Goal: Transaction & Acquisition: Purchase product/service

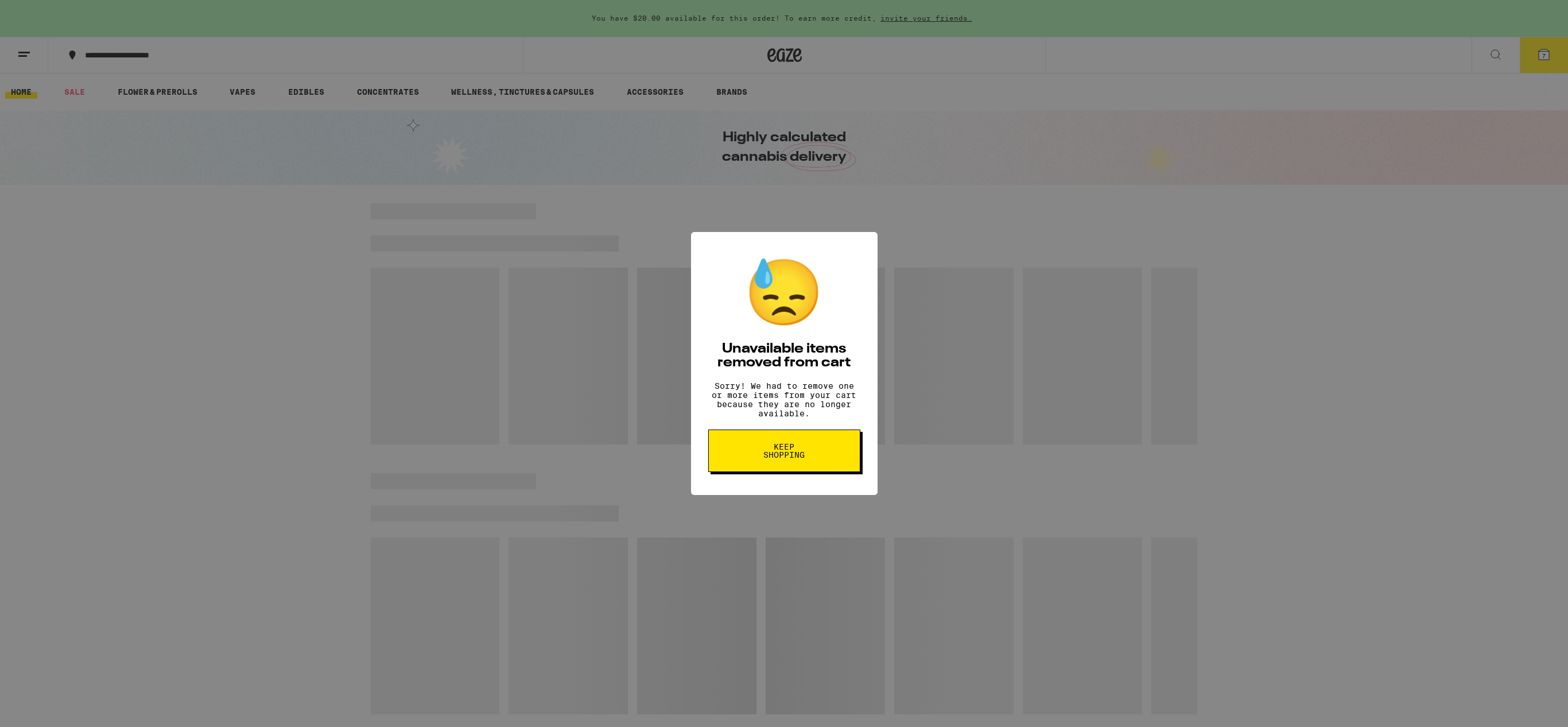
click at [782, 459] on span "Keep Shopping" at bounding box center [784, 451] width 59 height 16
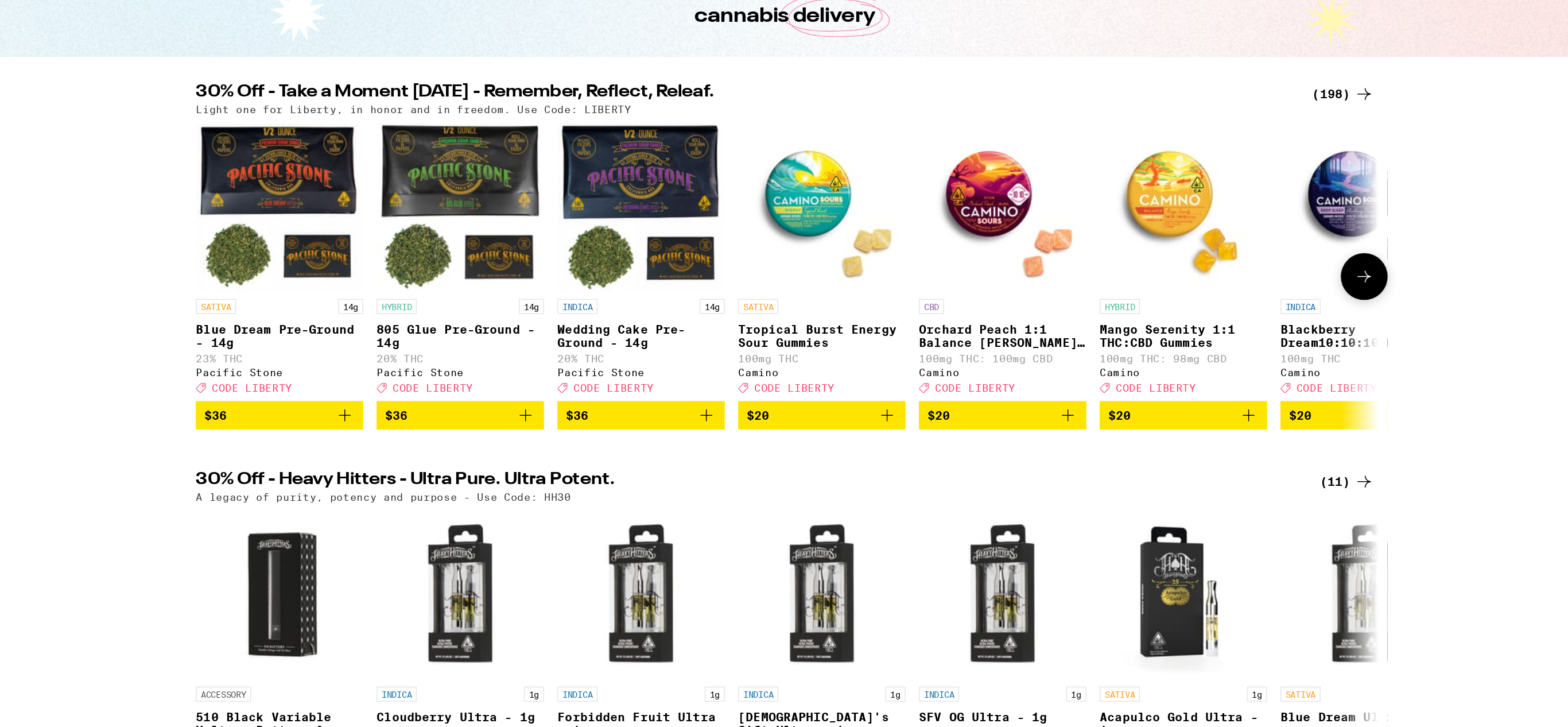
click at [1181, 340] on icon at bounding box center [1182, 336] width 14 height 14
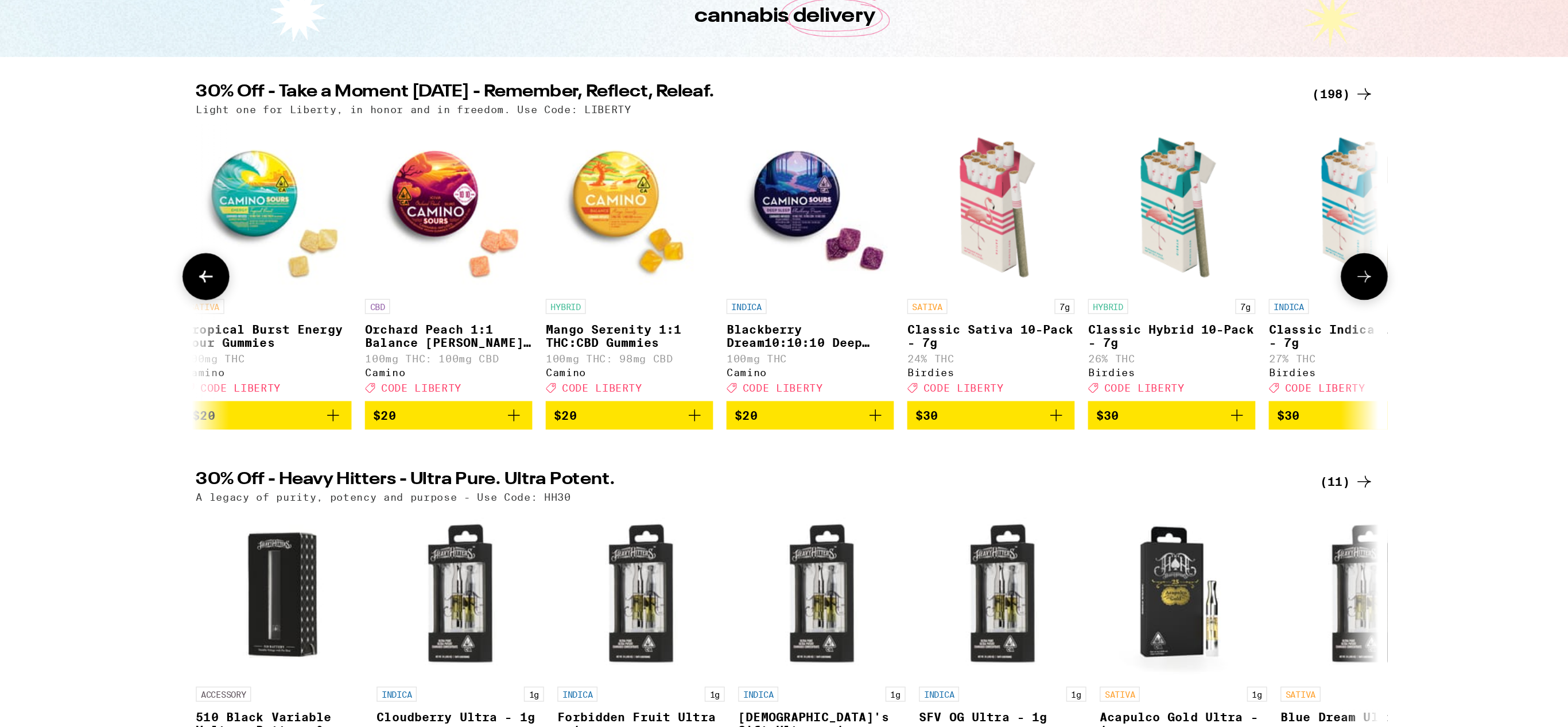
scroll to position [0, 683]
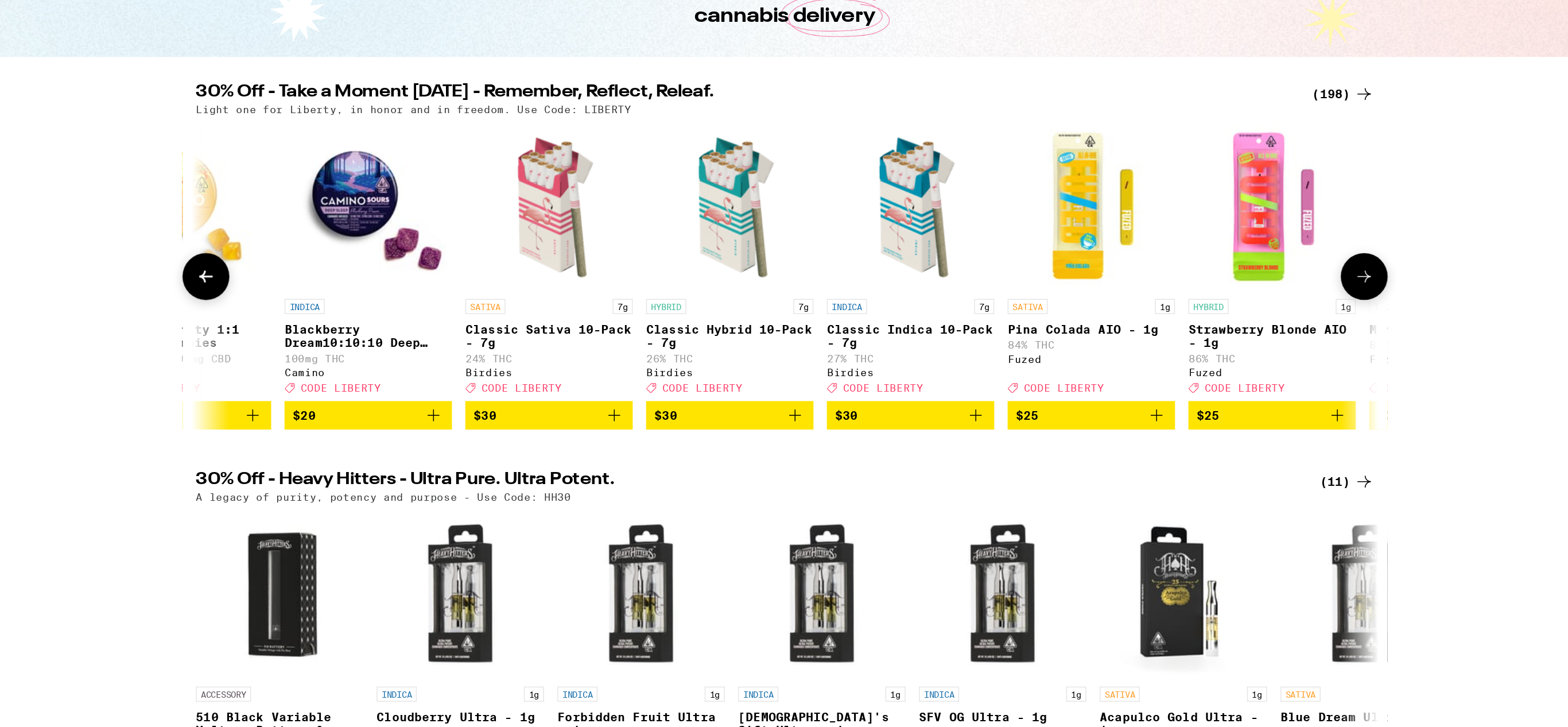
click at [1181, 340] on icon at bounding box center [1182, 336] width 14 height 14
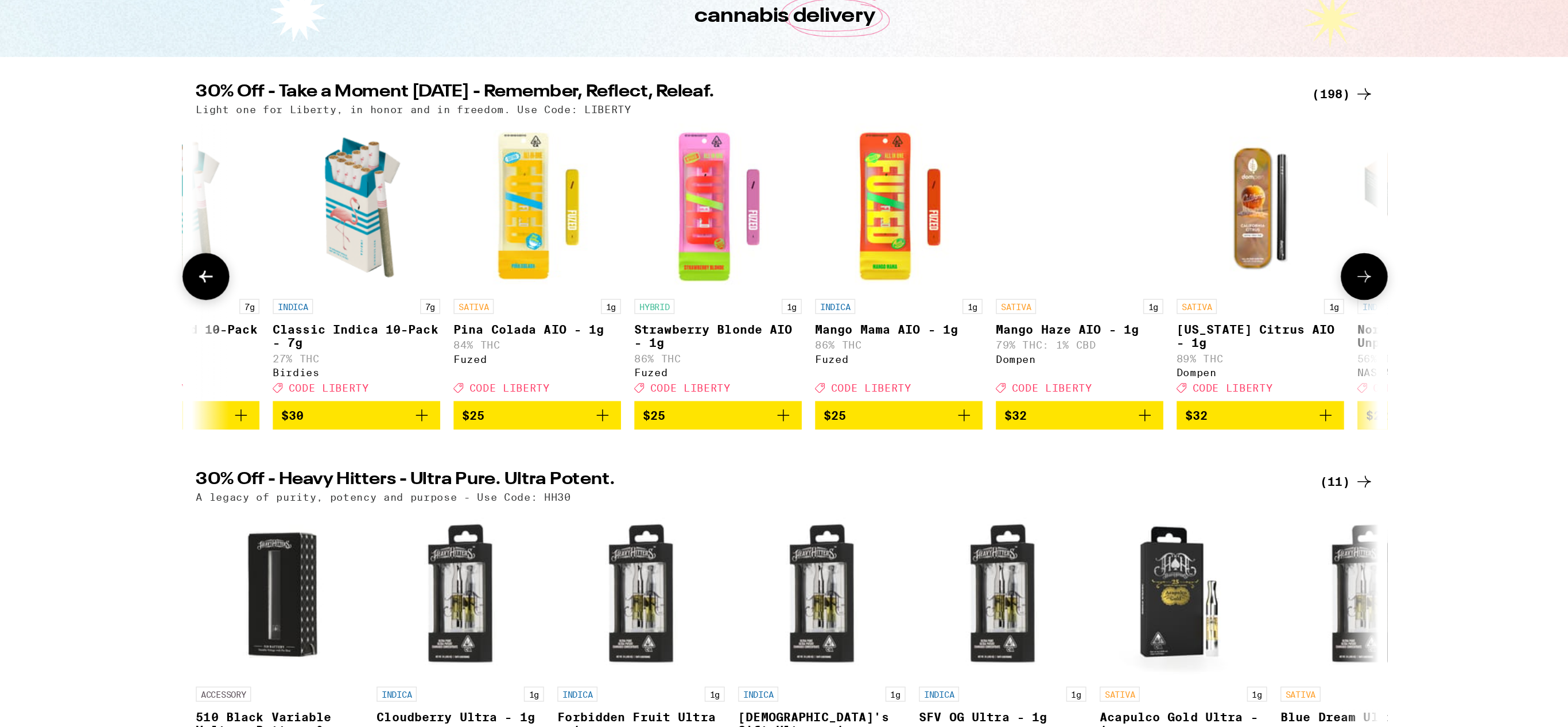
scroll to position [0, 1366]
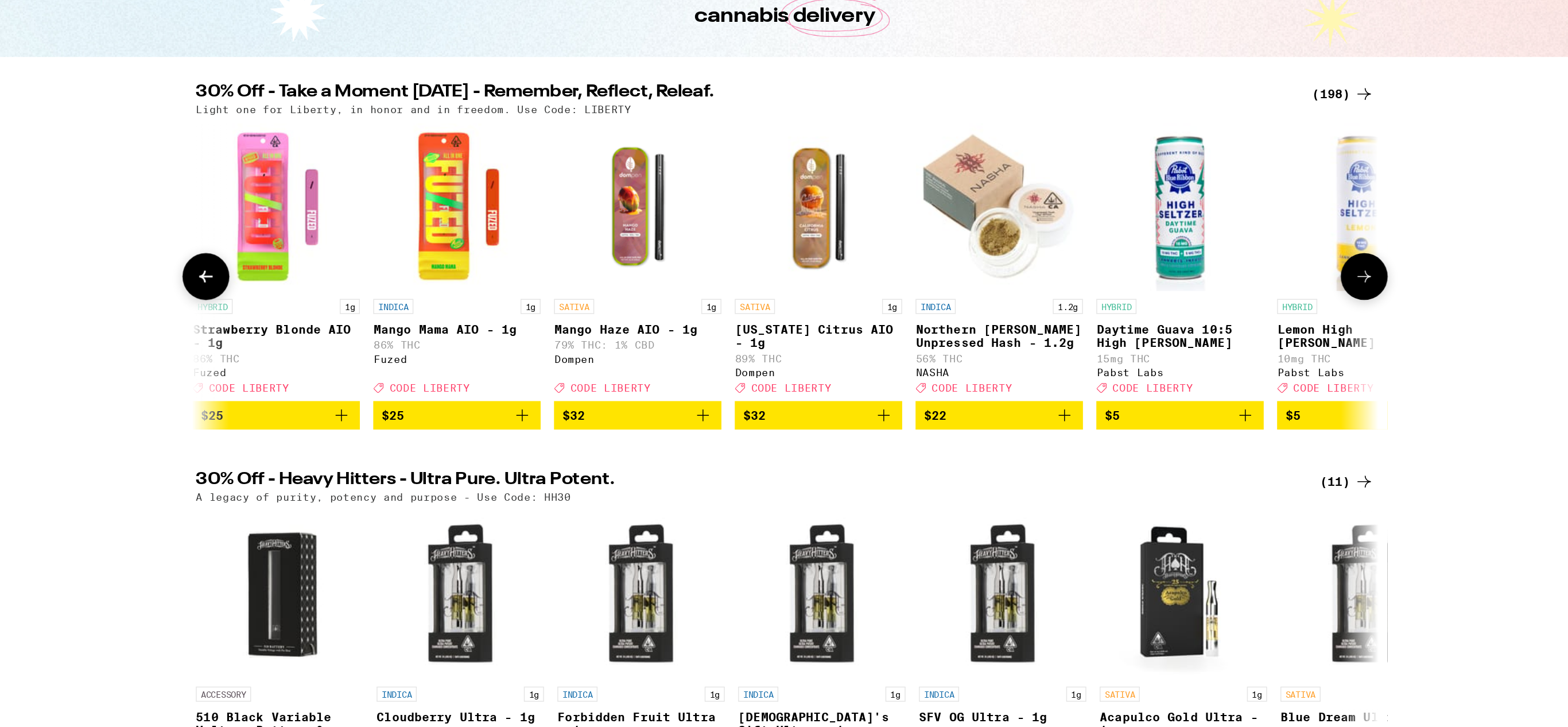
click at [1181, 340] on icon at bounding box center [1182, 336] width 14 height 14
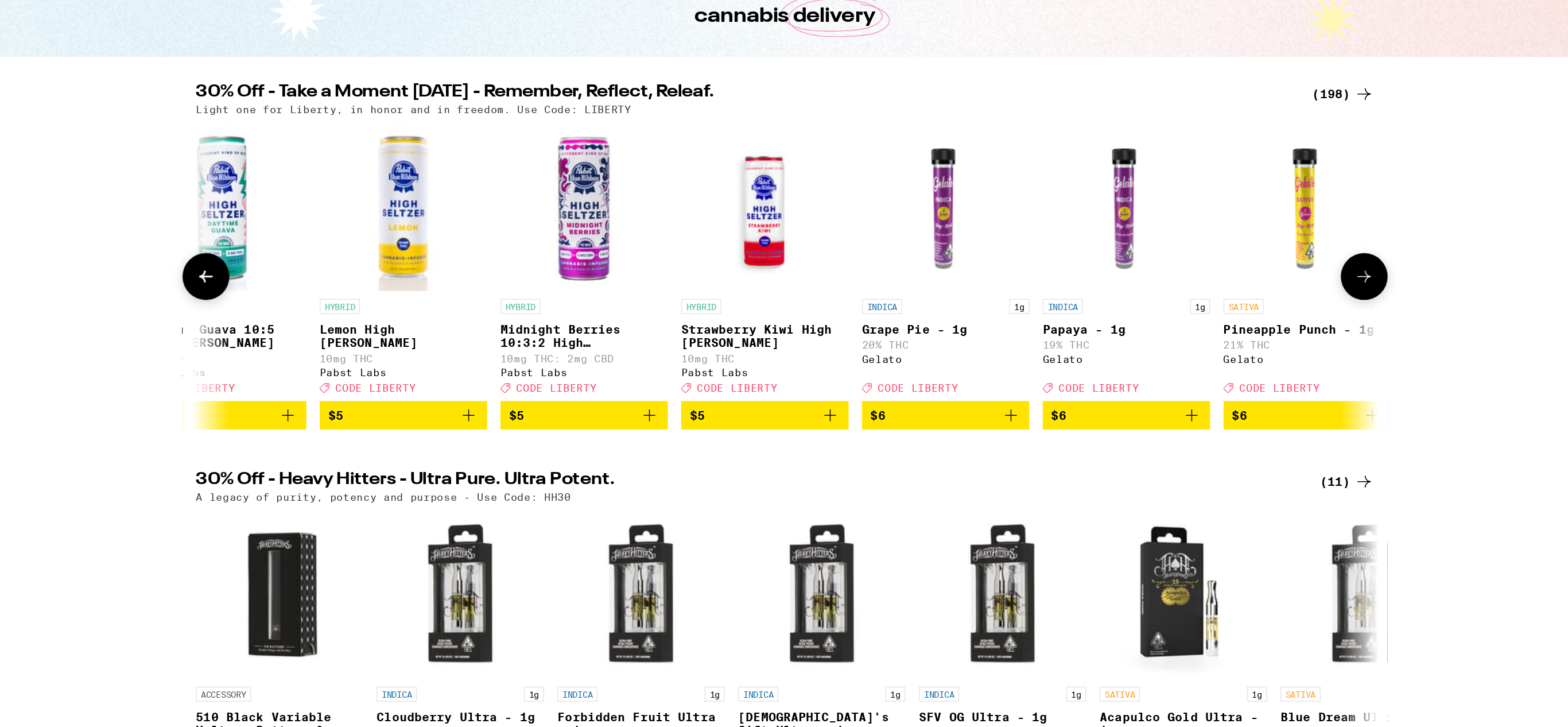
scroll to position [0, 2049]
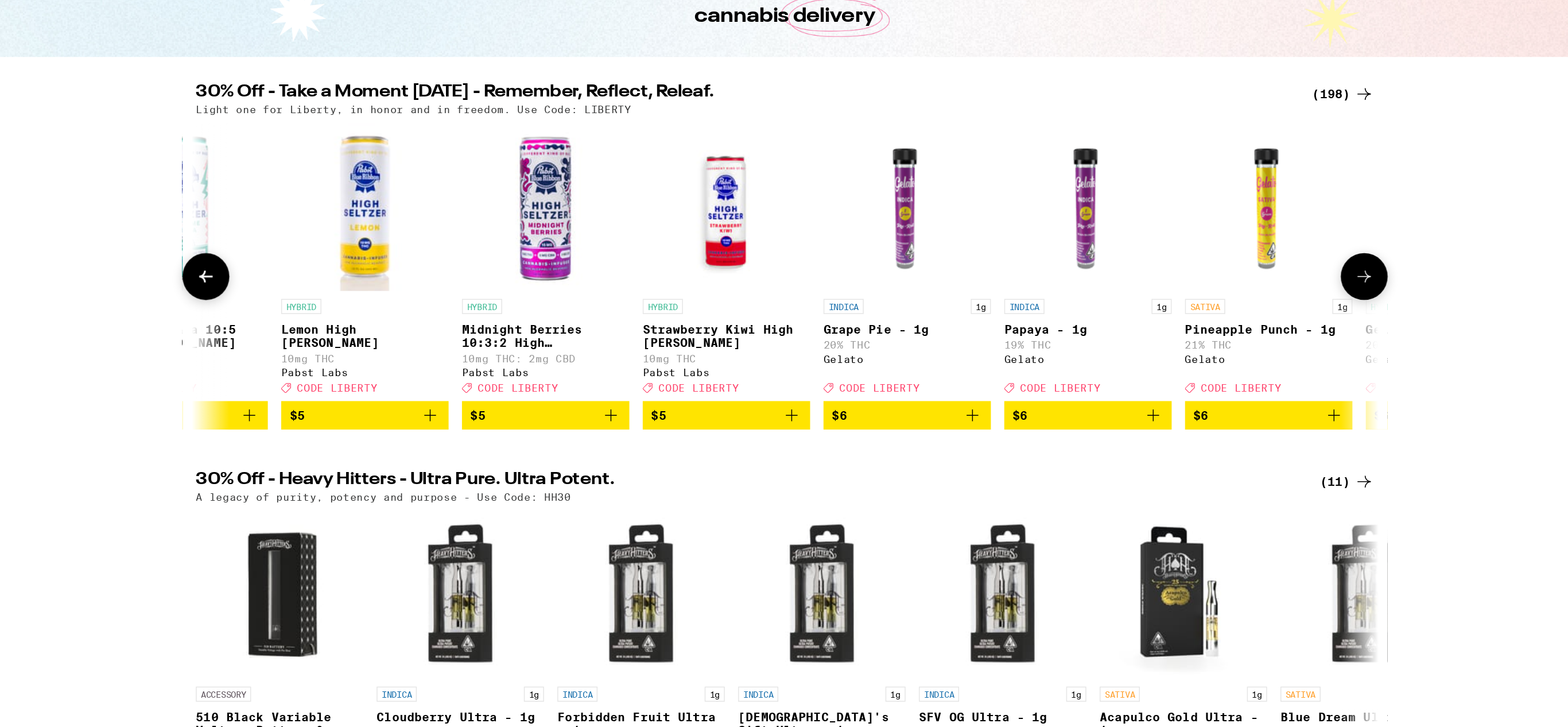
click at [1181, 340] on icon at bounding box center [1182, 336] width 14 height 14
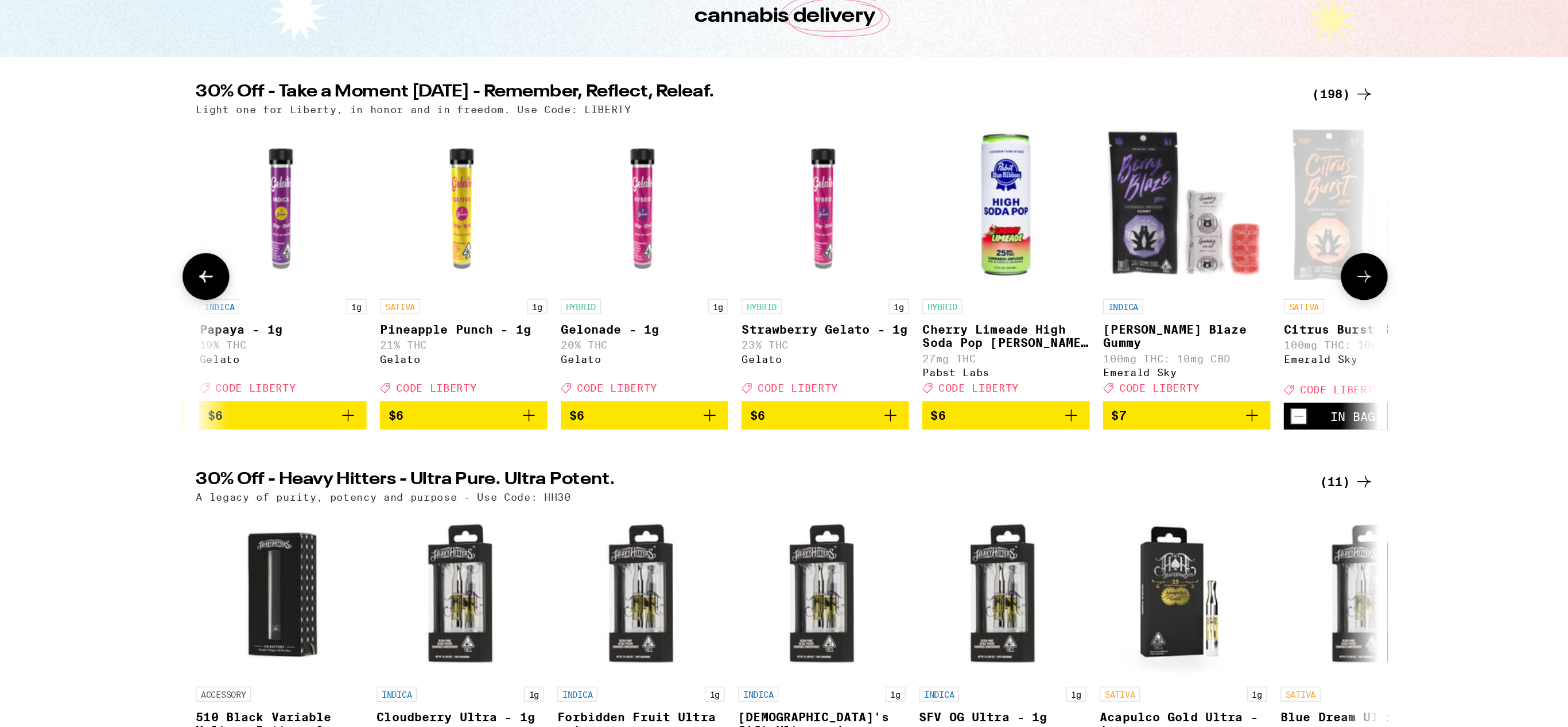
scroll to position [0, 2732]
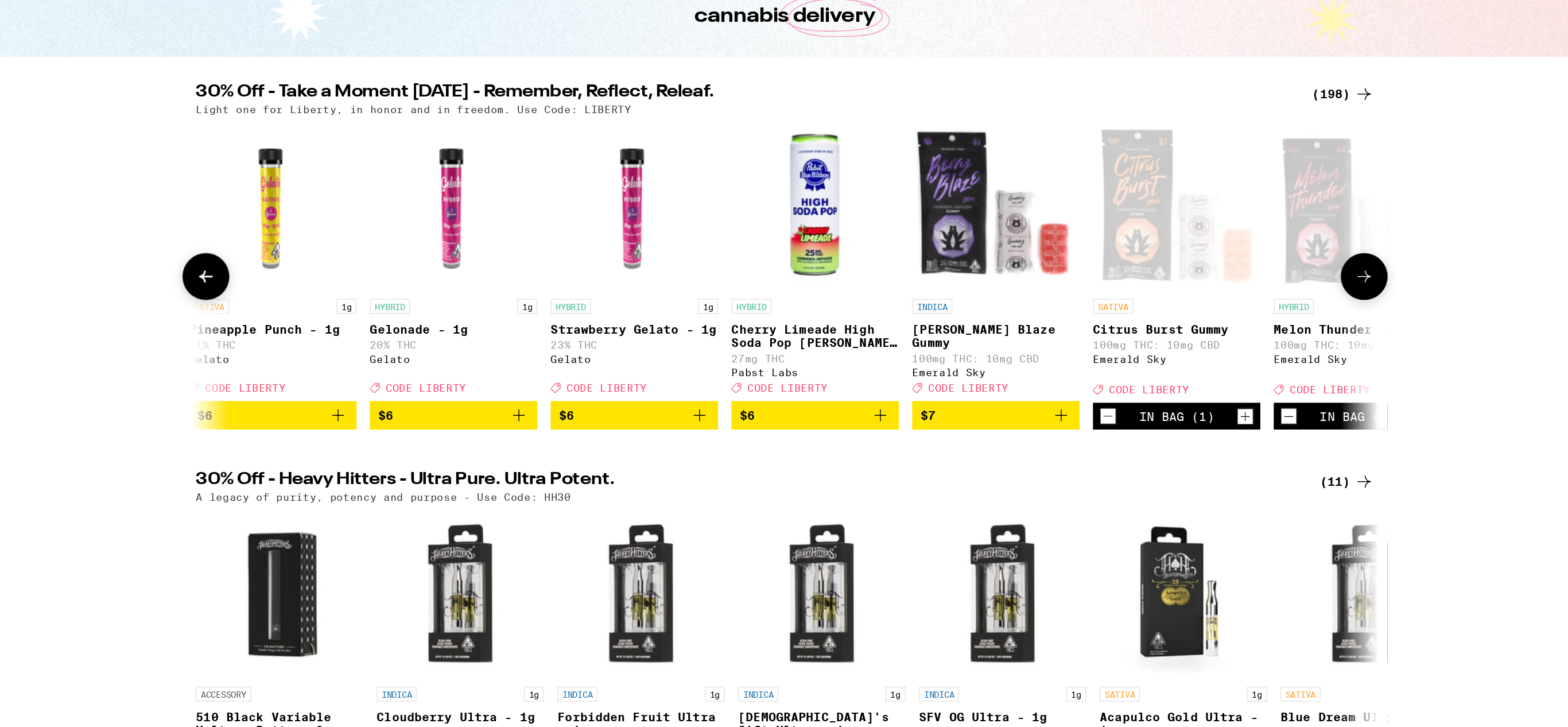
click at [1181, 340] on icon at bounding box center [1182, 336] width 14 height 14
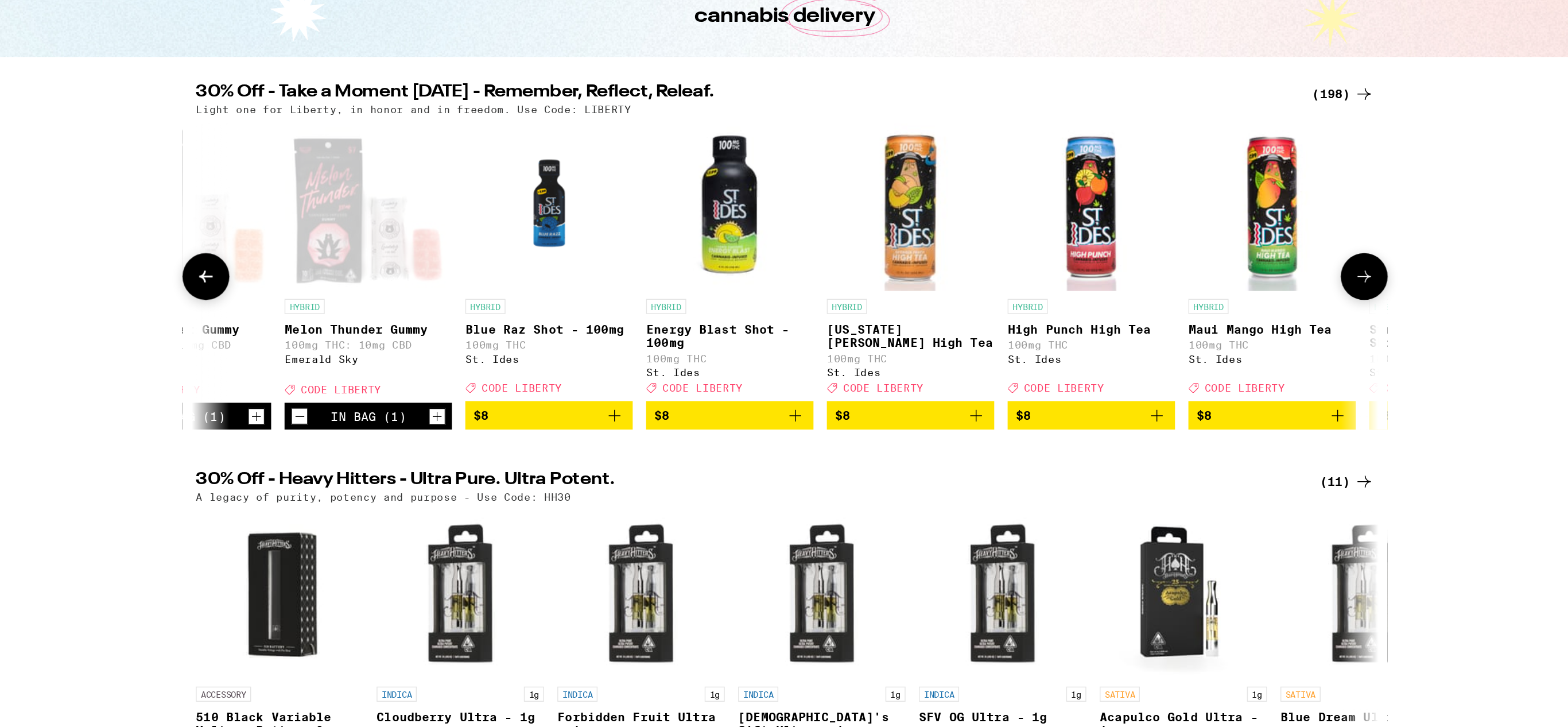
scroll to position [0, 3415]
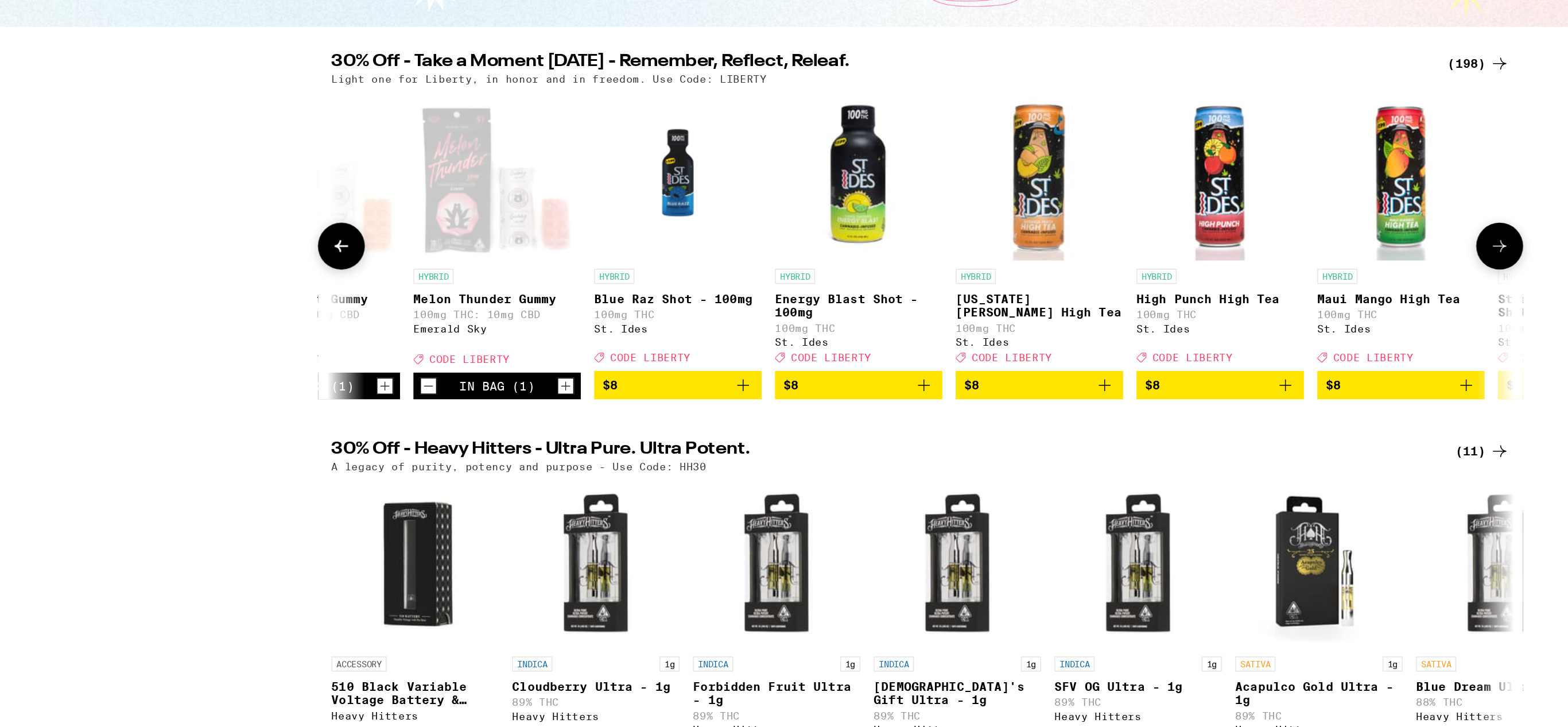
click at [540, 434] on icon "Increment" at bounding box center [541, 431] width 6 height 6
click at [417, 438] on icon "Increment" at bounding box center [416, 431] width 10 height 14
click at [1187, 343] on icon at bounding box center [1182, 336] width 14 height 14
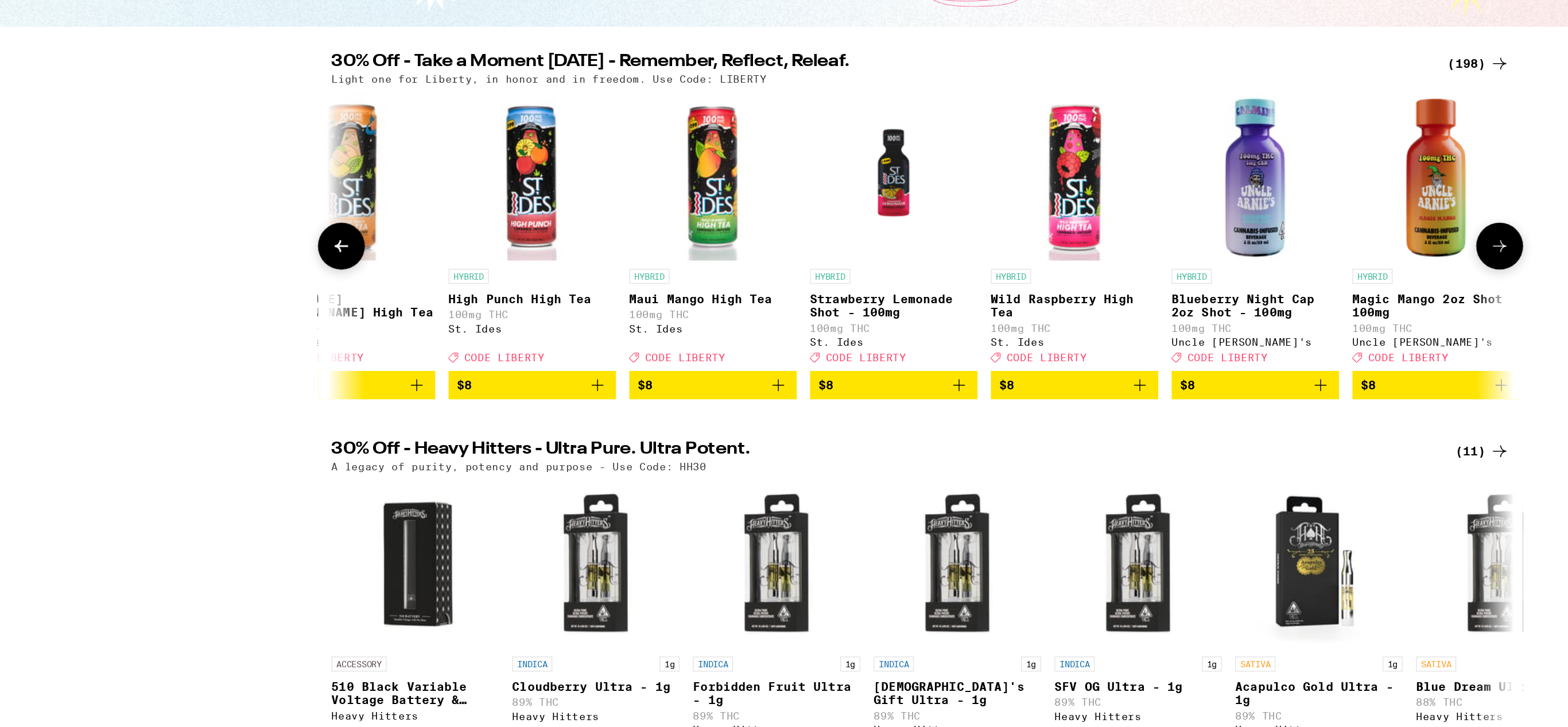
scroll to position [0, 4099]
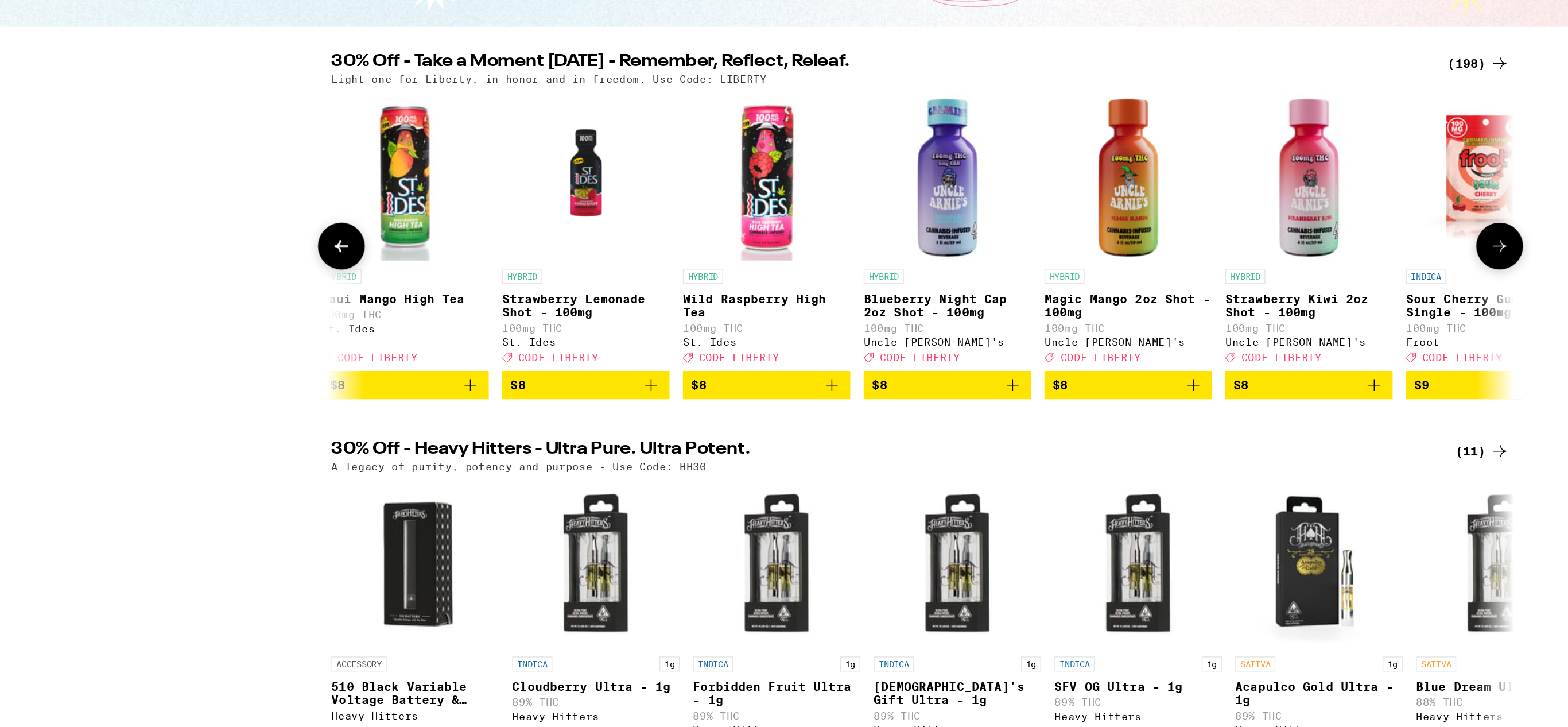
click at [1187, 343] on icon at bounding box center [1182, 336] width 14 height 14
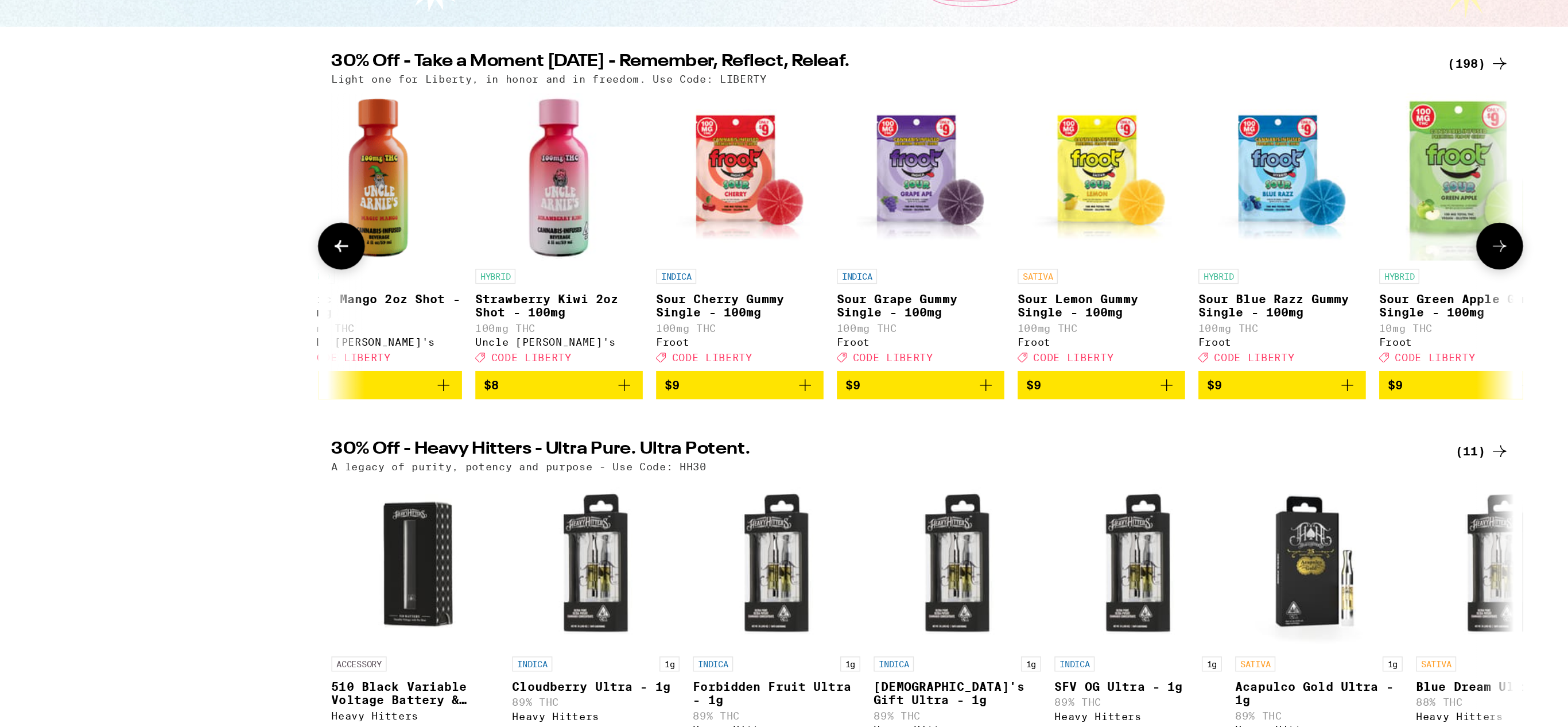
scroll to position [0, 4782]
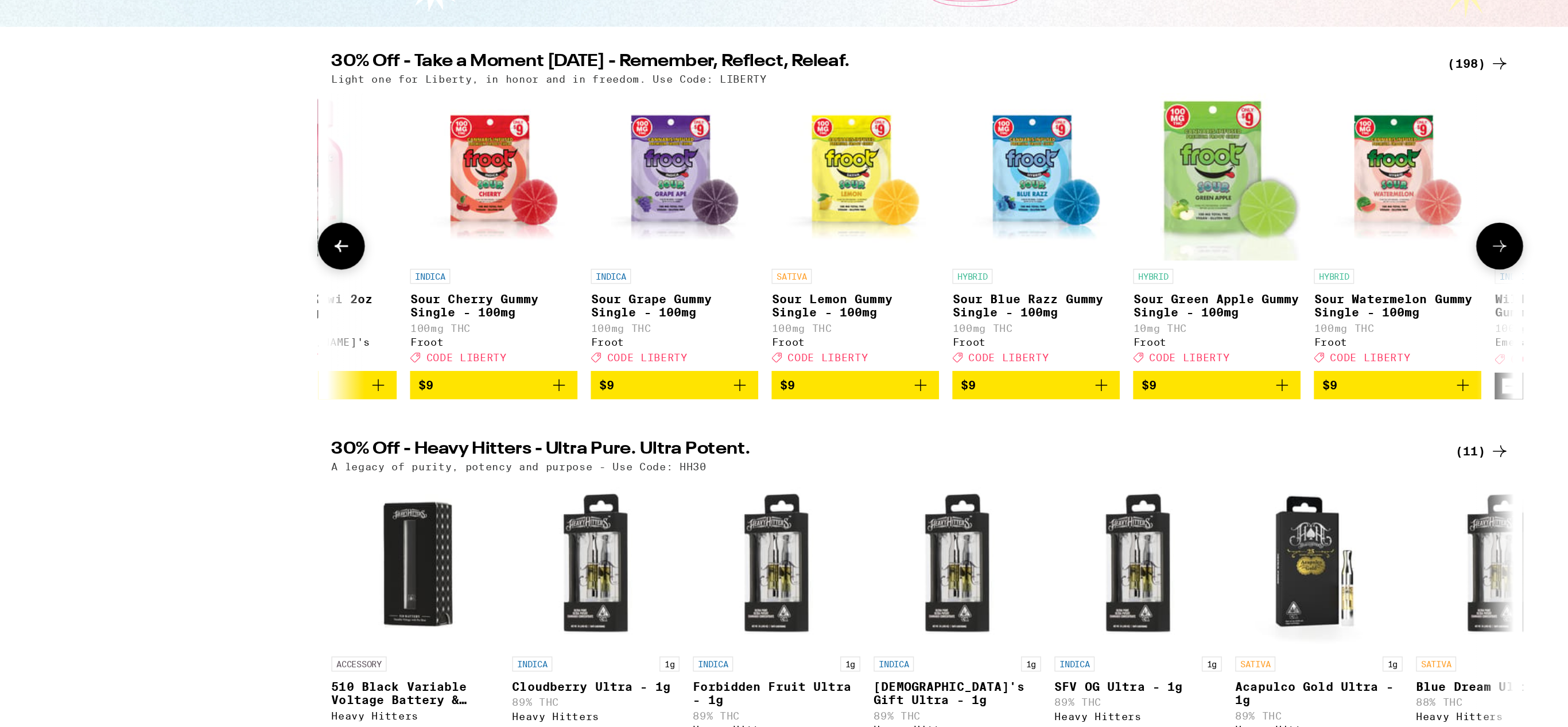
click at [660, 437] on icon "Add to bag" at bounding box center [660, 430] width 14 height 14
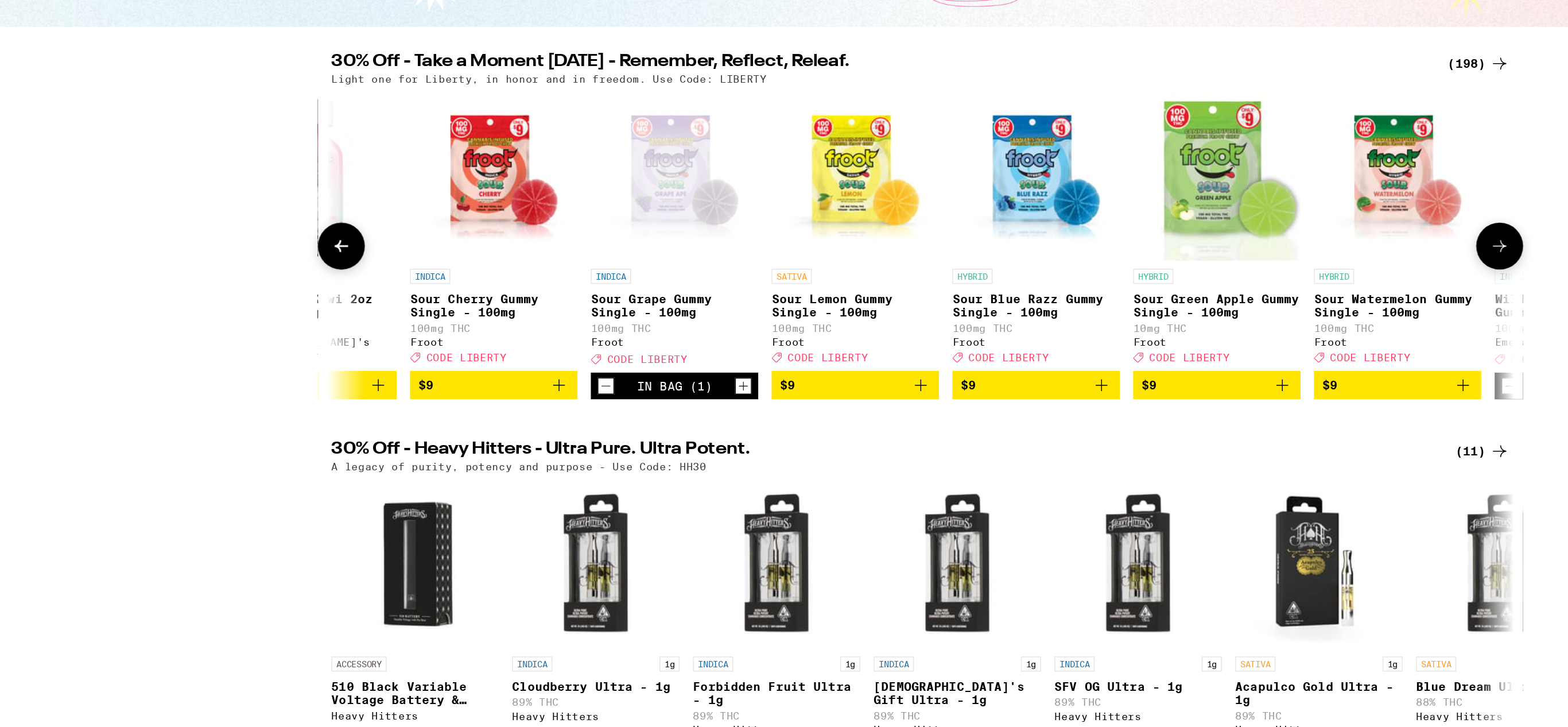
click at [1156, 437] on icon "Add to bag" at bounding box center [1156, 430] width 14 height 14
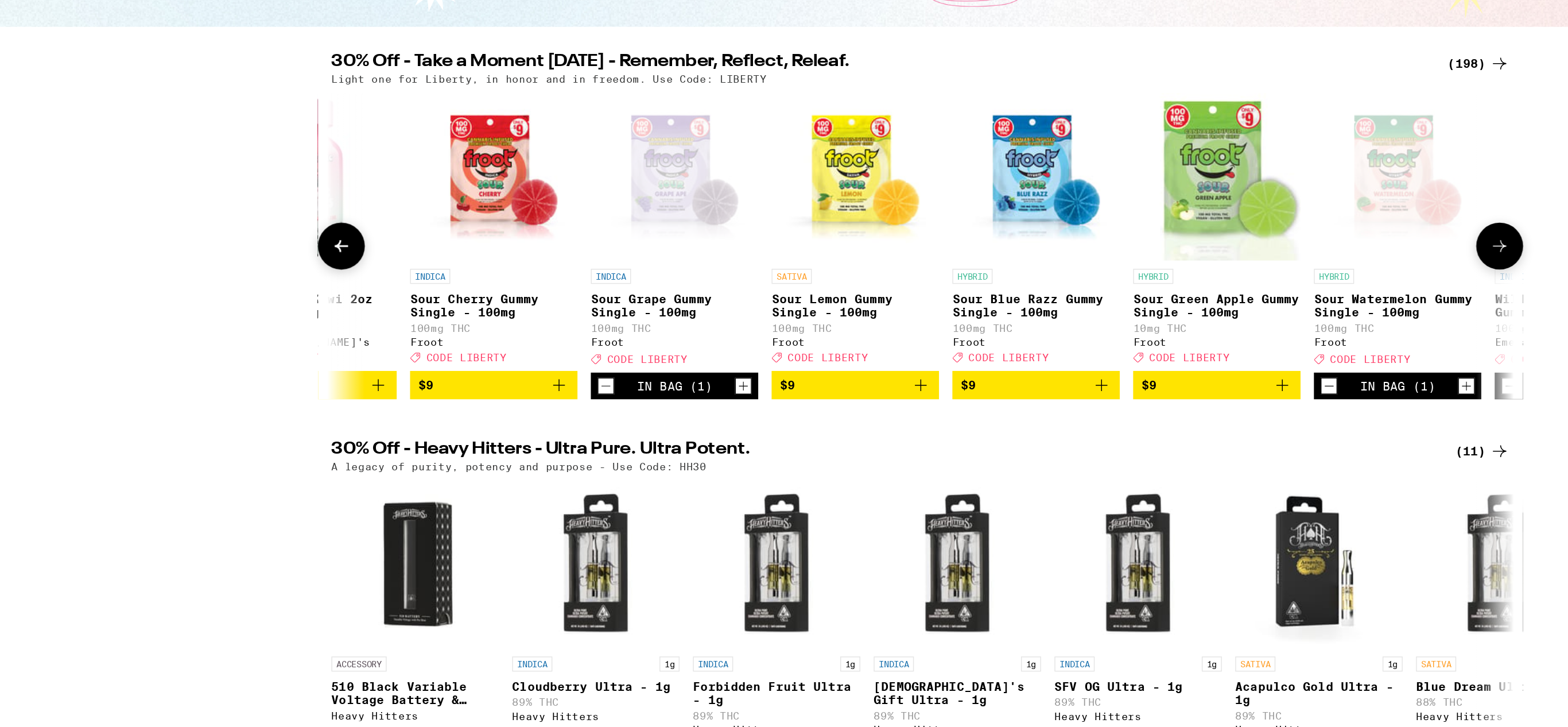
click at [1188, 343] on button at bounding box center [1181, 336] width 32 height 32
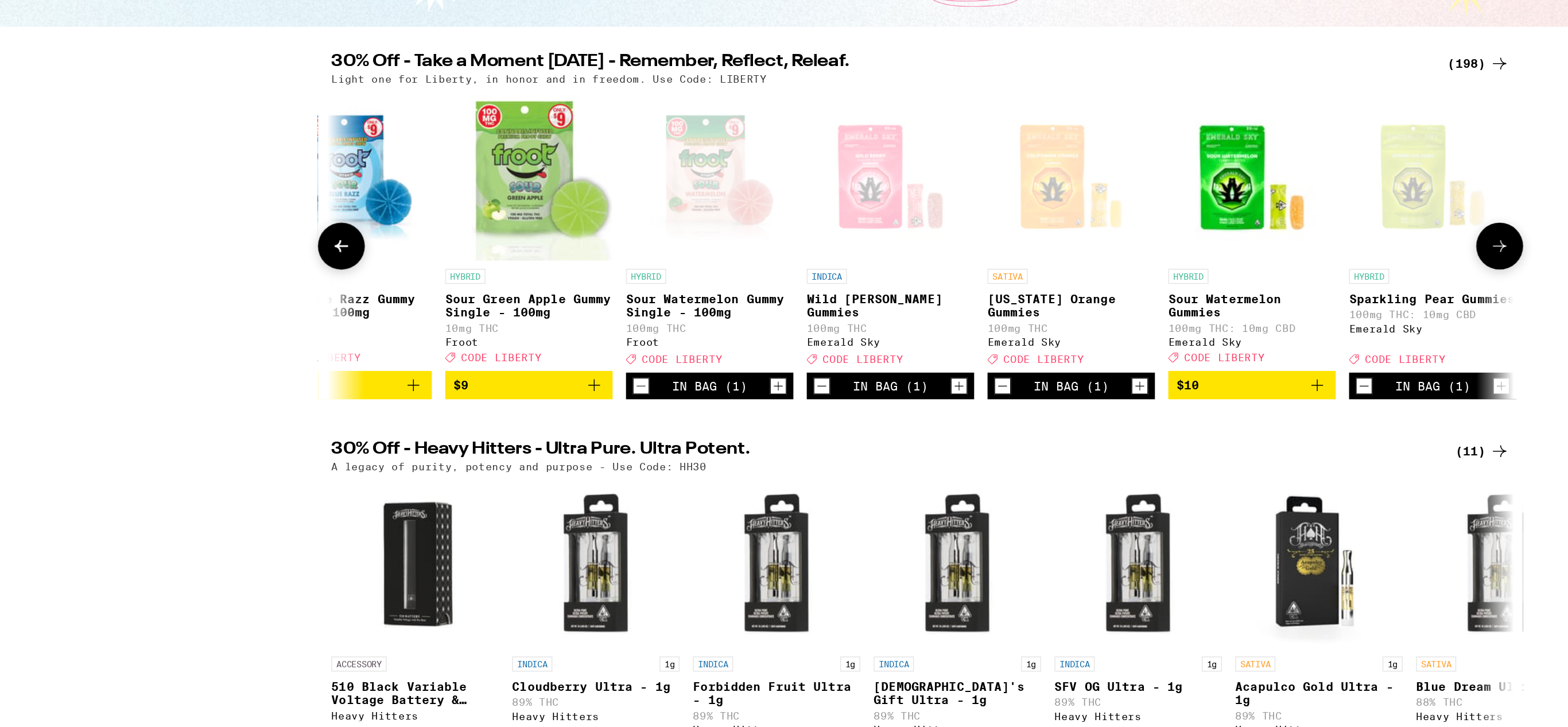
scroll to position [0, 5465]
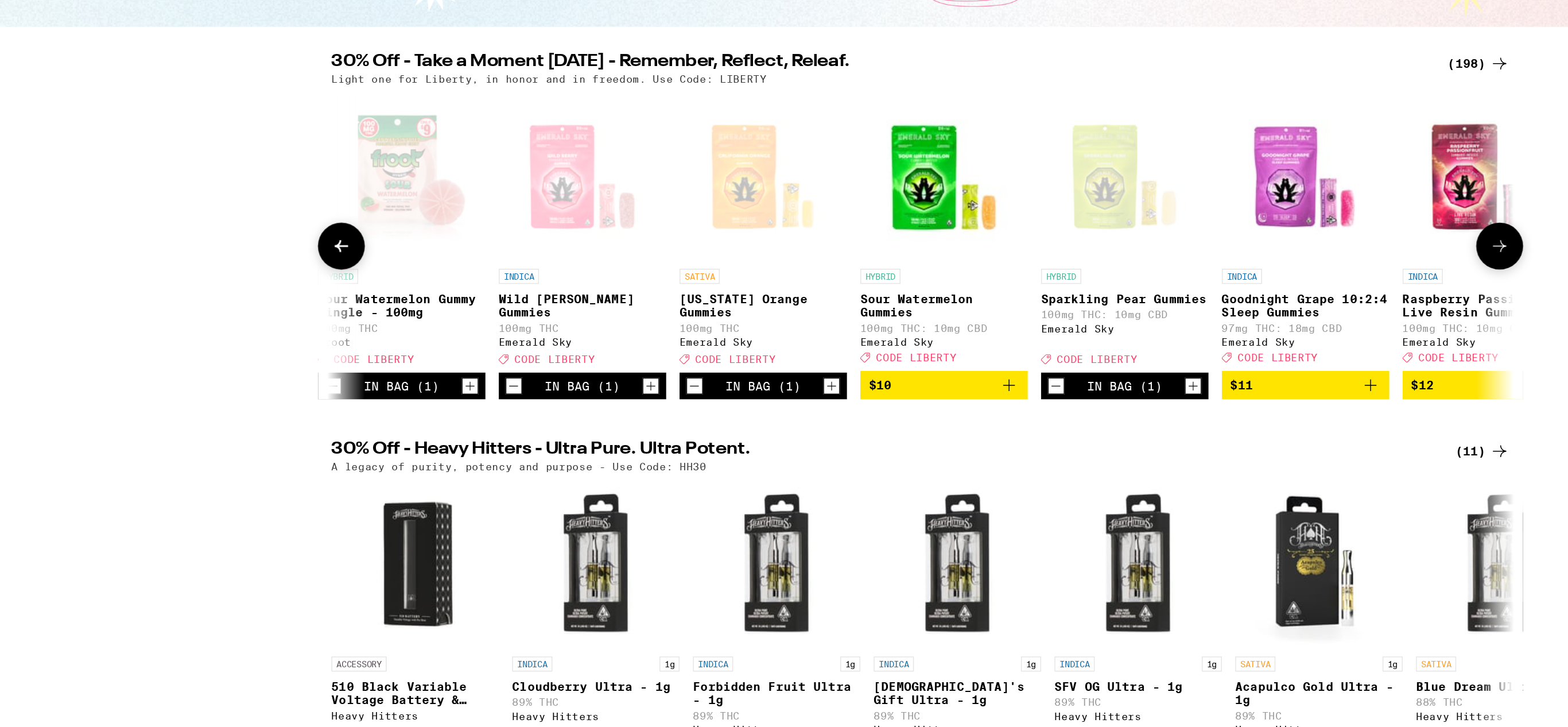
click at [380, 343] on icon at bounding box center [387, 336] width 14 height 14
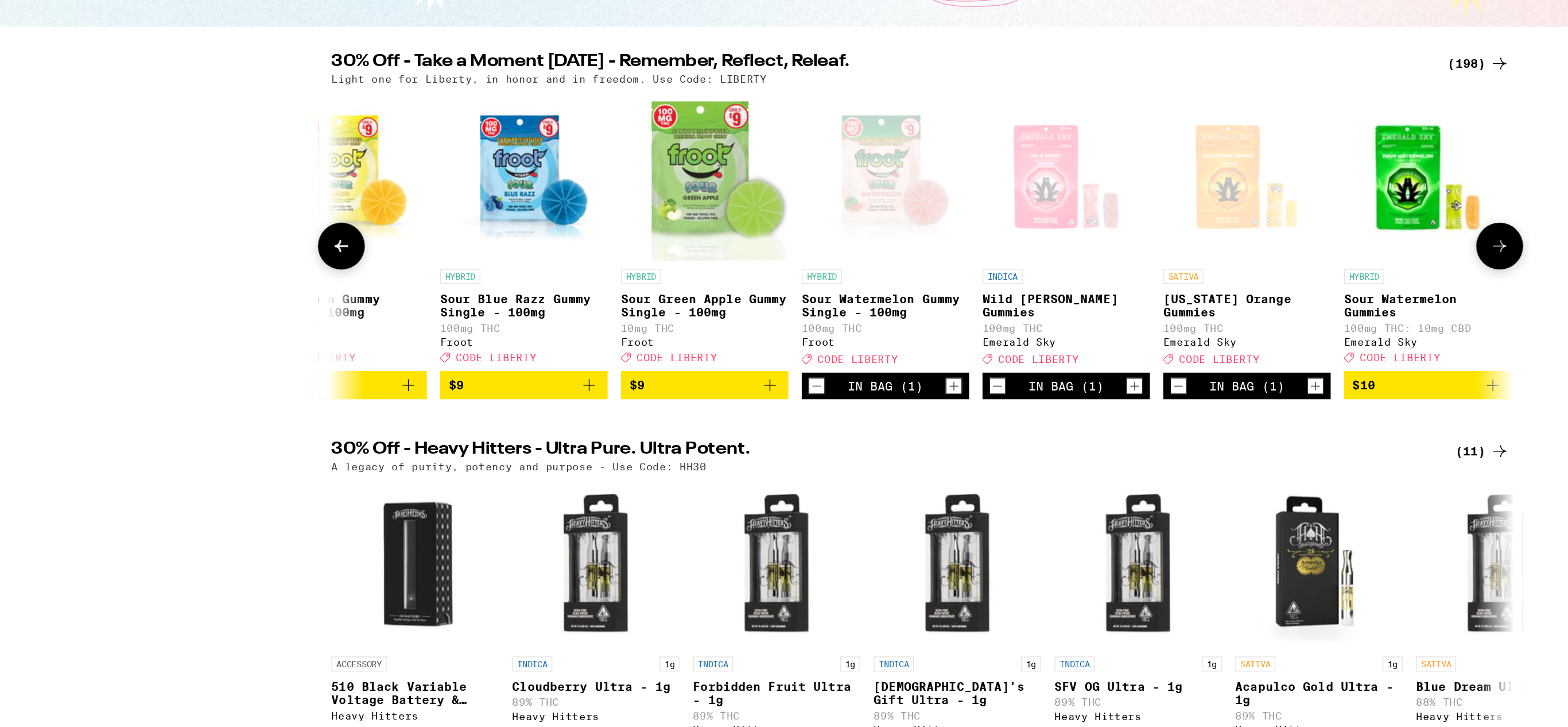
scroll to position [0, 4782]
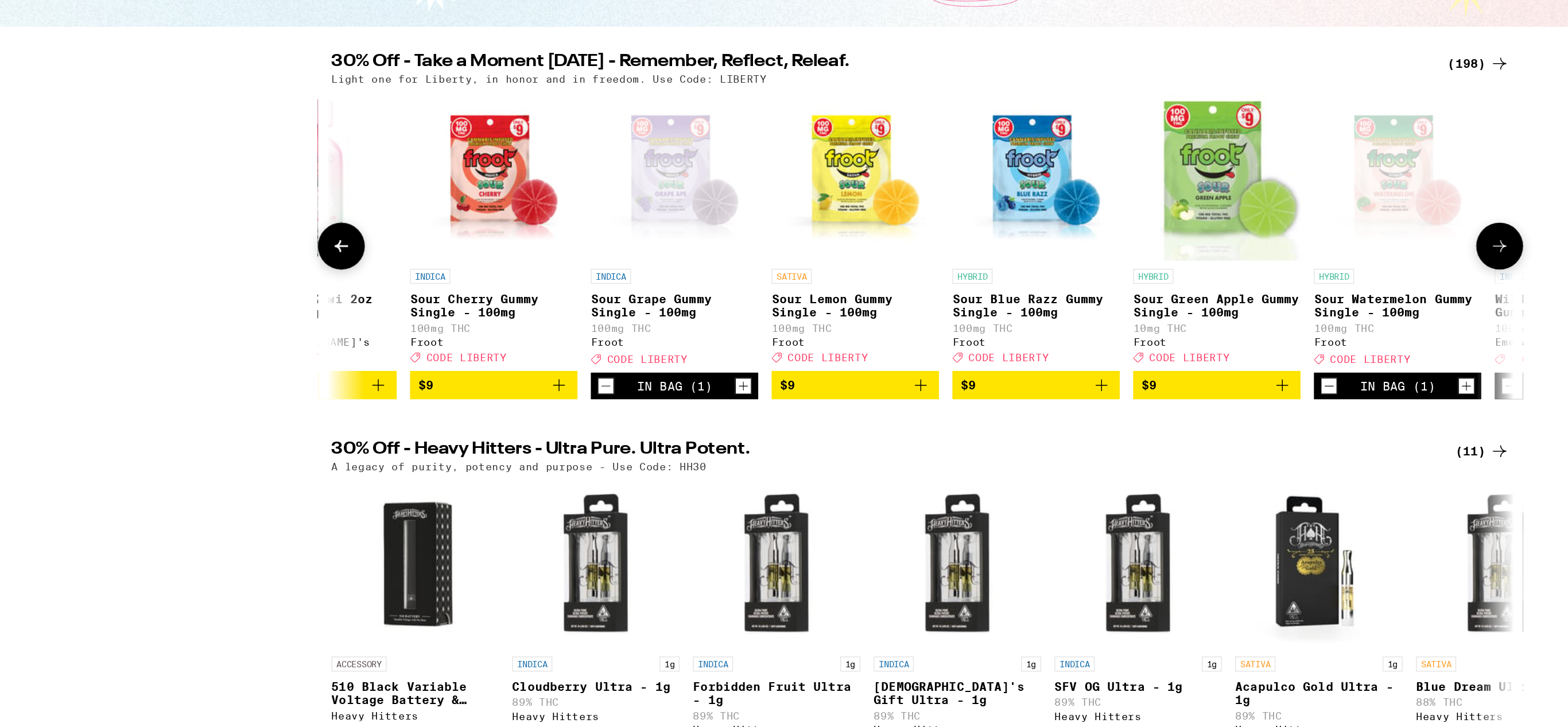
click at [1183, 343] on icon at bounding box center [1182, 336] width 14 height 14
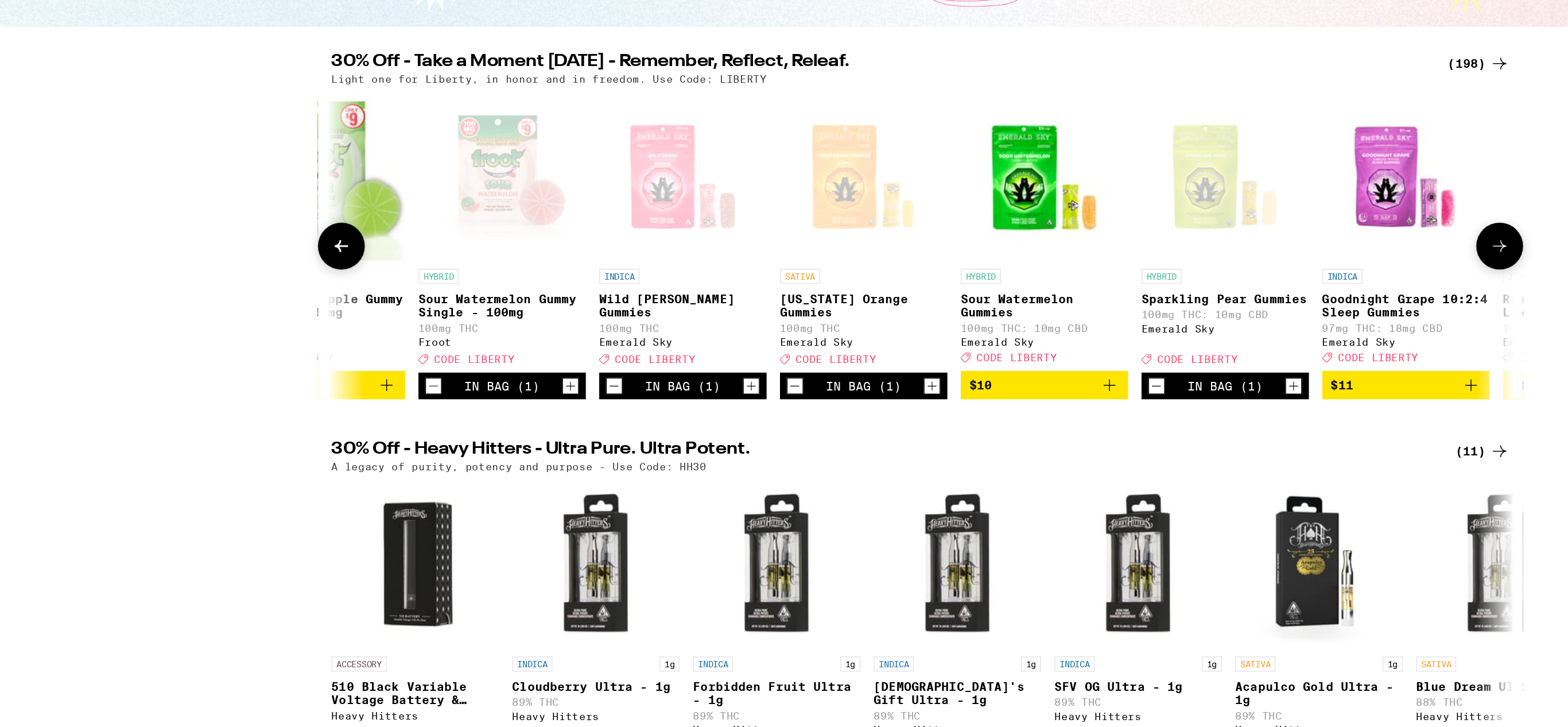
scroll to position [0, 5465]
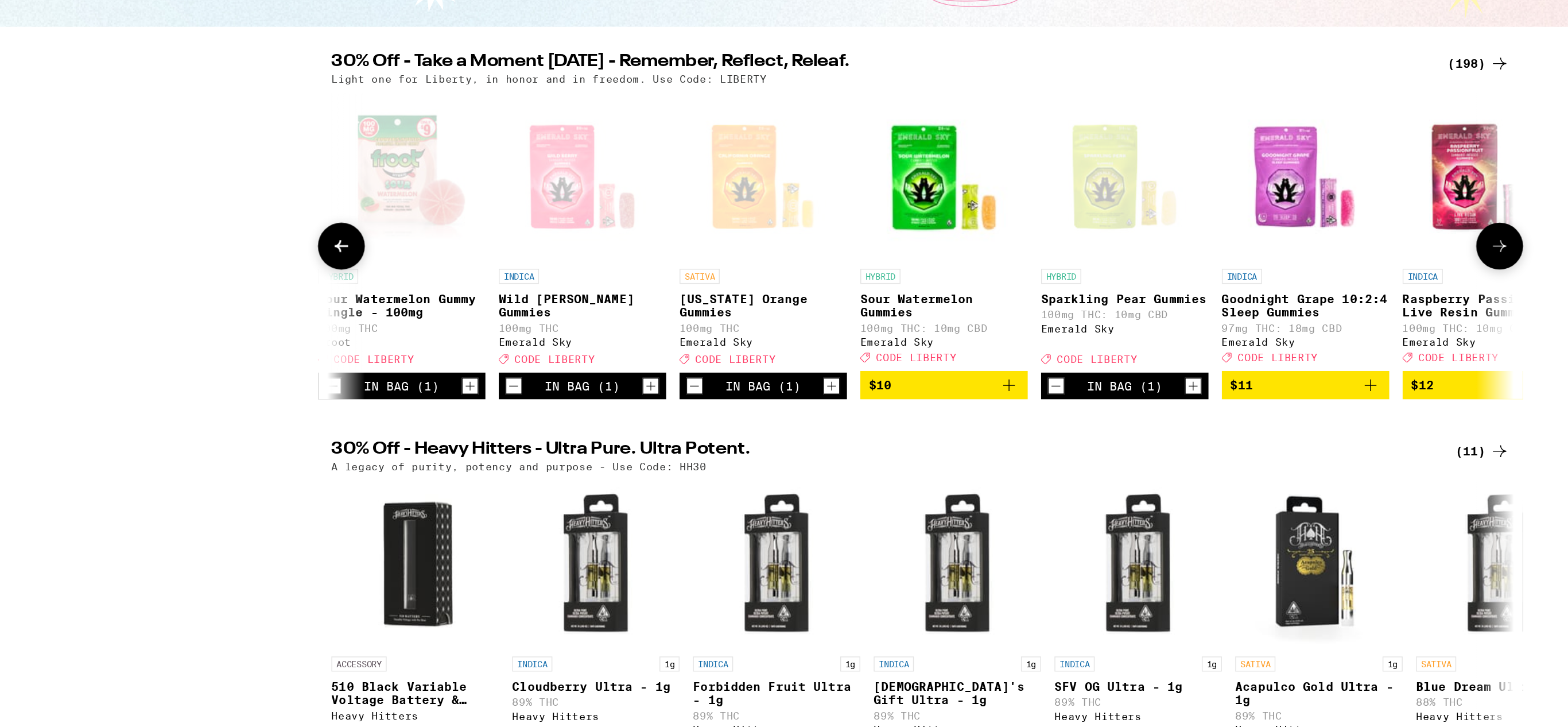
click at [1183, 343] on icon at bounding box center [1182, 336] width 14 height 14
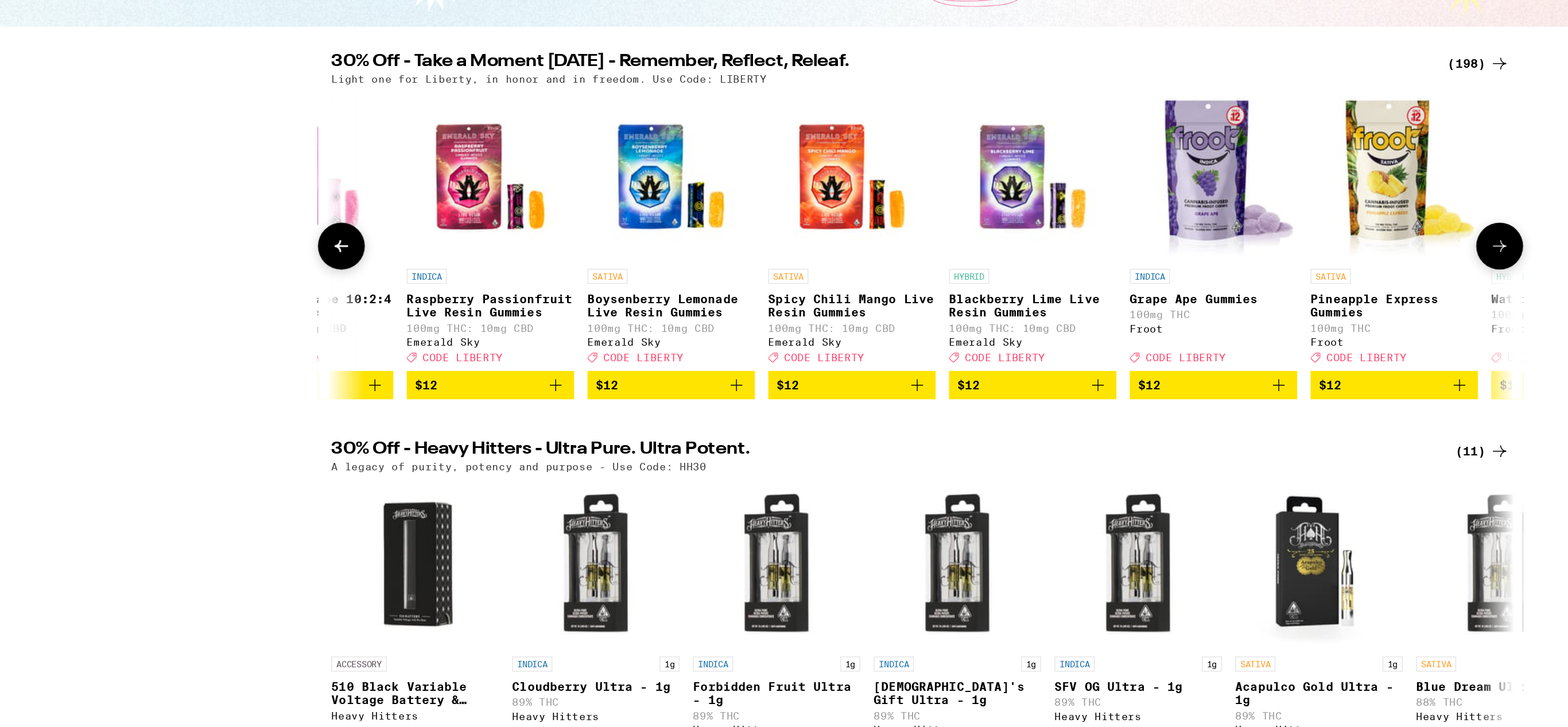
click at [1183, 343] on icon at bounding box center [1182, 336] width 14 height 14
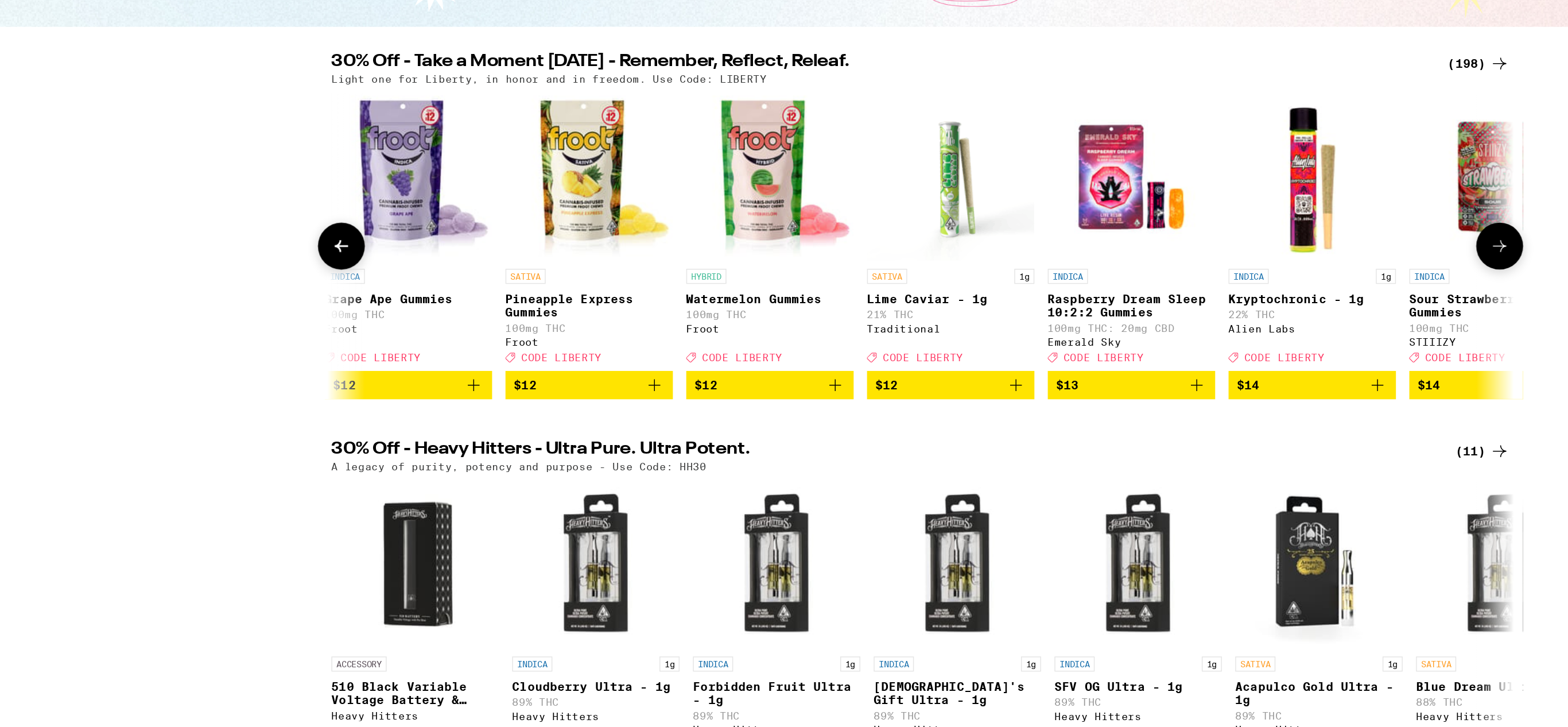
scroll to position [0, 6831]
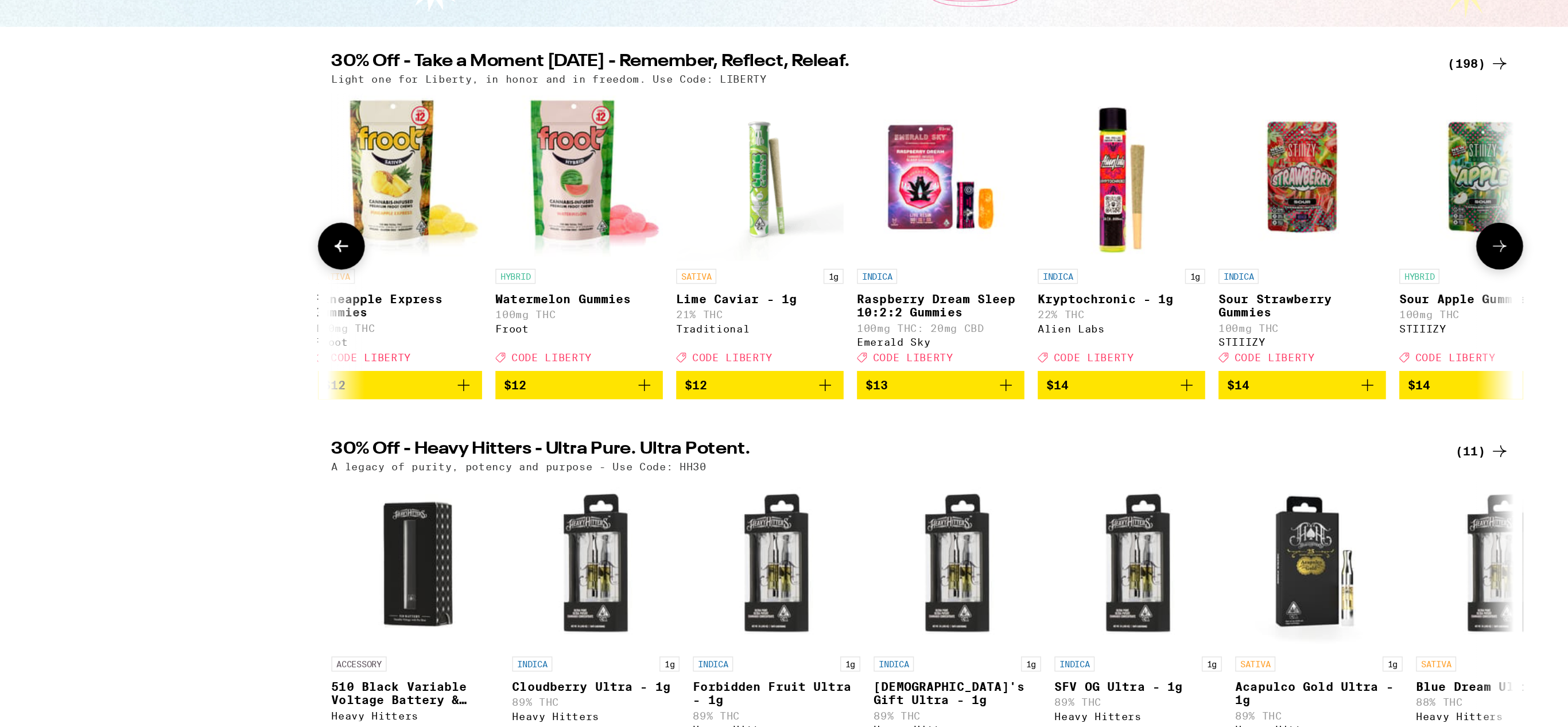
click at [1183, 343] on icon at bounding box center [1182, 336] width 14 height 14
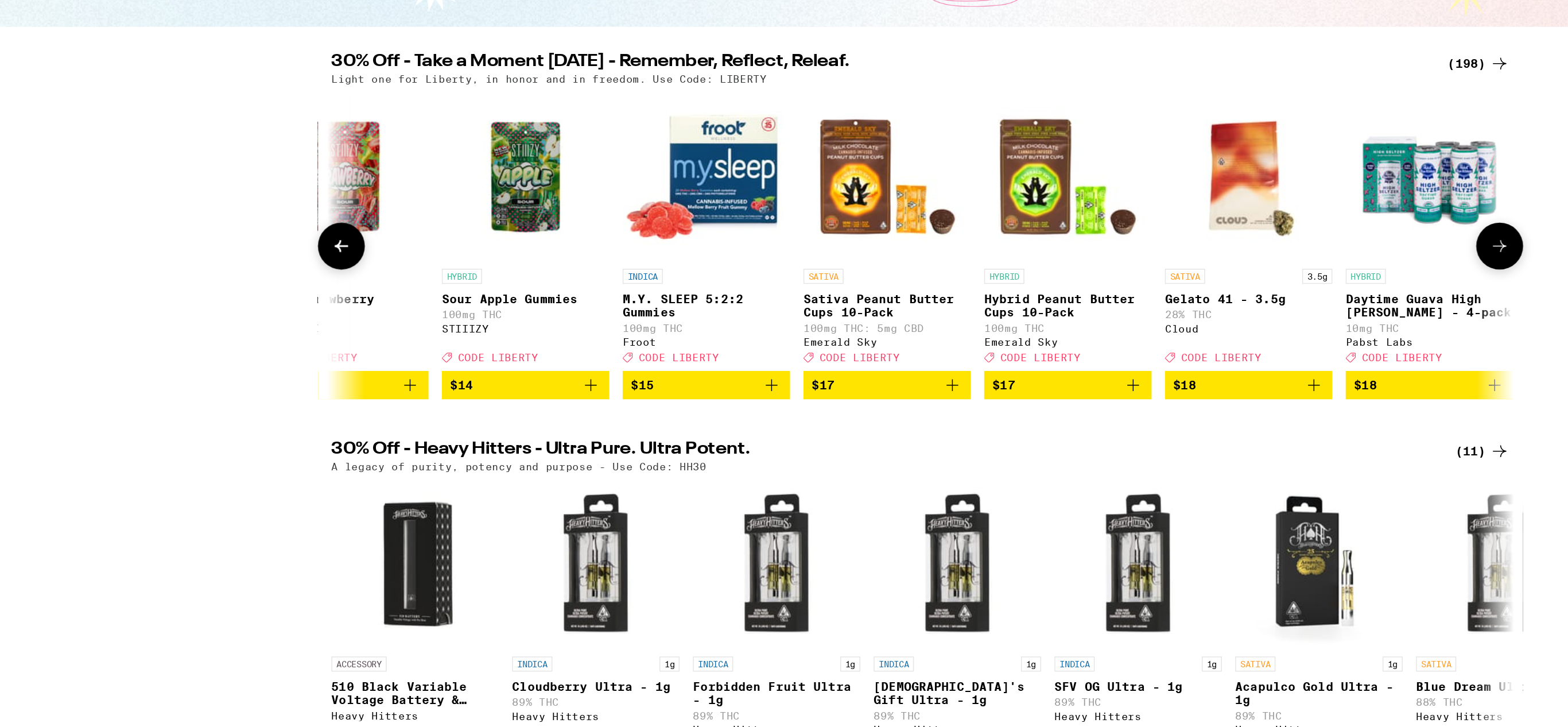
scroll to position [0, 7513]
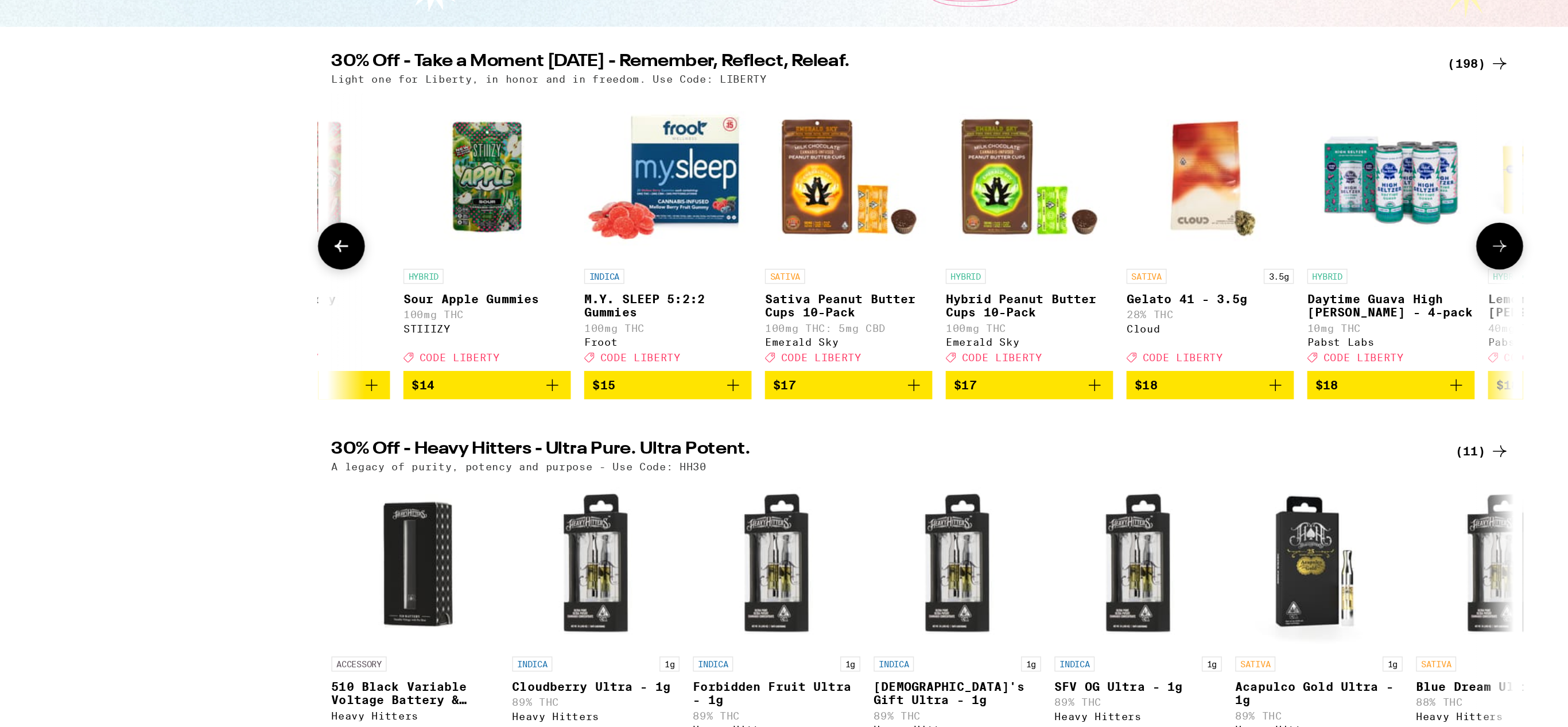
click at [1183, 343] on icon at bounding box center [1182, 336] width 14 height 14
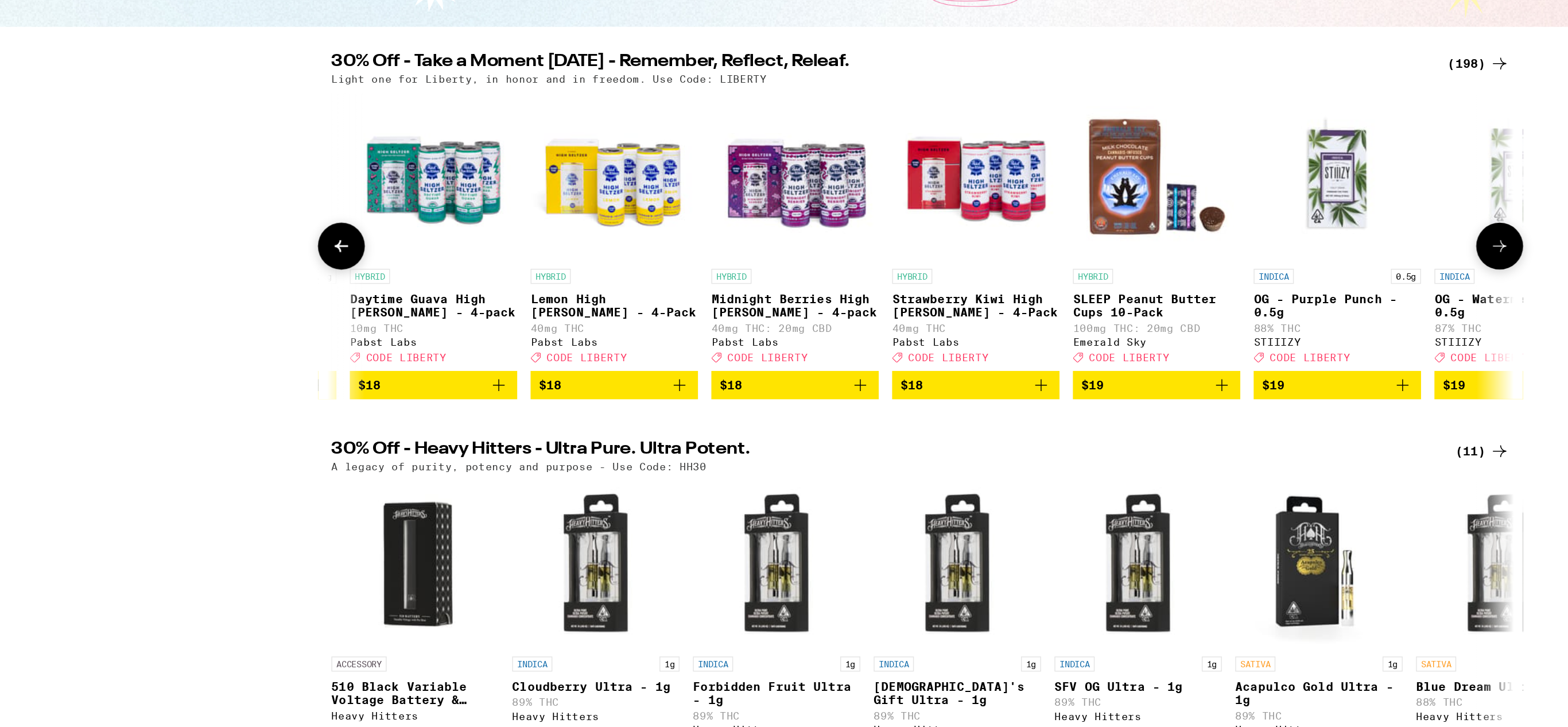
scroll to position [0, 8196]
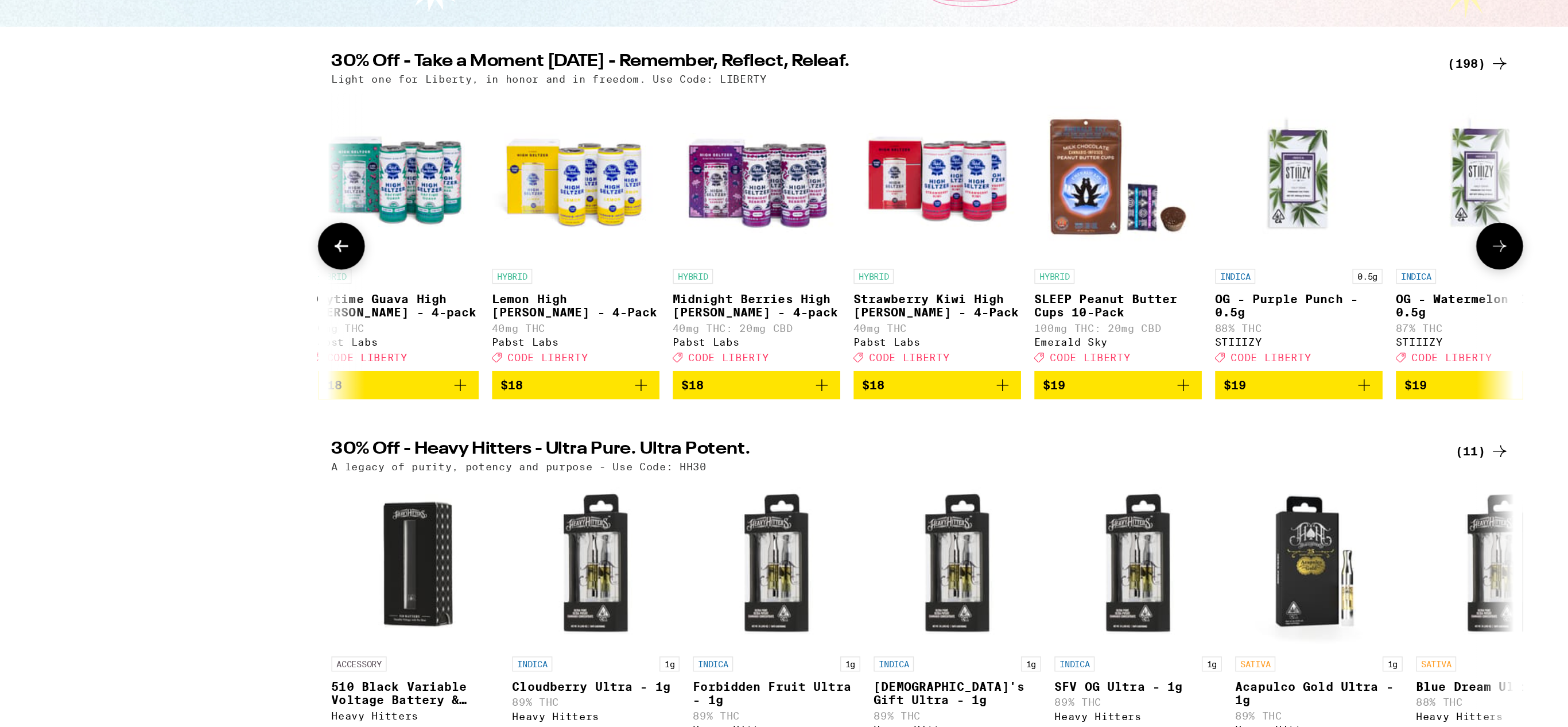
click at [1183, 343] on icon at bounding box center [1182, 336] width 14 height 14
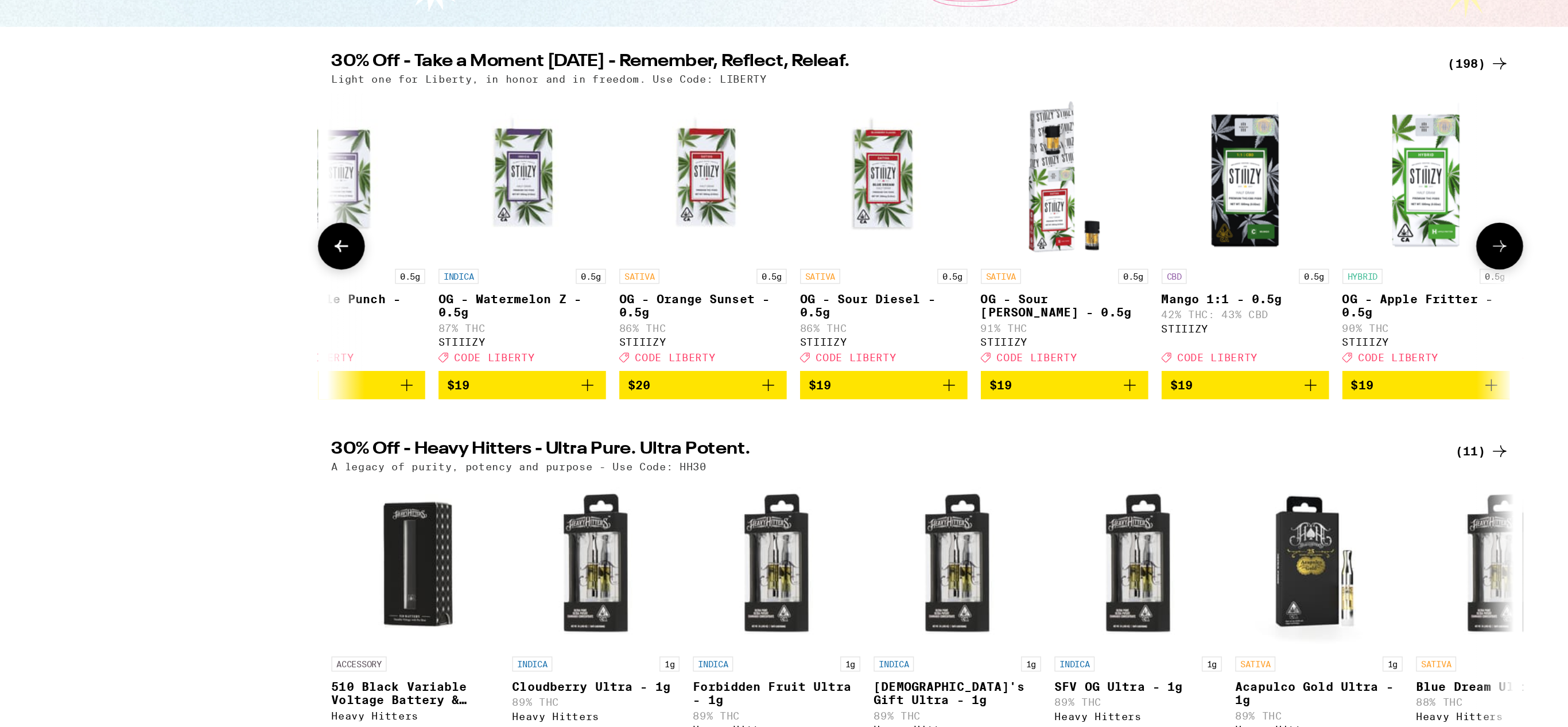
scroll to position [0, 8879]
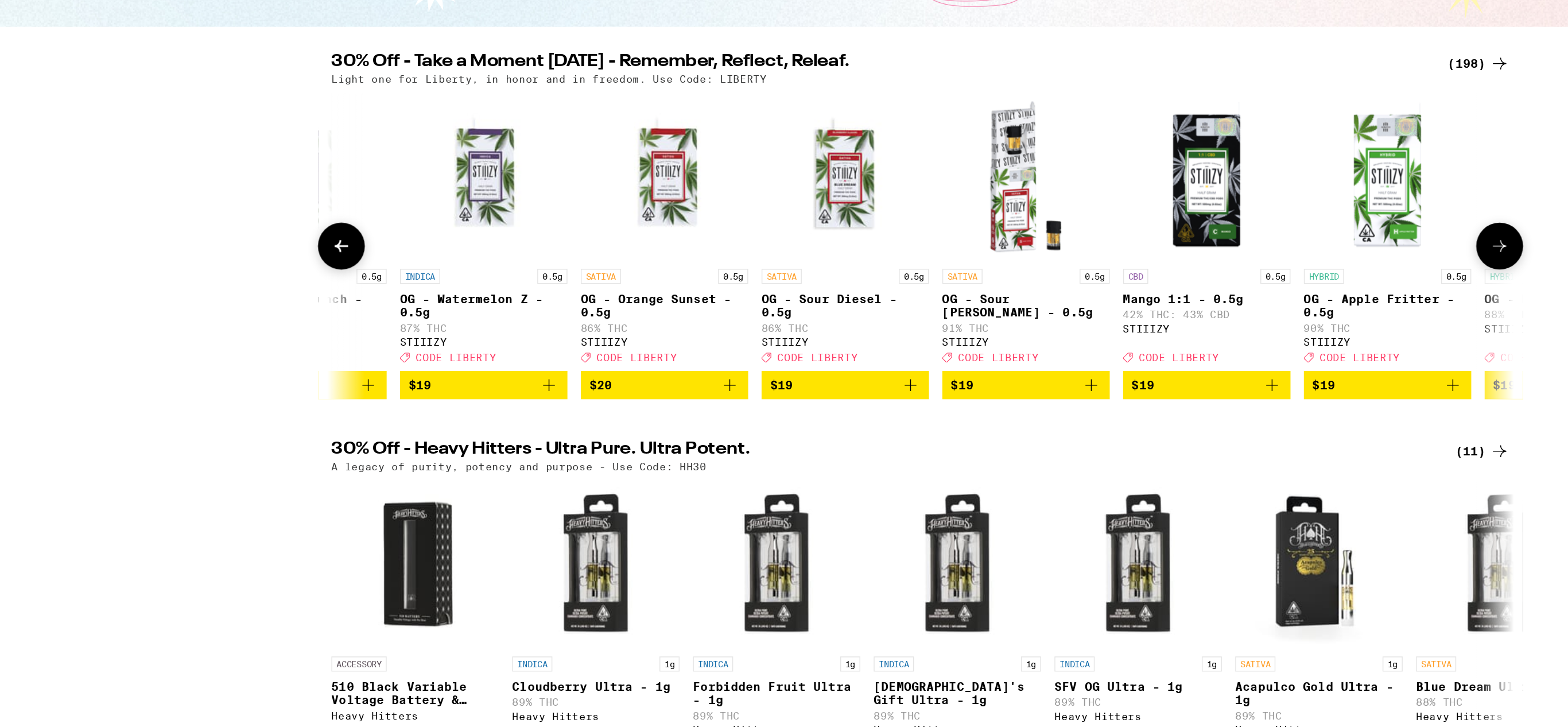
click at [1183, 343] on icon at bounding box center [1182, 336] width 14 height 14
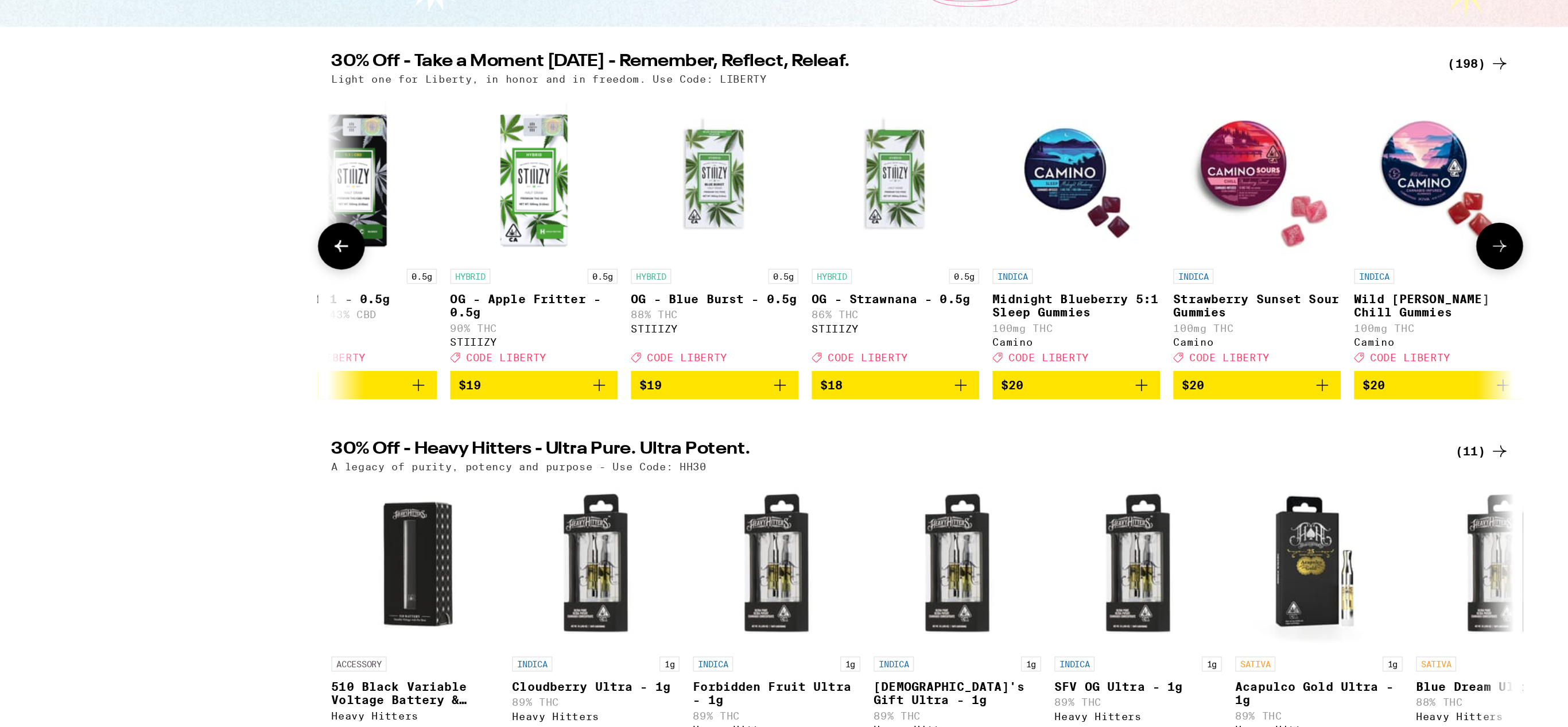
scroll to position [0, 9562]
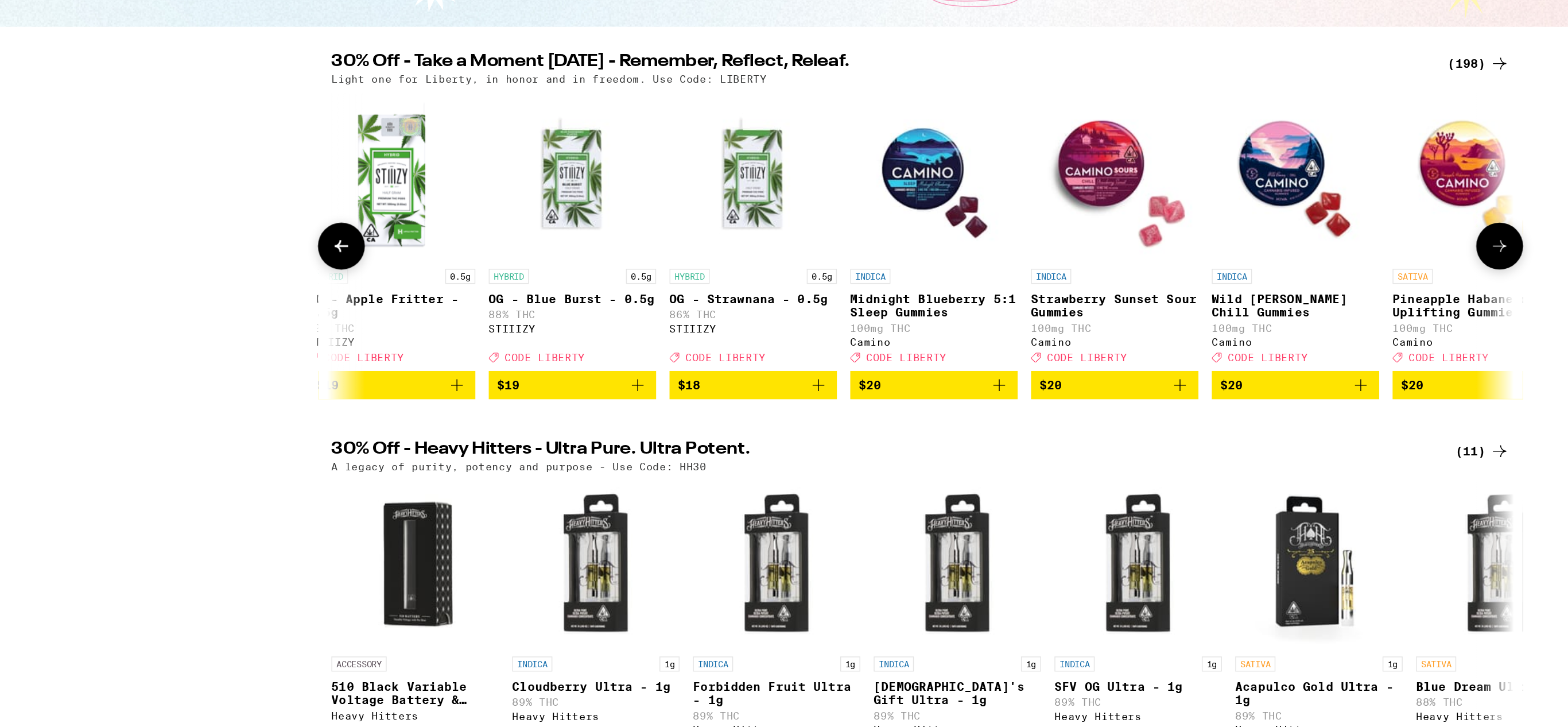
click at [1183, 343] on icon at bounding box center [1182, 336] width 14 height 14
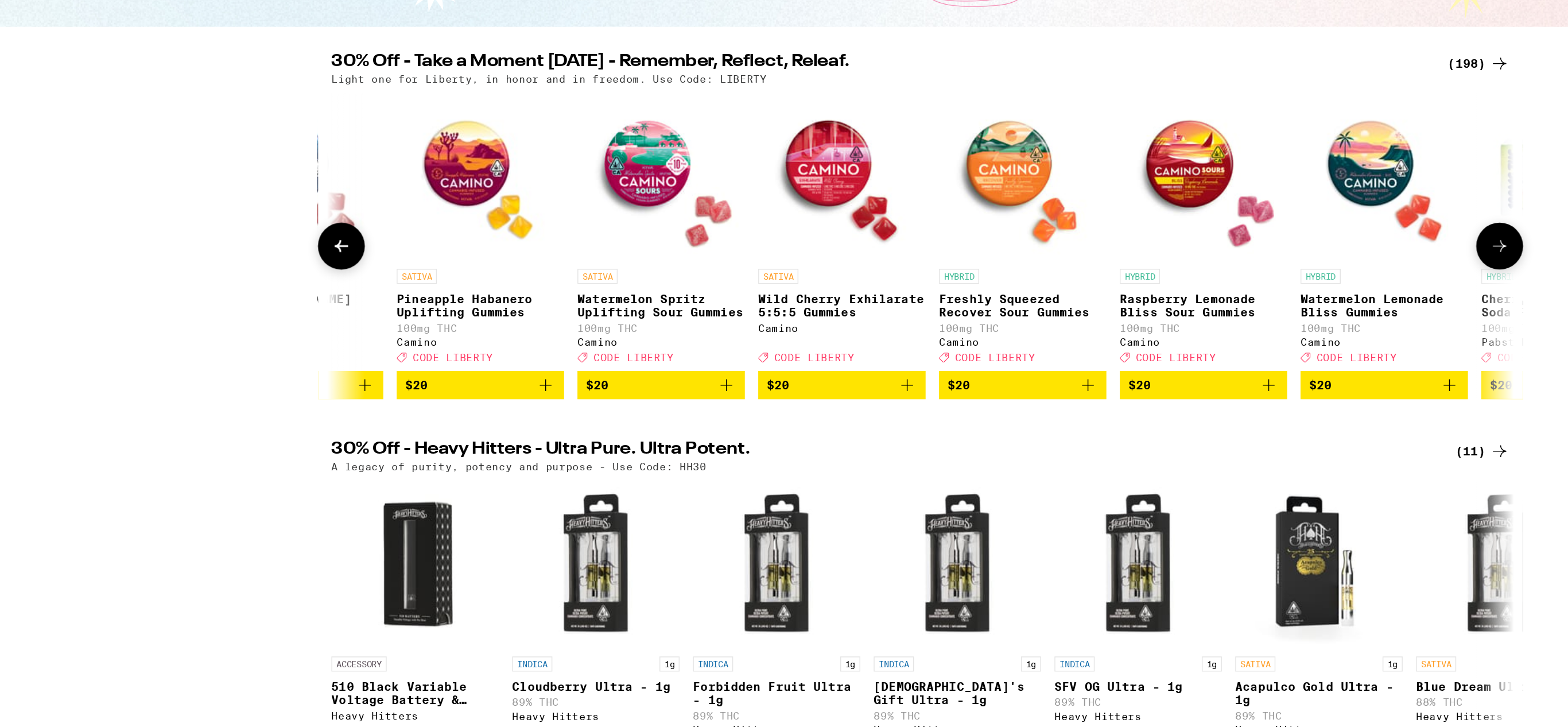
click at [1183, 343] on icon at bounding box center [1182, 336] width 14 height 14
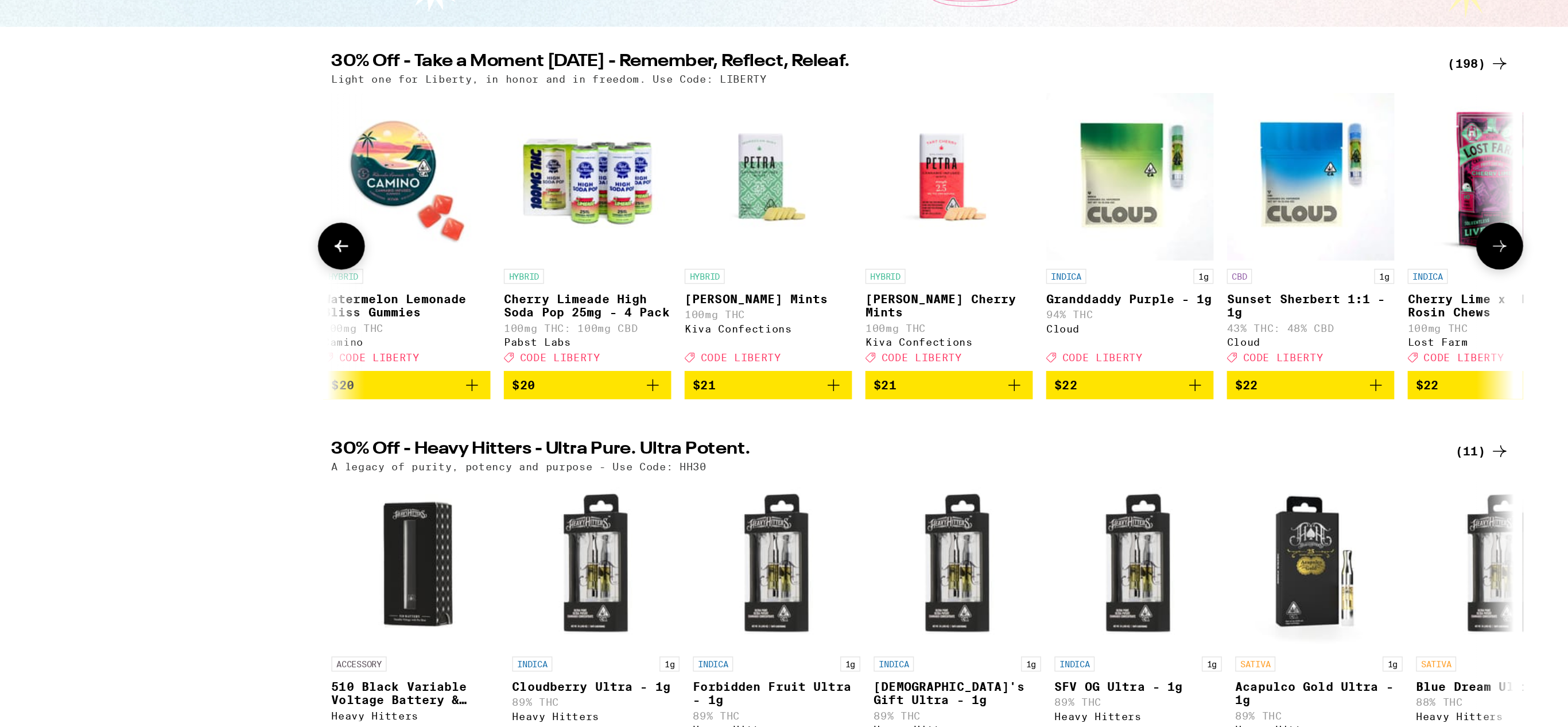
scroll to position [0, 10928]
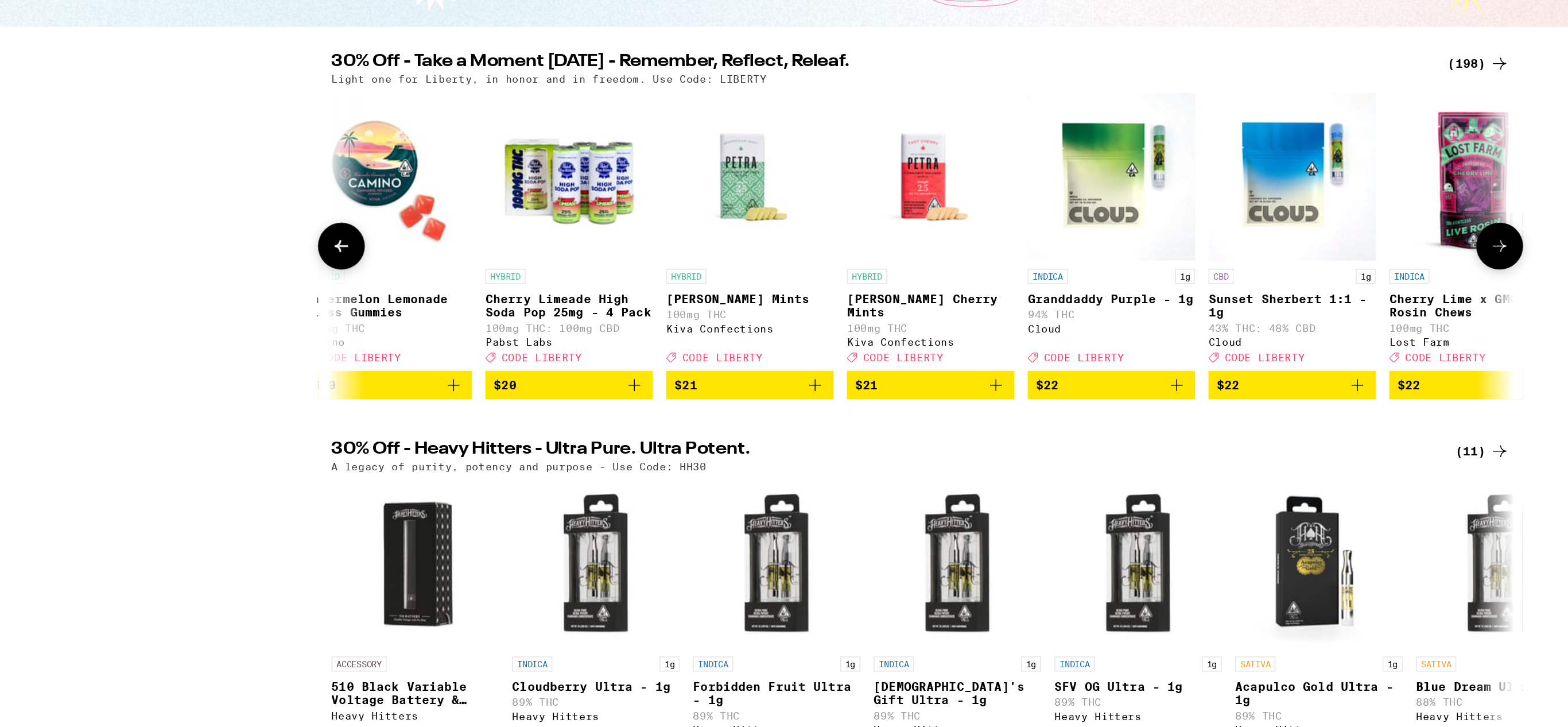
click at [1183, 343] on icon at bounding box center [1182, 336] width 14 height 14
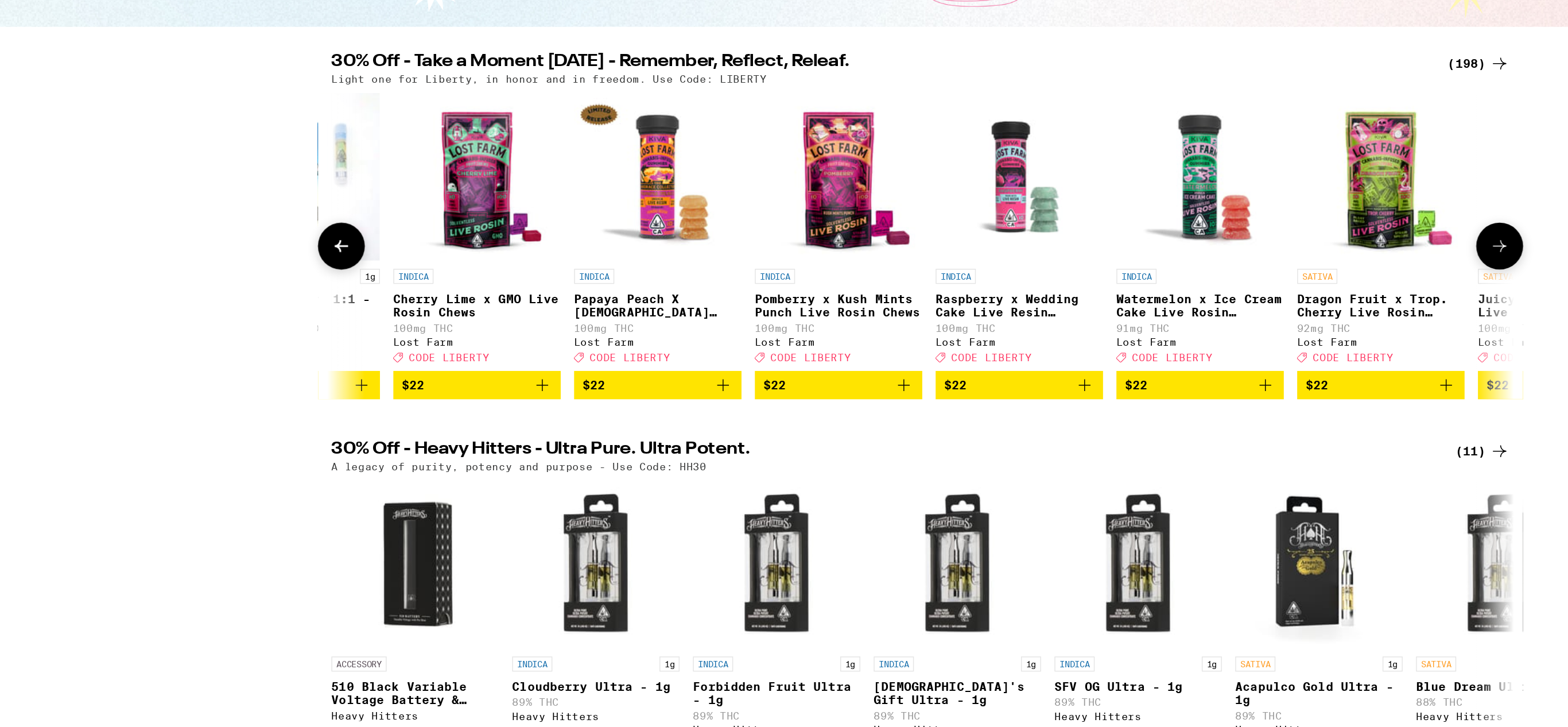
click at [1183, 343] on icon at bounding box center [1182, 336] width 14 height 14
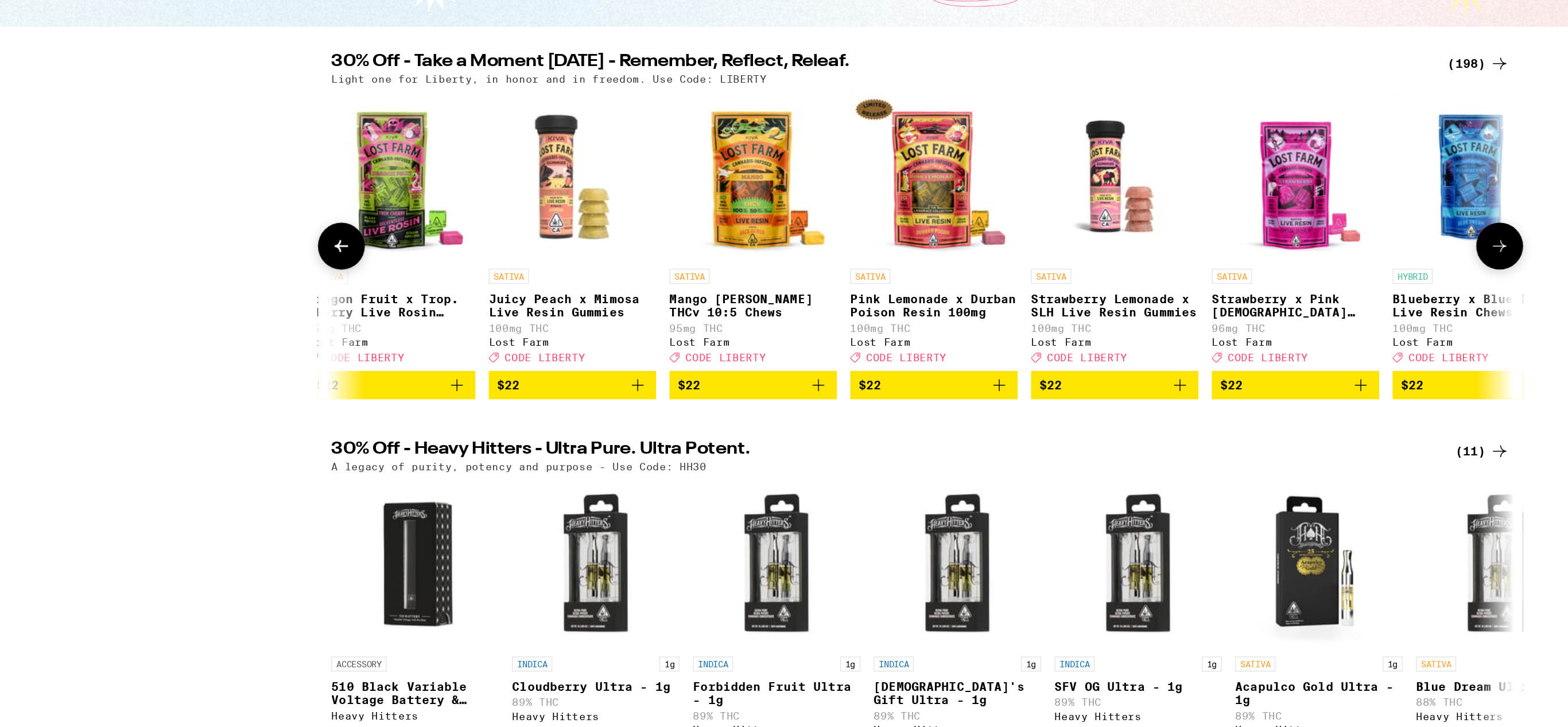
scroll to position [0, 12295]
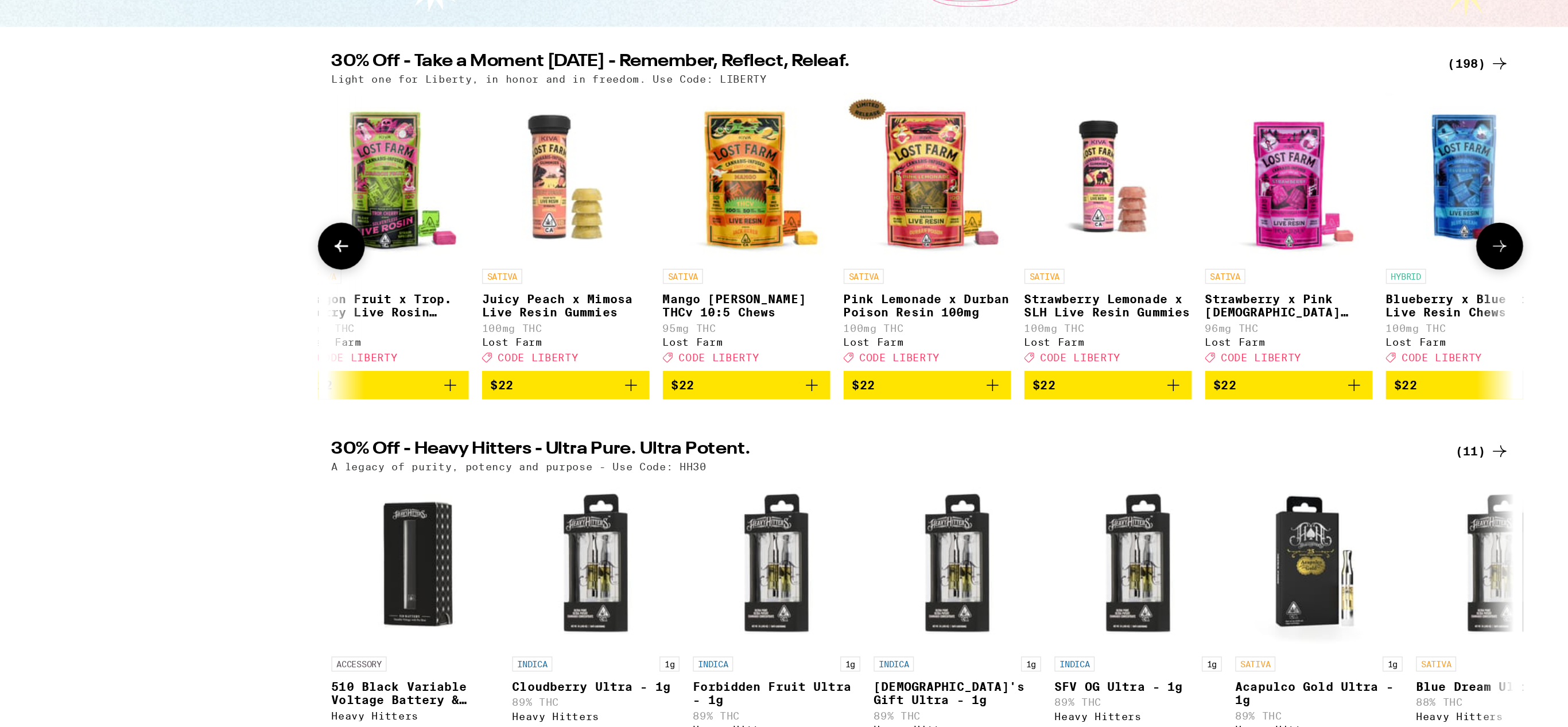
click at [1183, 343] on icon at bounding box center [1182, 336] width 14 height 14
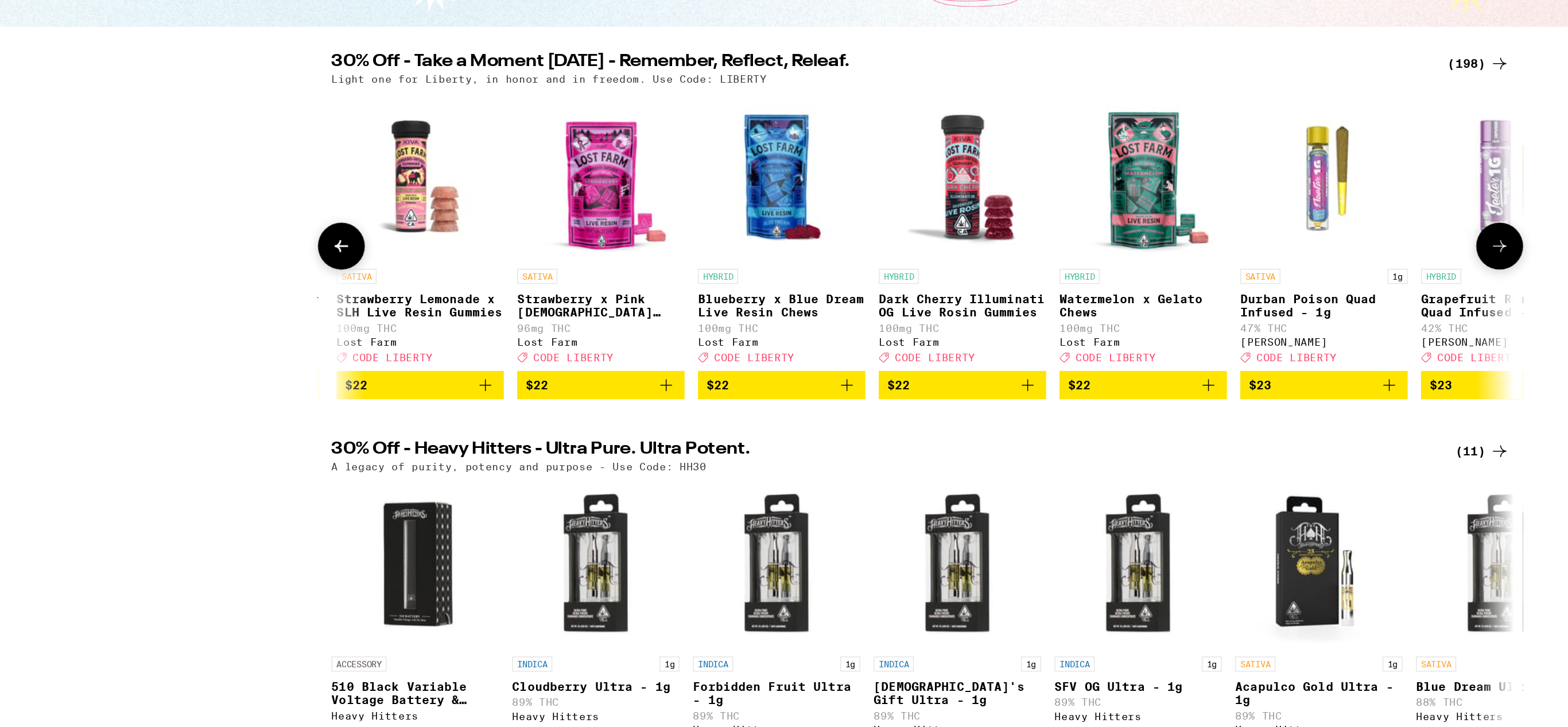
scroll to position [0, 12978]
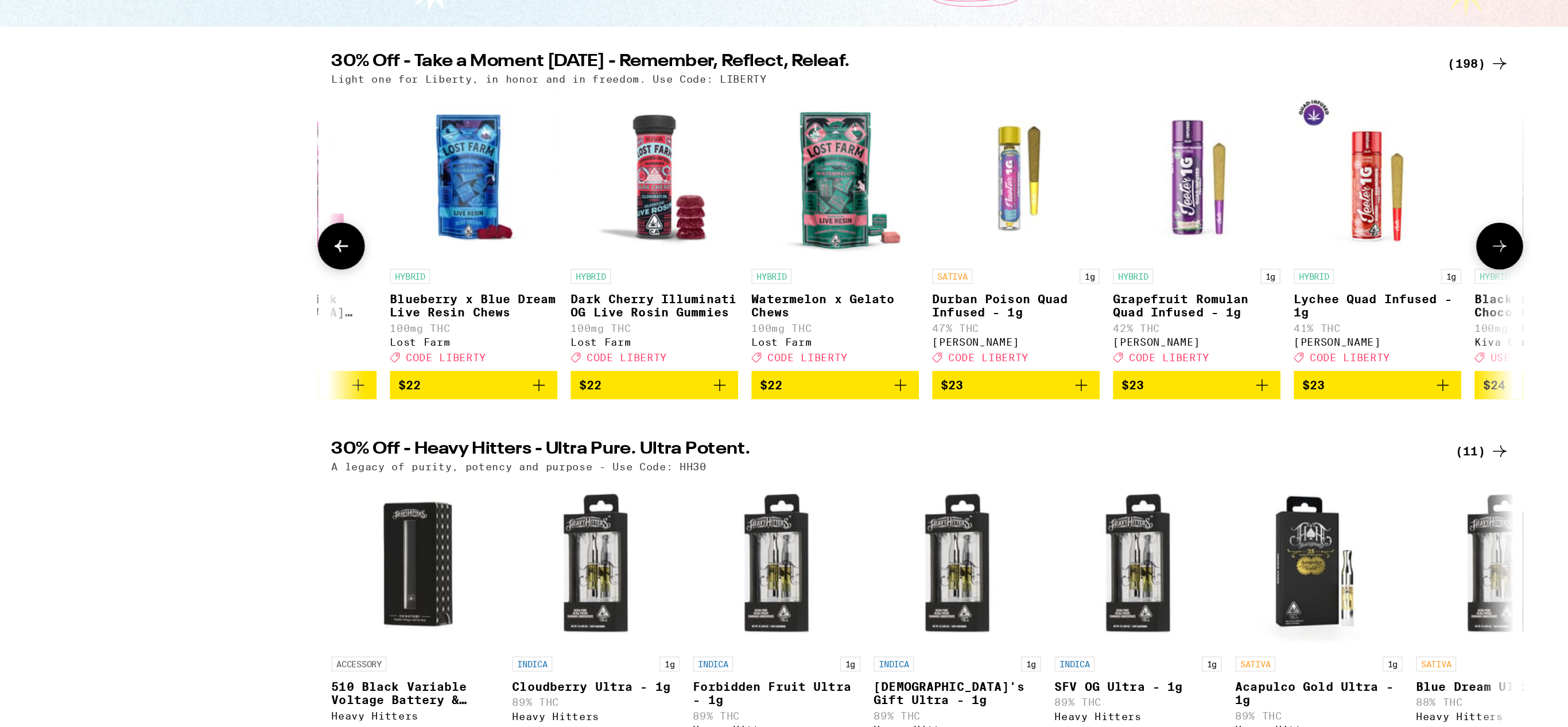
click at [1183, 343] on icon at bounding box center [1182, 336] width 14 height 14
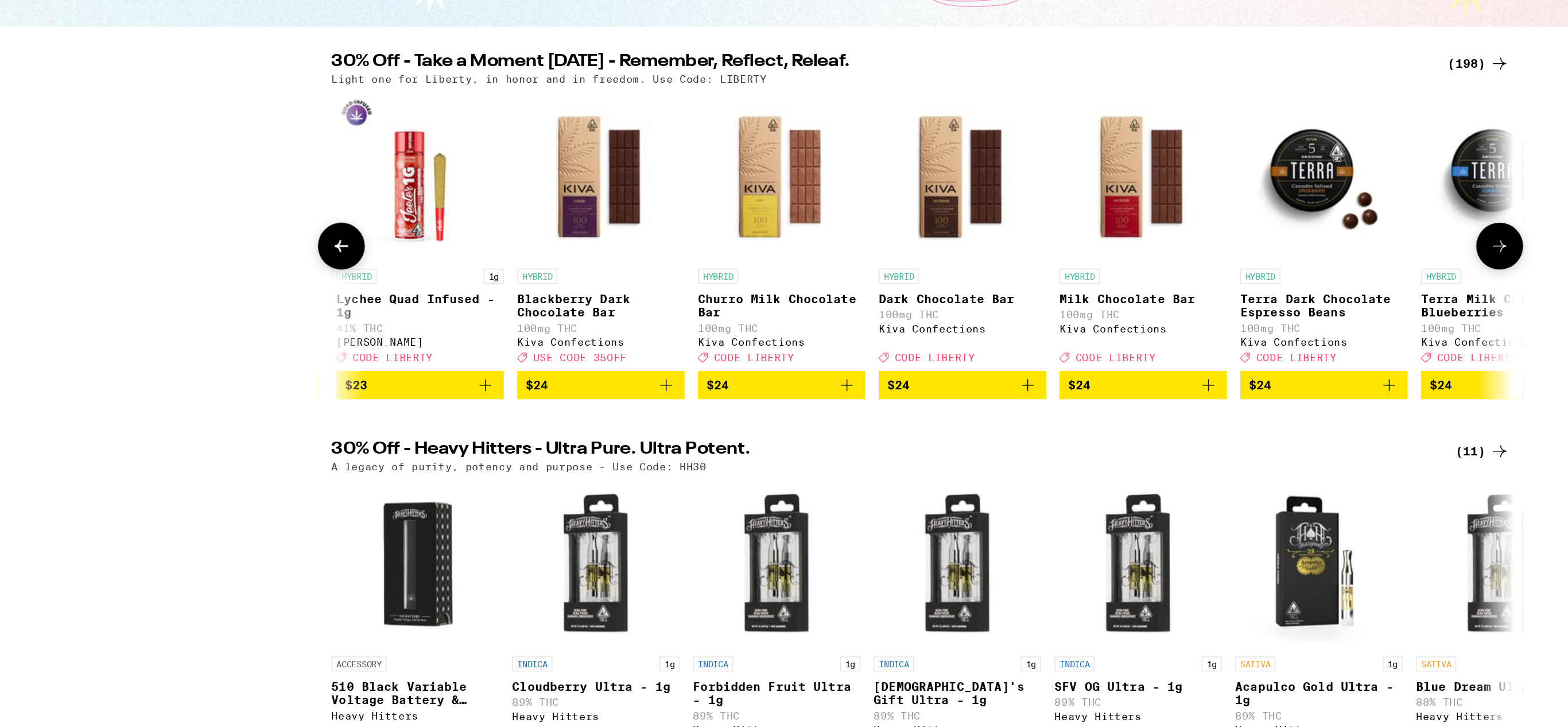
scroll to position [0, 13661]
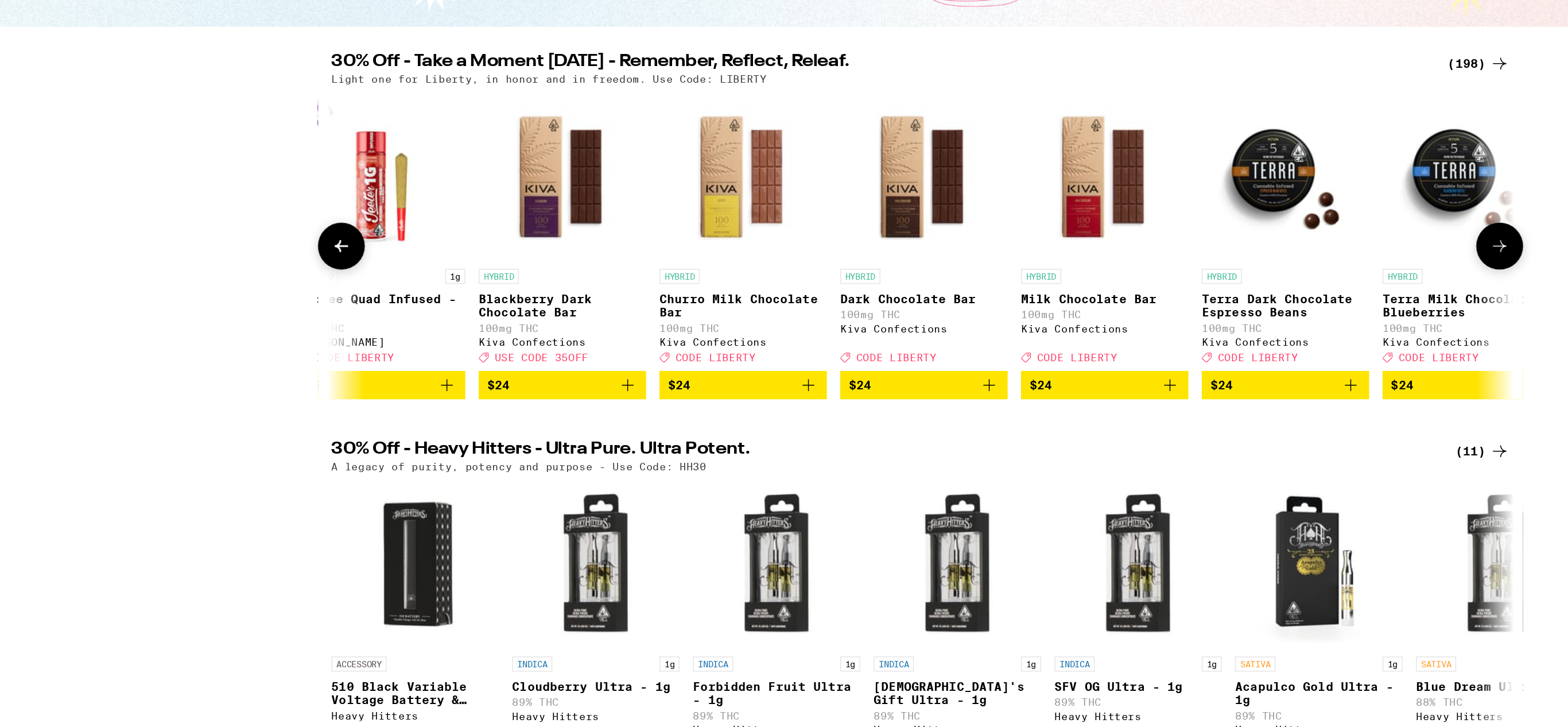
click at [1183, 343] on icon at bounding box center [1182, 336] width 14 height 14
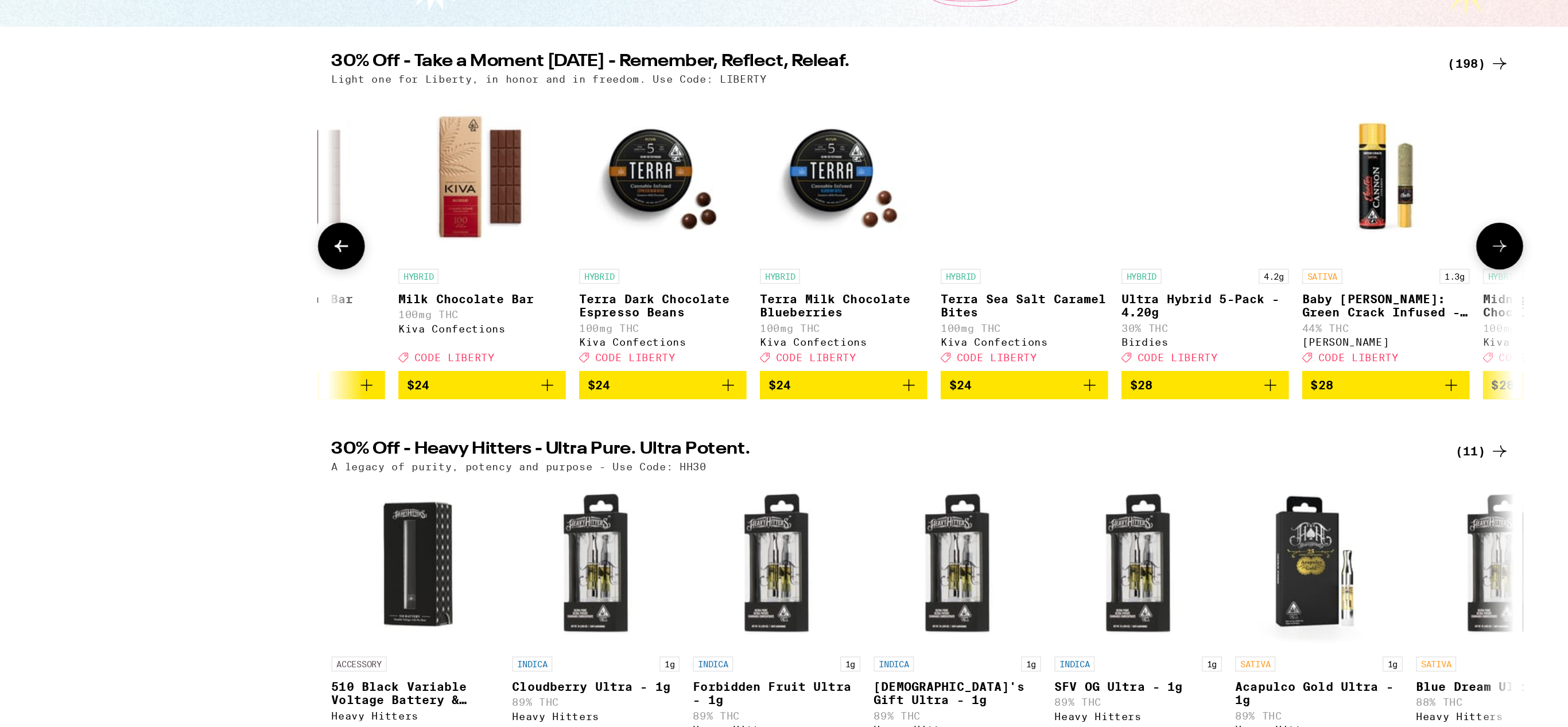
scroll to position [0, 14344]
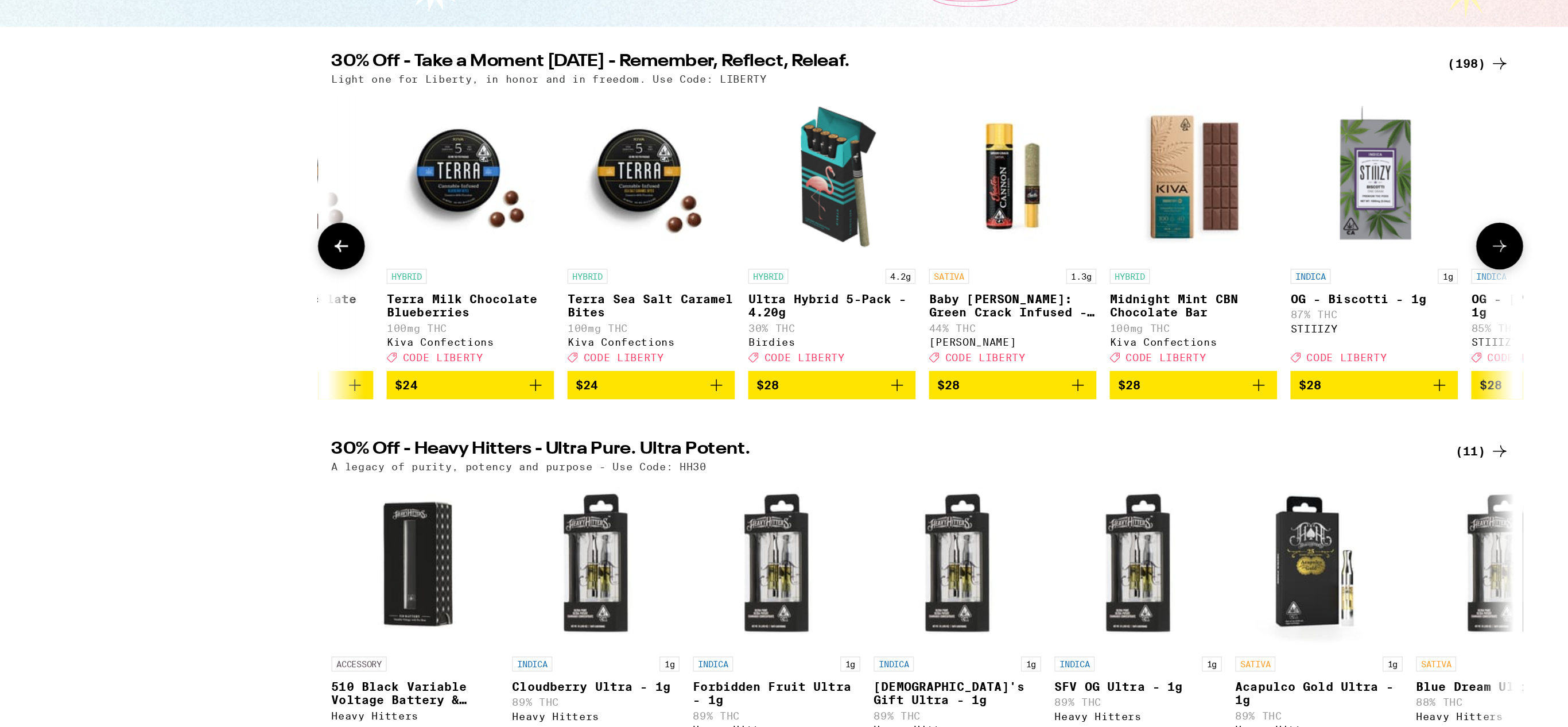
click at [1183, 343] on icon at bounding box center [1182, 336] width 14 height 14
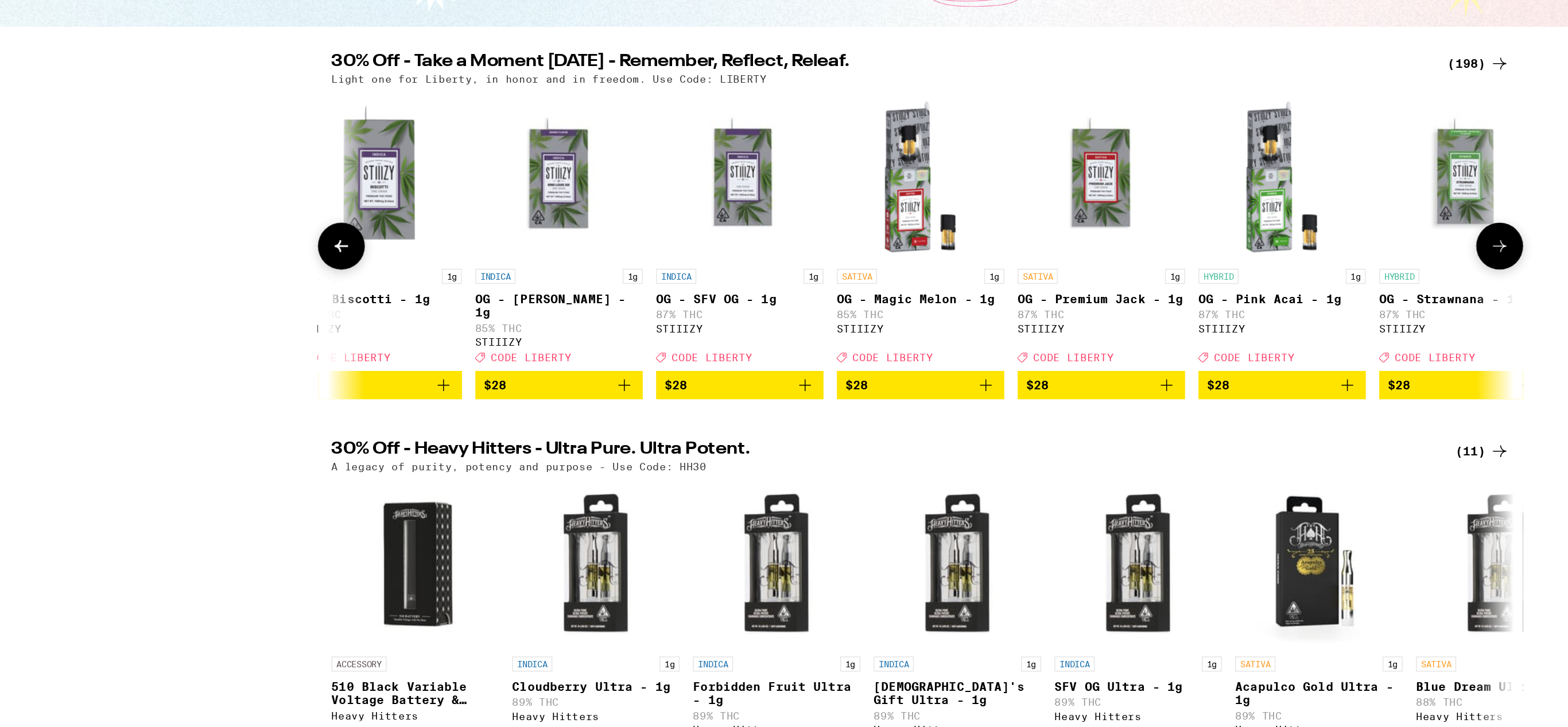
click at [1183, 343] on icon at bounding box center [1182, 336] width 14 height 14
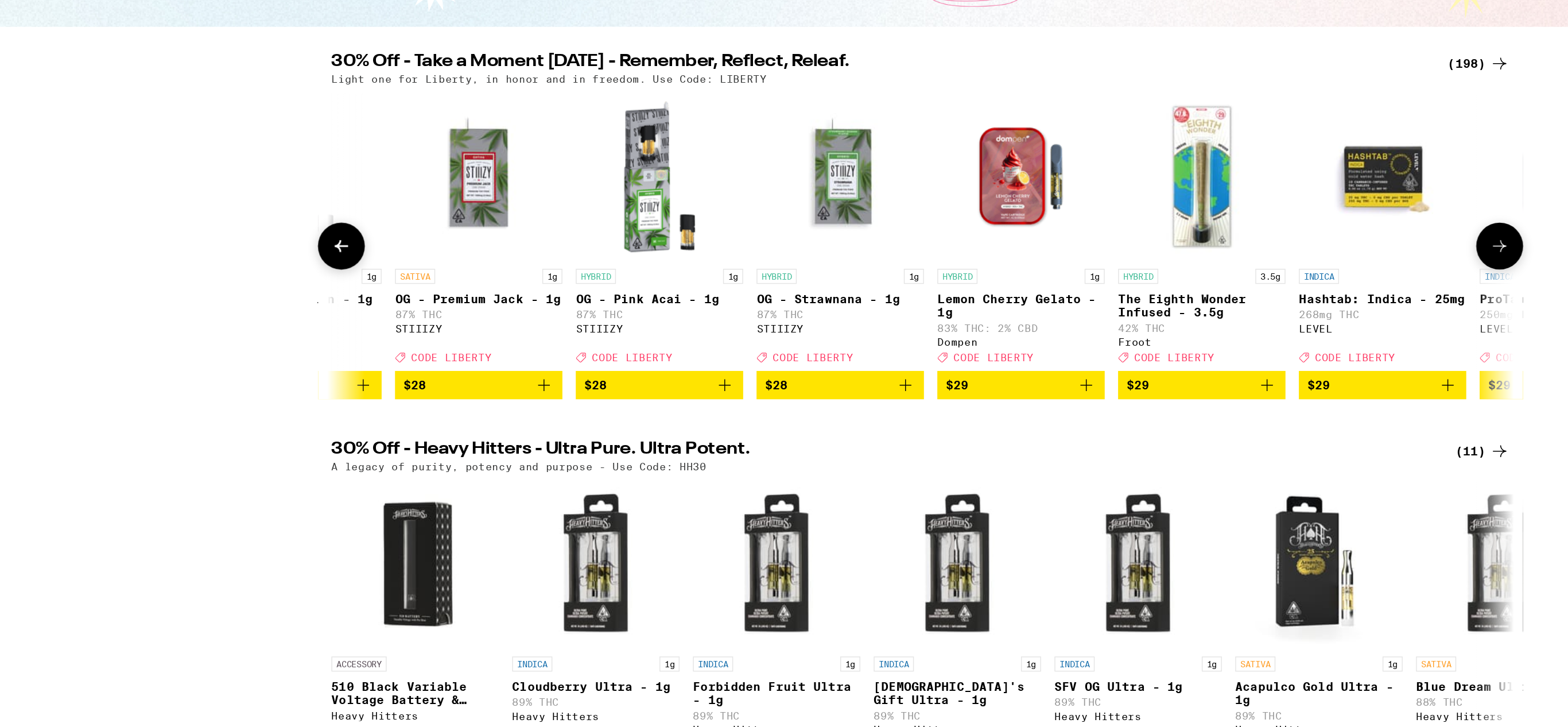
scroll to position [0, 15710]
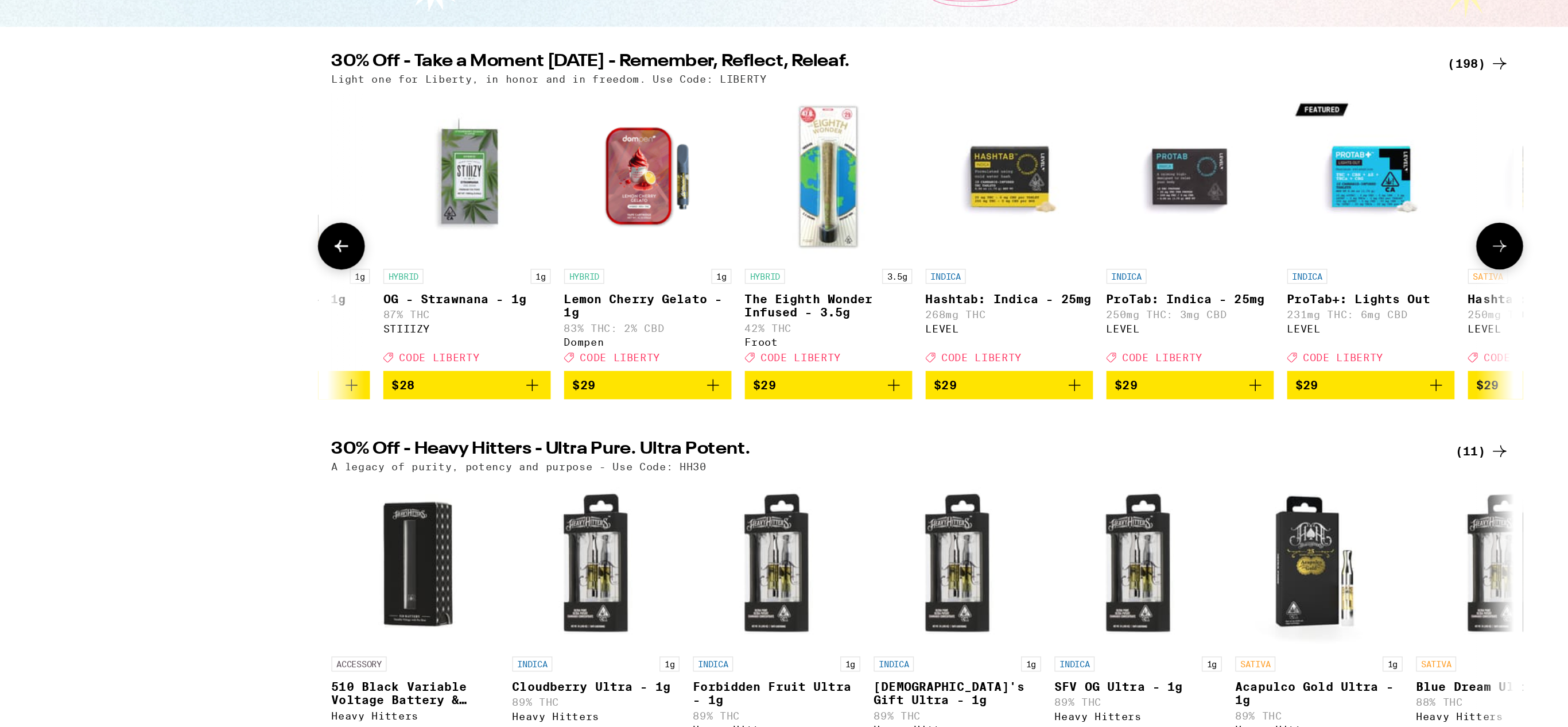
click at [1183, 343] on icon at bounding box center [1182, 336] width 14 height 14
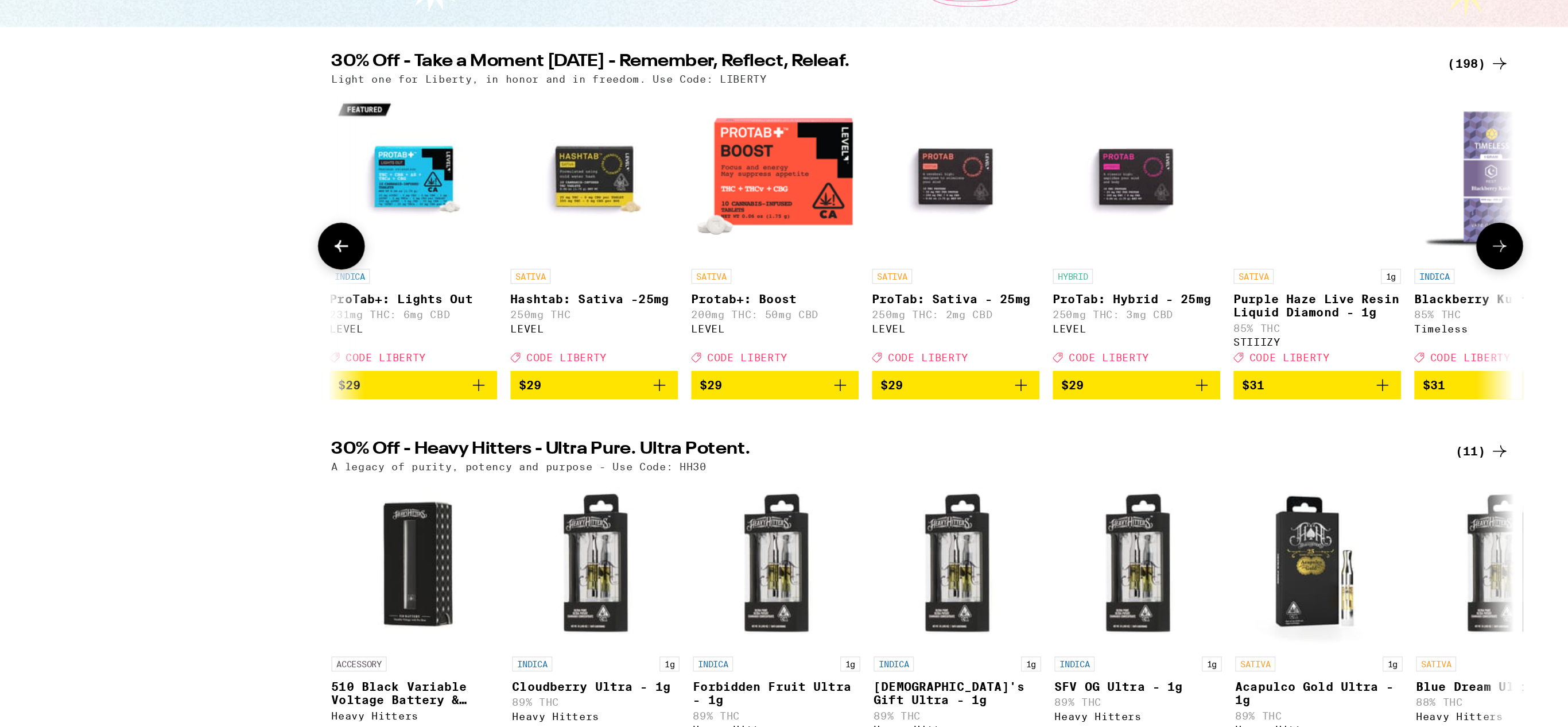
scroll to position [0, 16393]
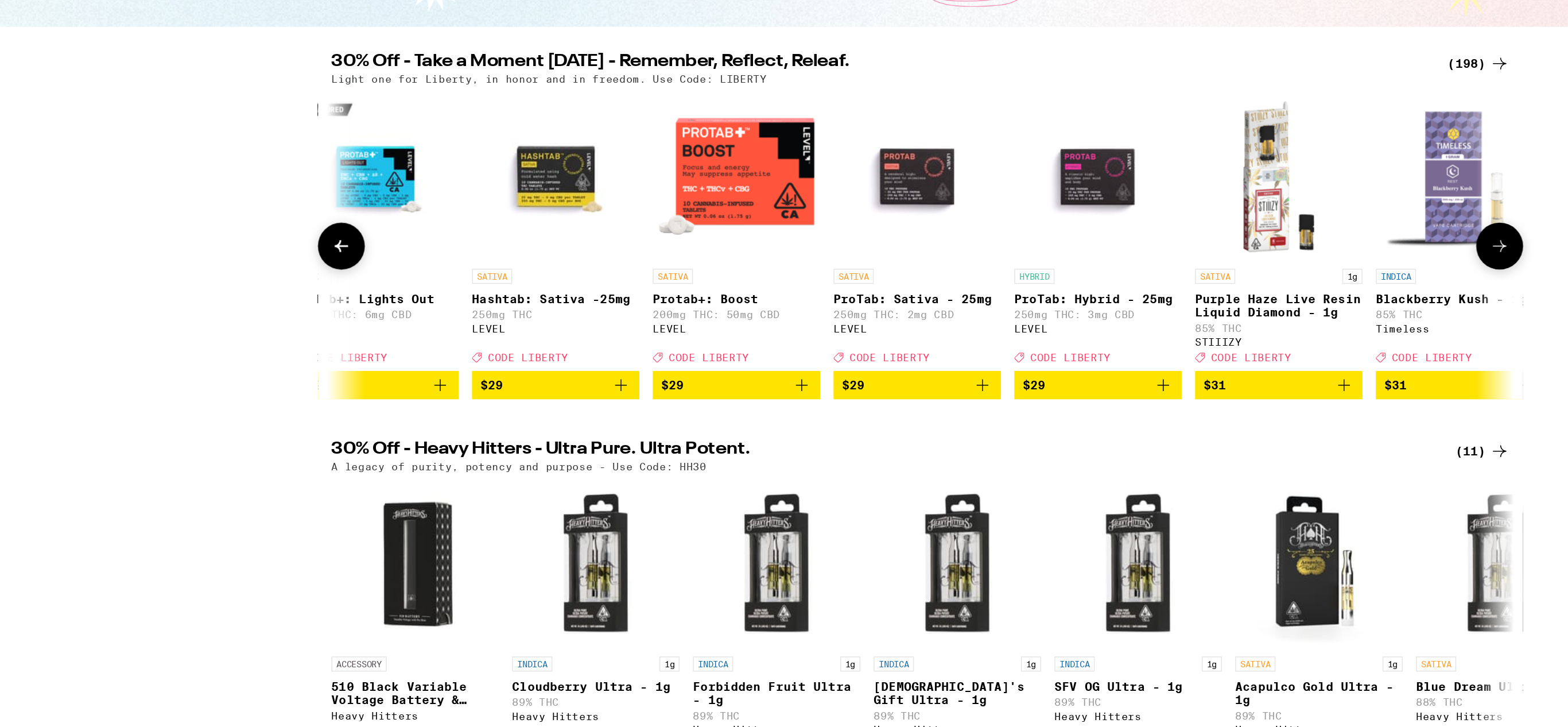
click at [1183, 343] on icon at bounding box center [1182, 336] width 14 height 14
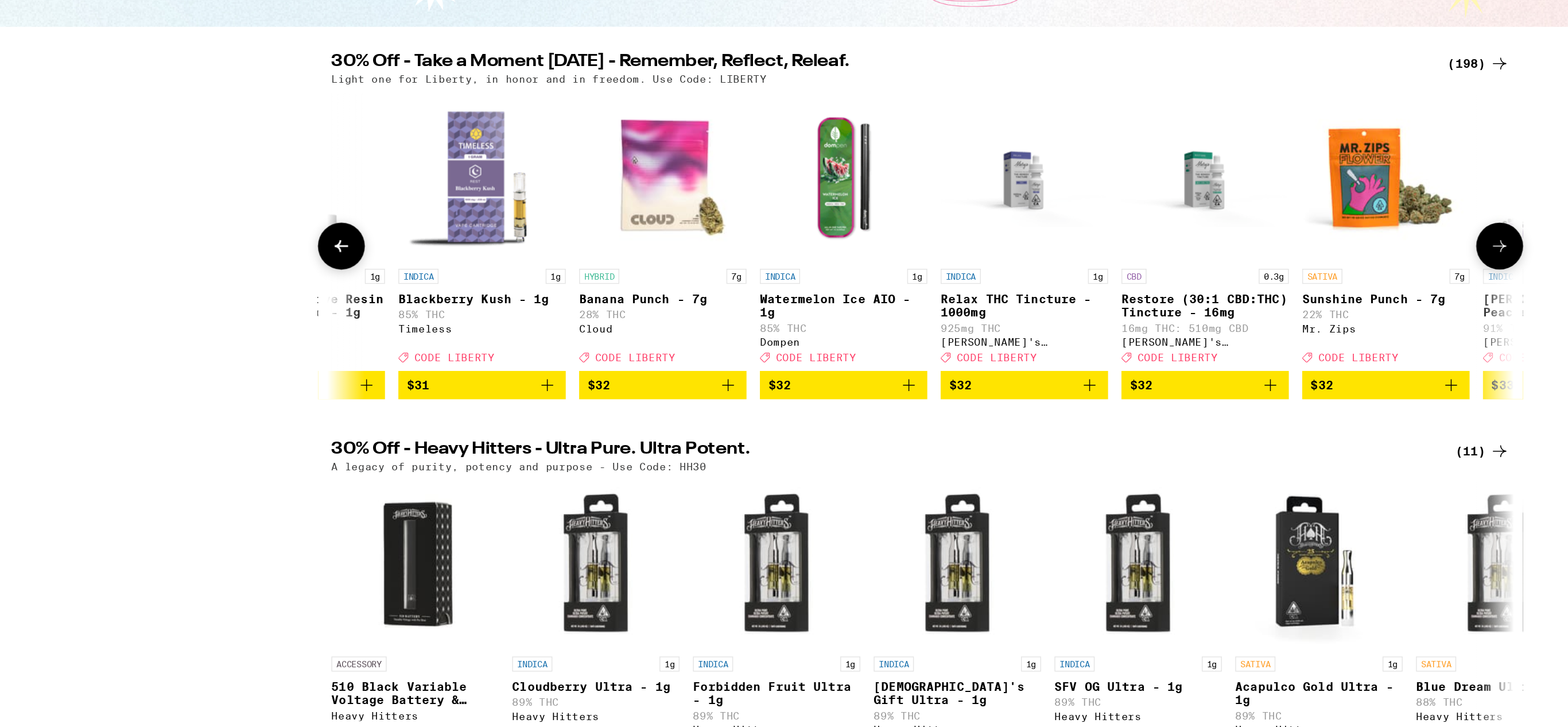
scroll to position [0, 17076]
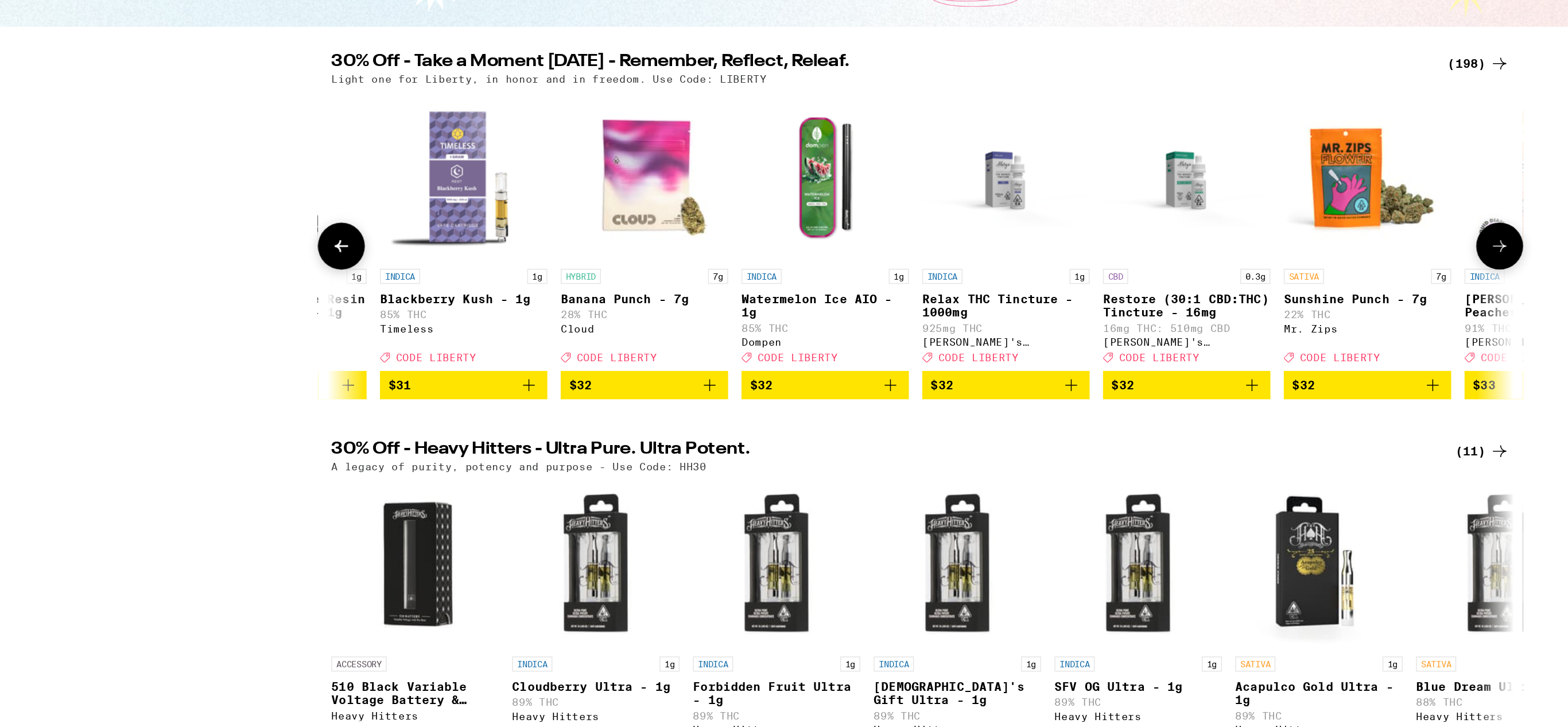
click at [1183, 343] on icon at bounding box center [1182, 336] width 14 height 14
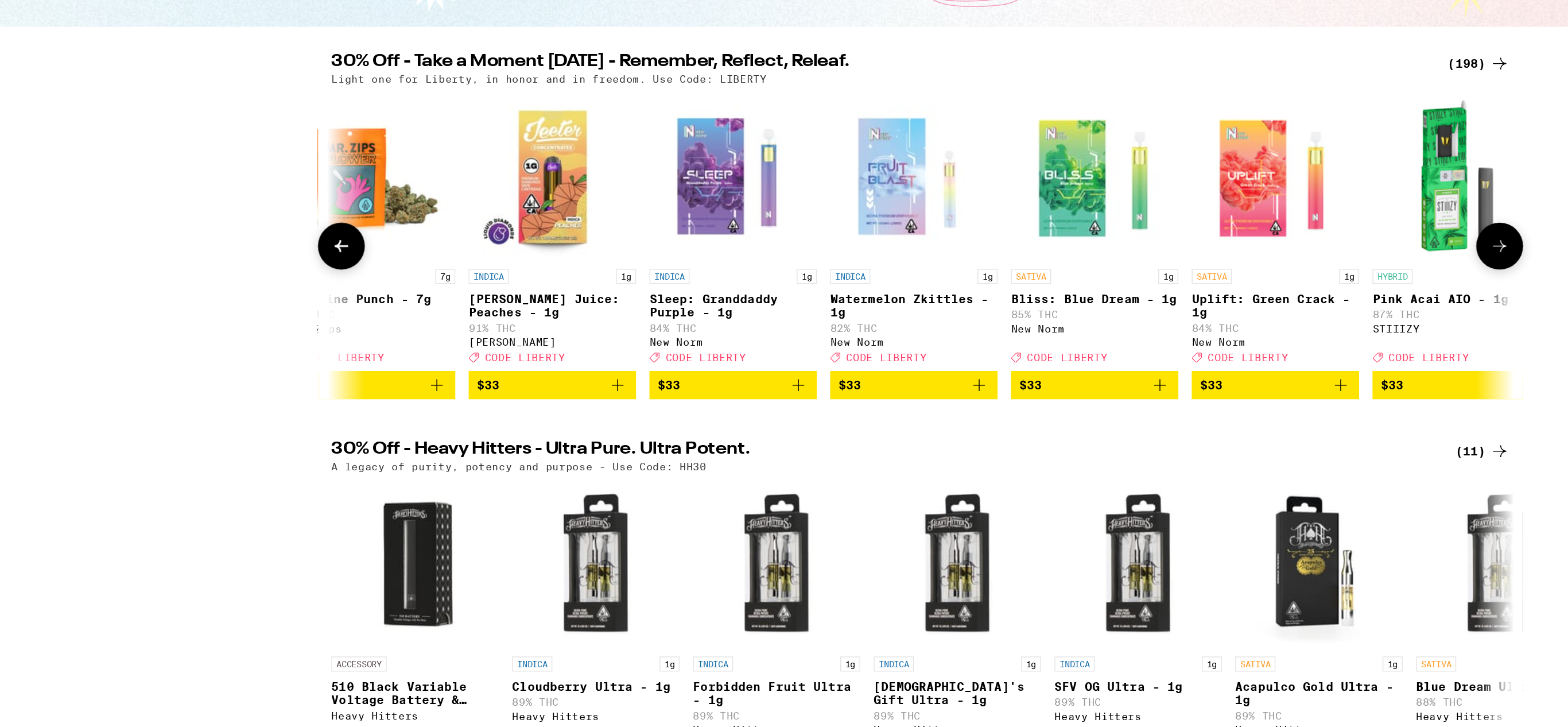
click at [1183, 343] on icon at bounding box center [1182, 336] width 14 height 14
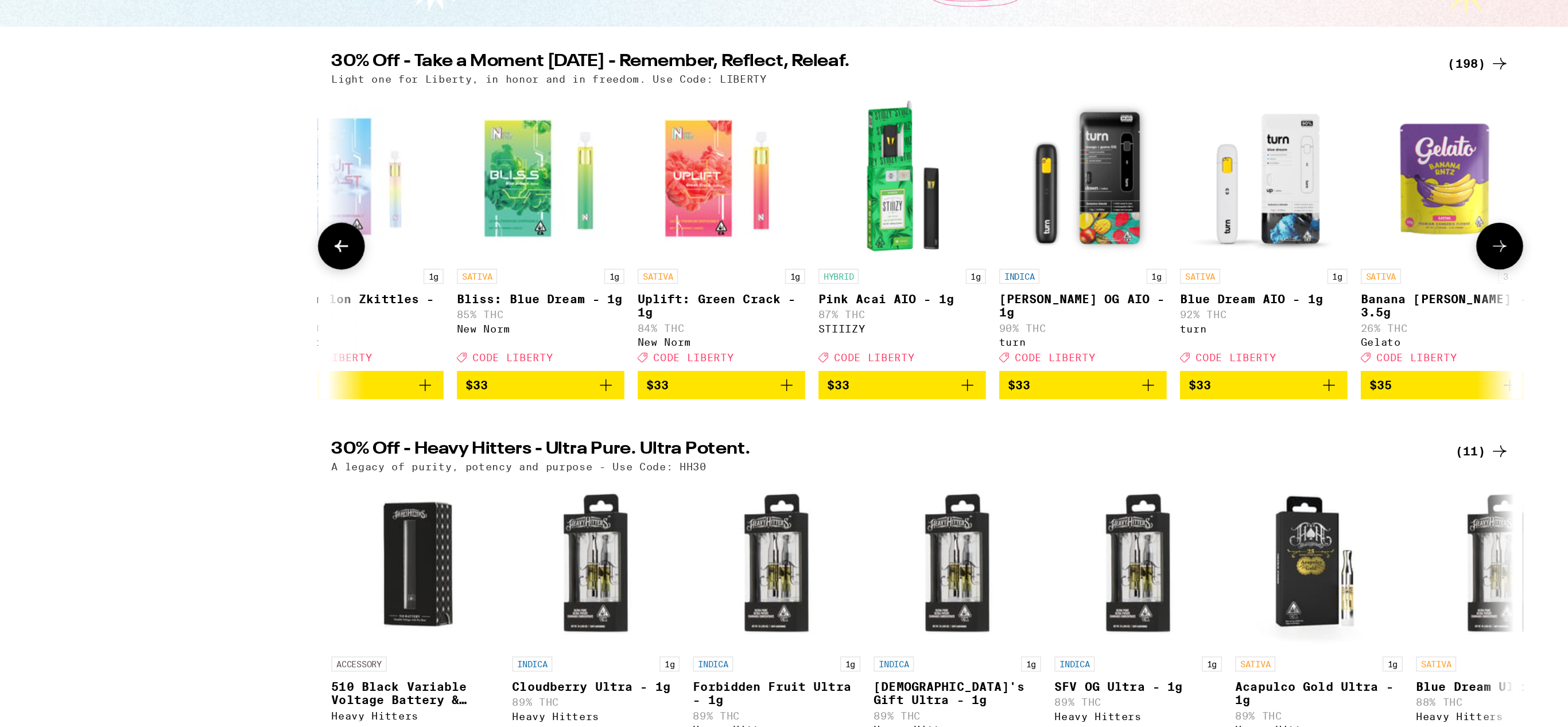
scroll to position [0, 18442]
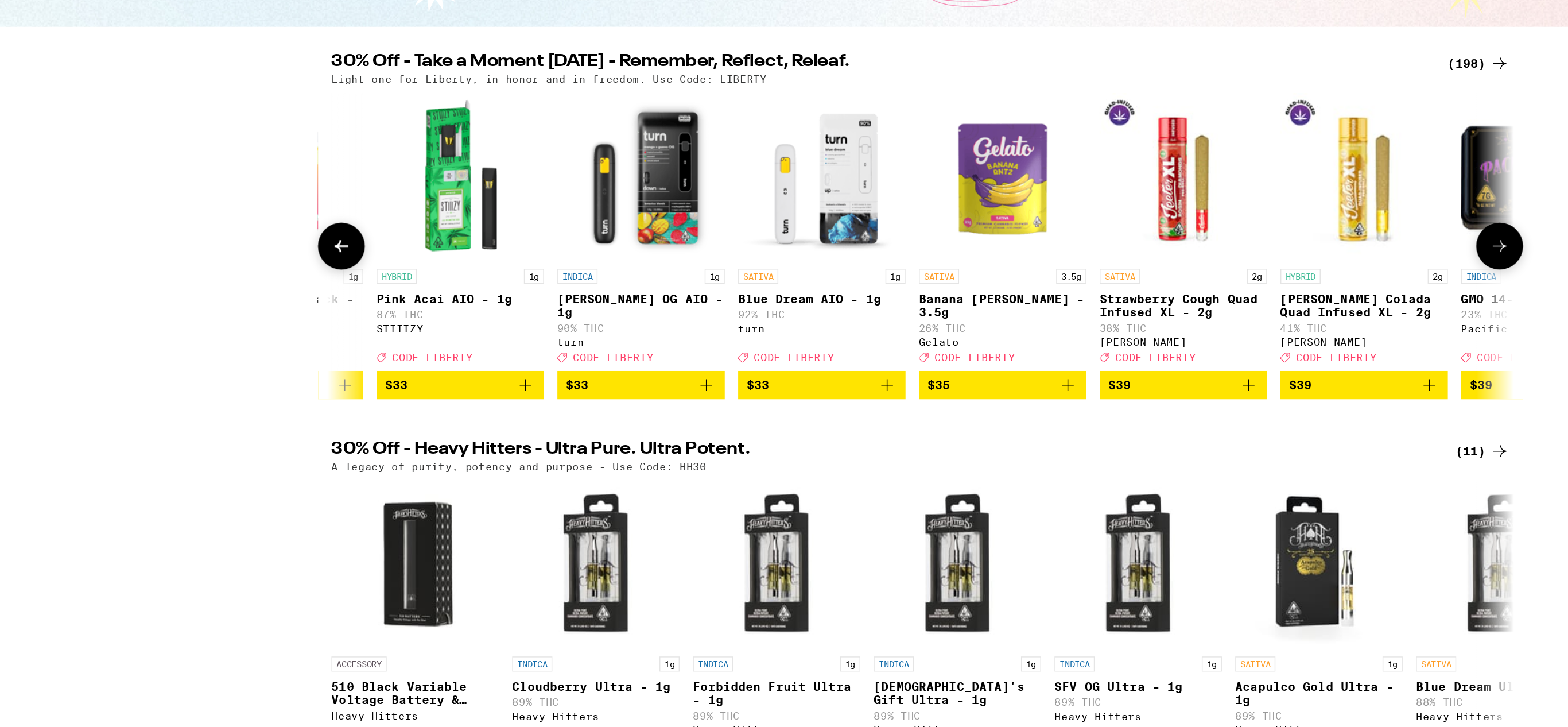
click at [1183, 343] on icon at bounding box center [1182, 336] width 14 height 14
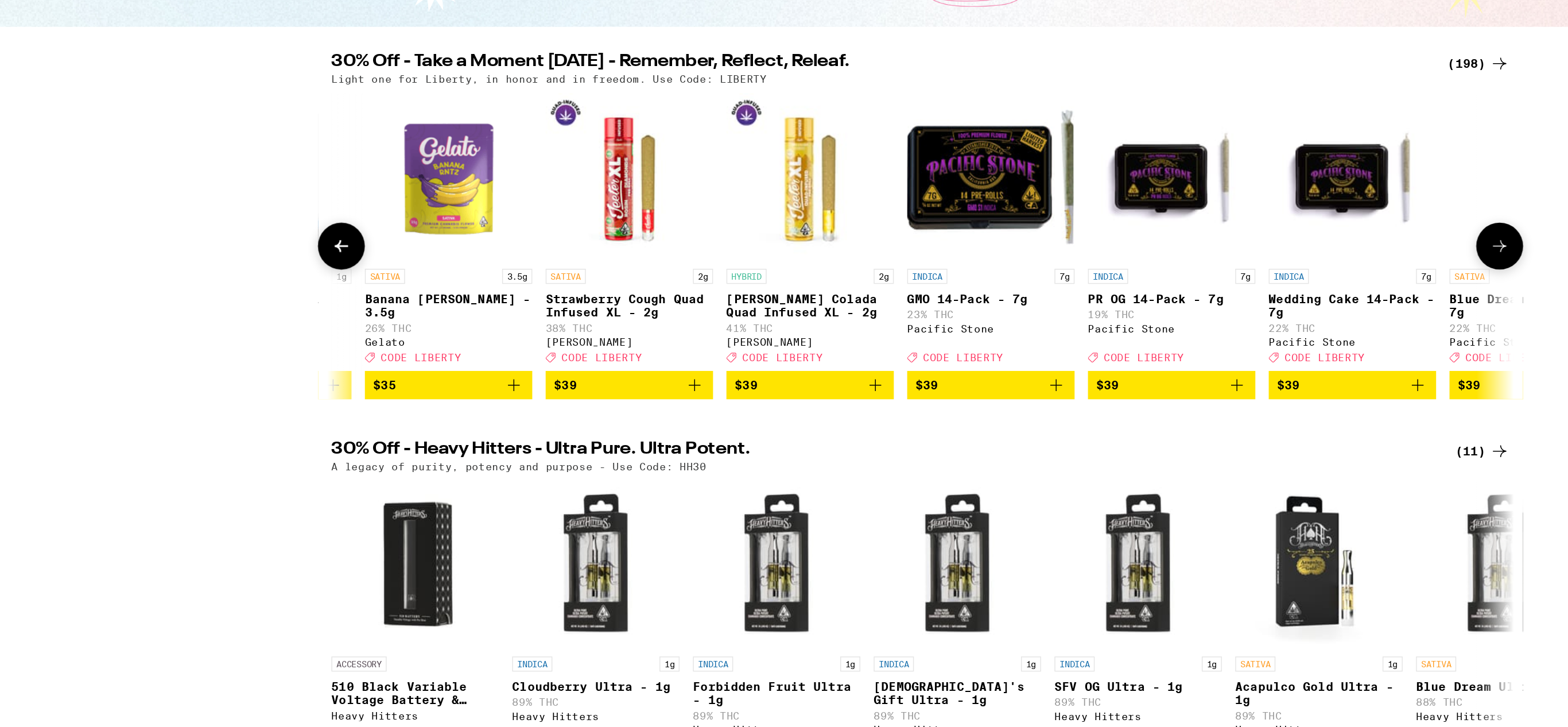
scroll to position [0, 19125]
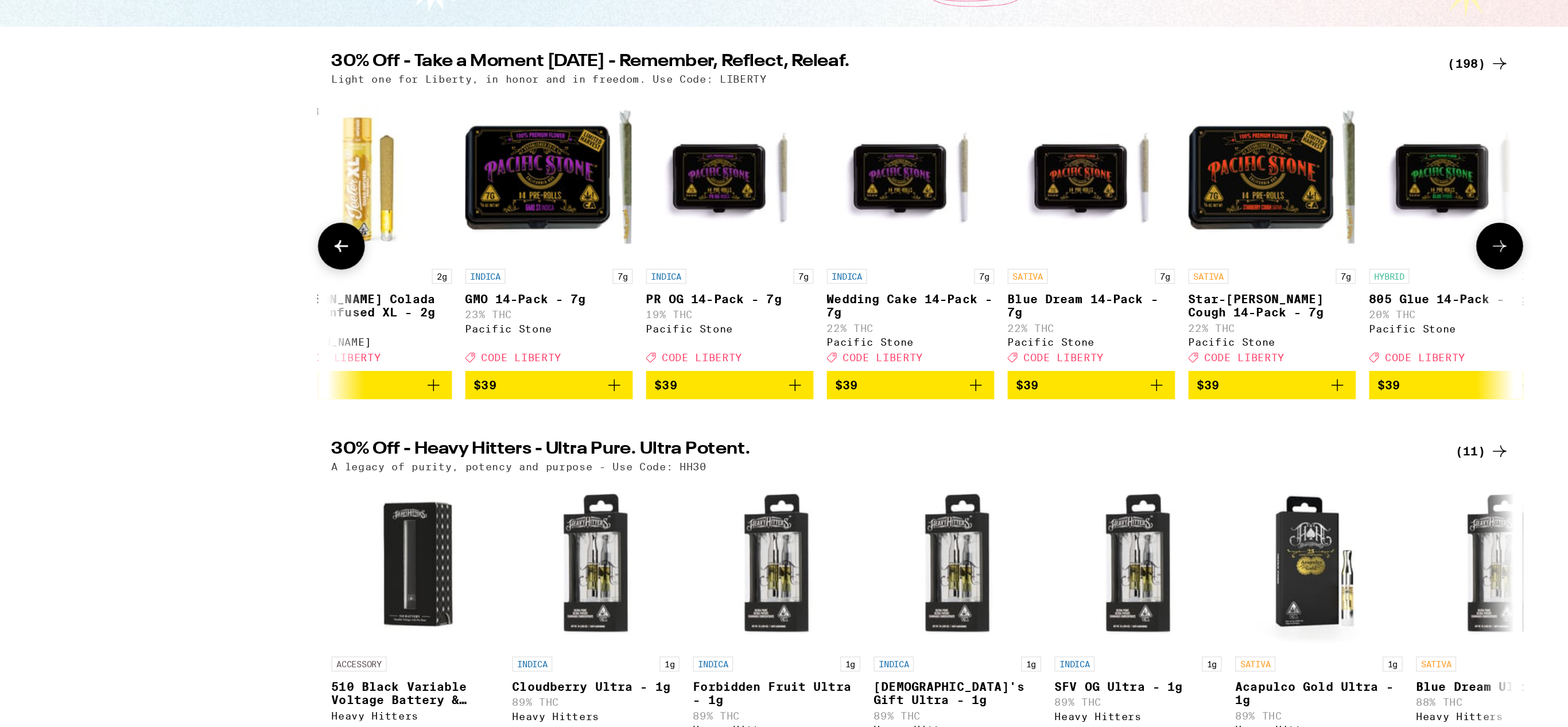
click at [1183, 343] on icon at bounding box center [1182, 336] width 14 height 14
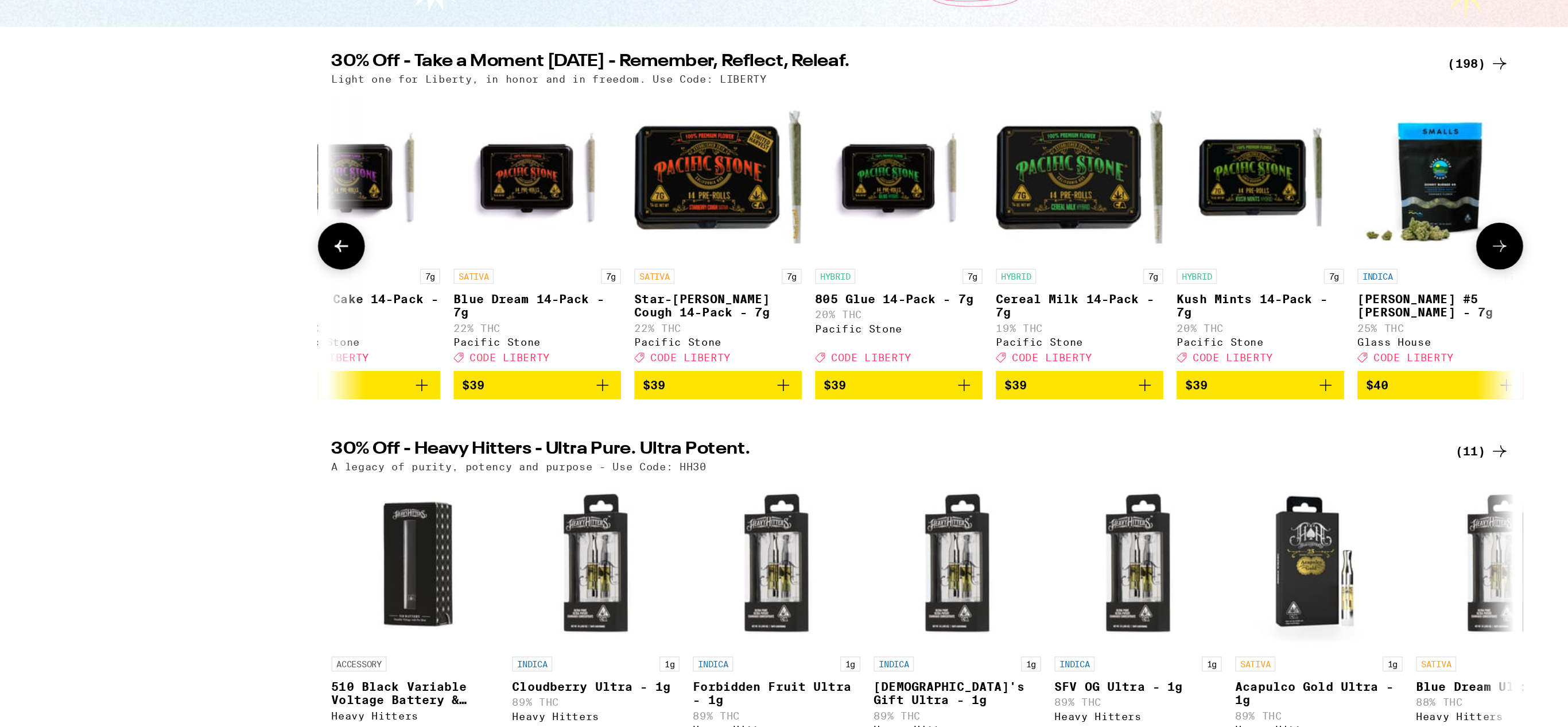
scroll to position [0, 19808]
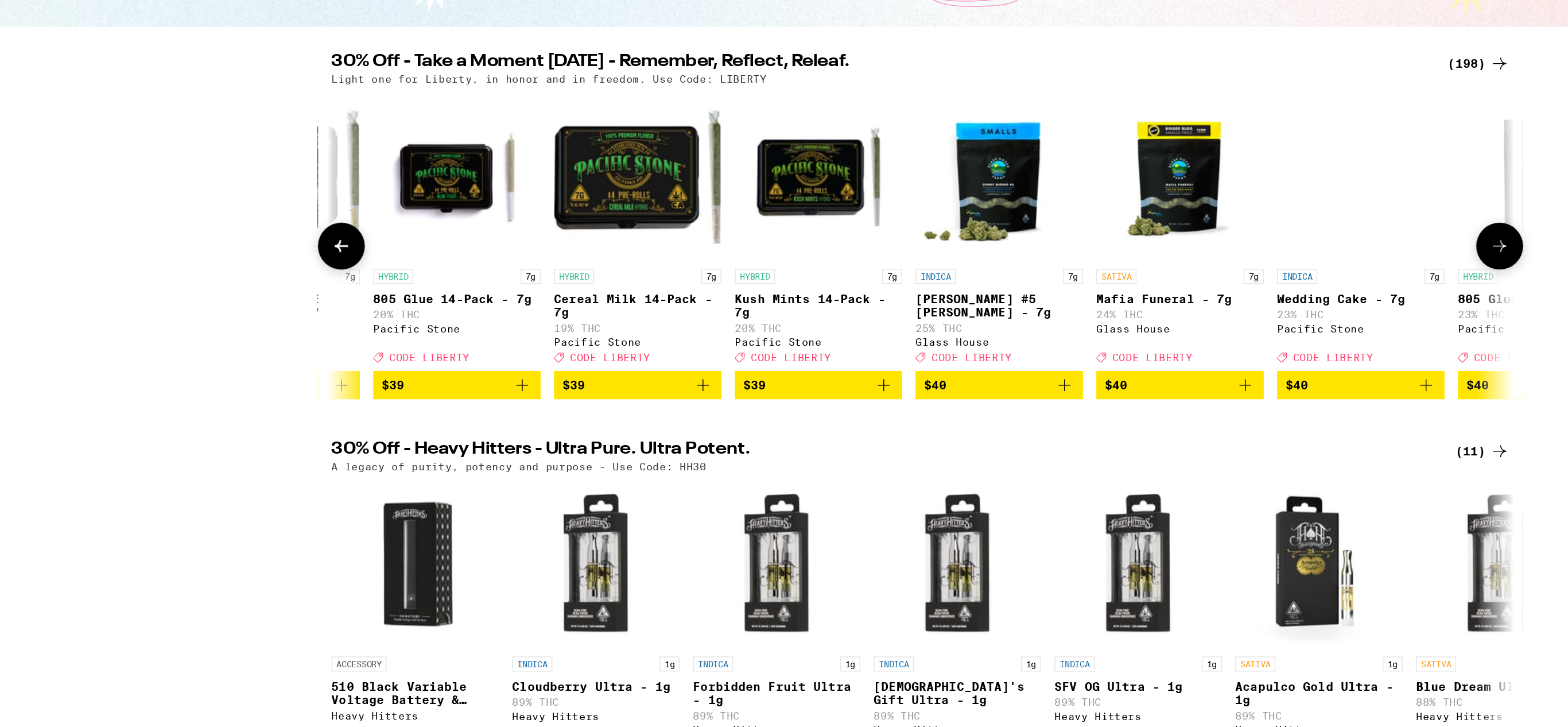
click at [1183, 343] on icon at bounding box center [1182, 336] width 14 height 14
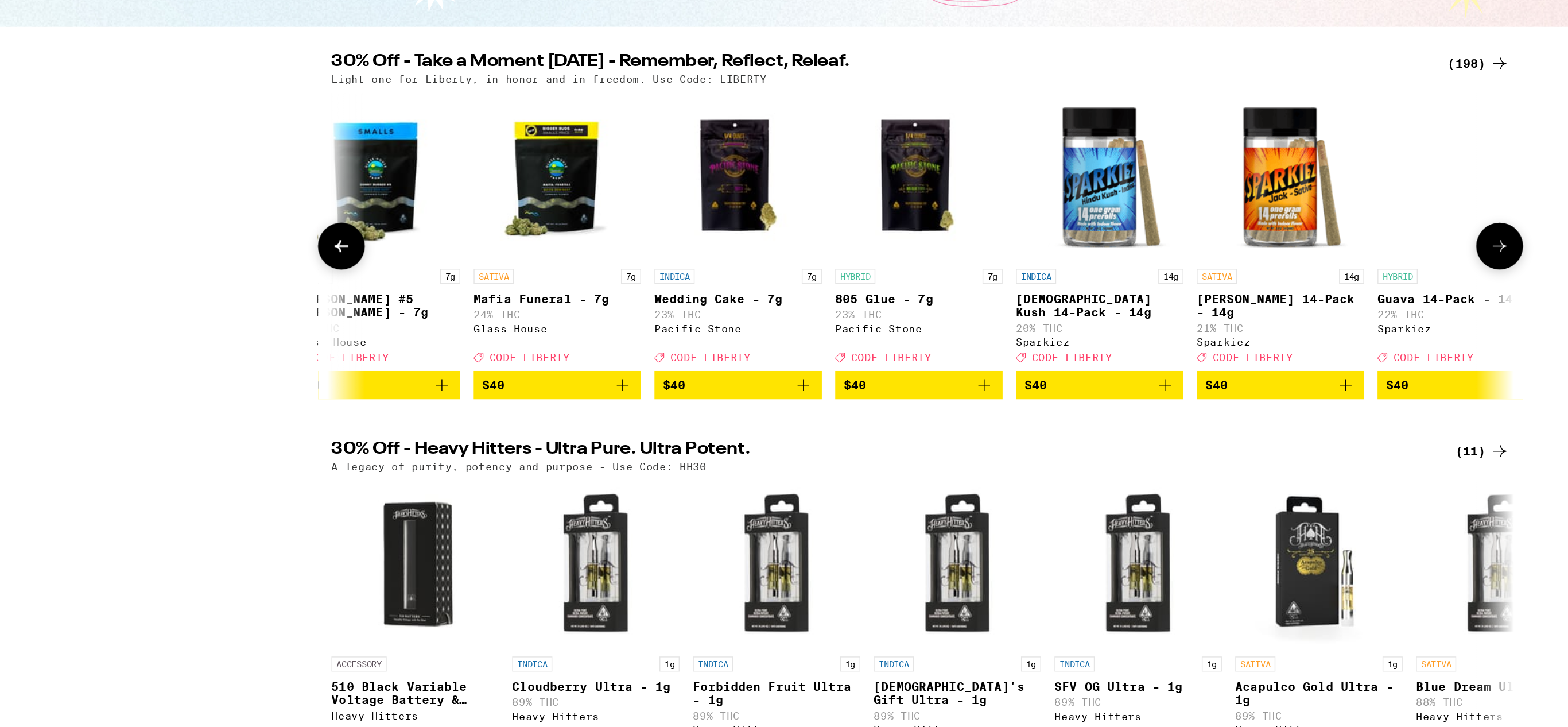
scroll to position [0, 20492]
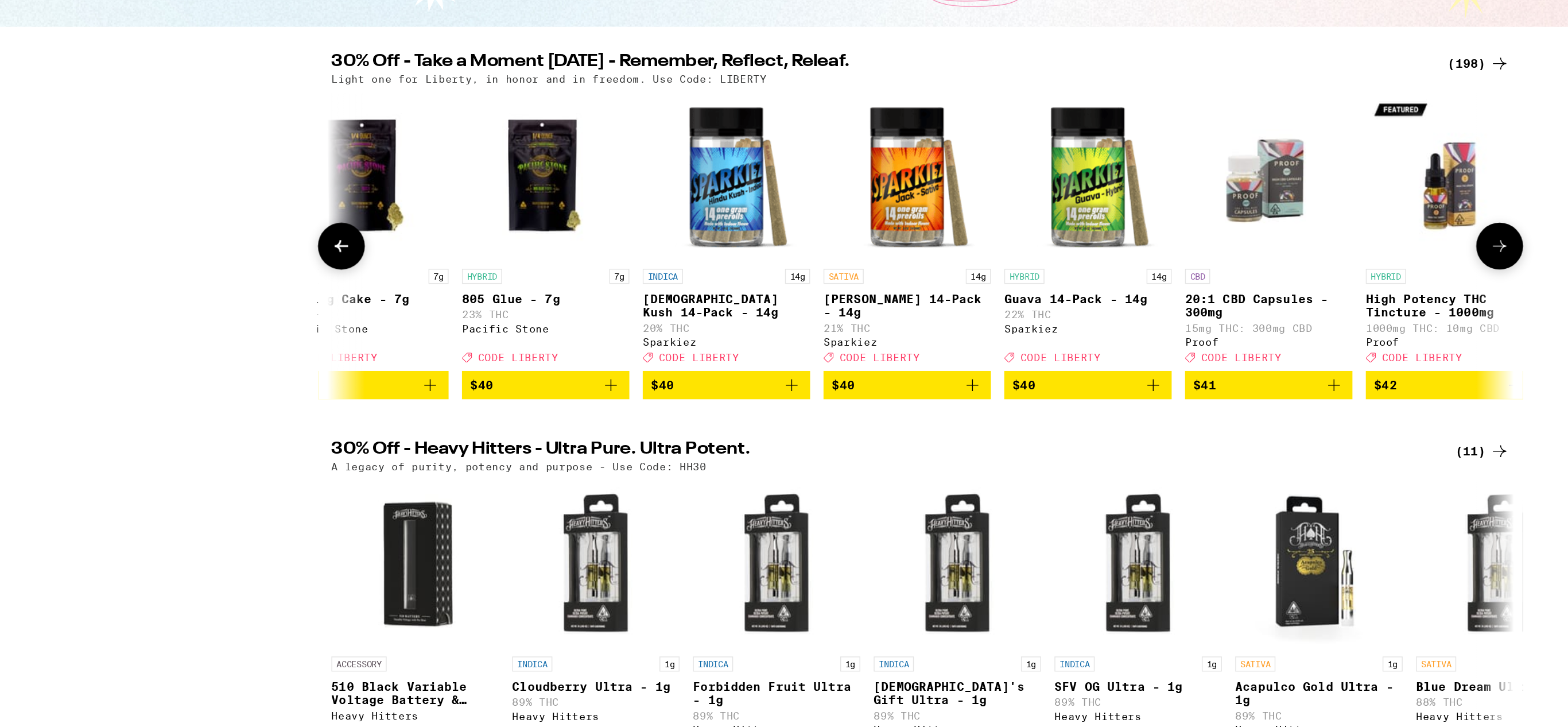
click at [1183, 343] on icon at bounding box center [1182, 336] width 14 height 14
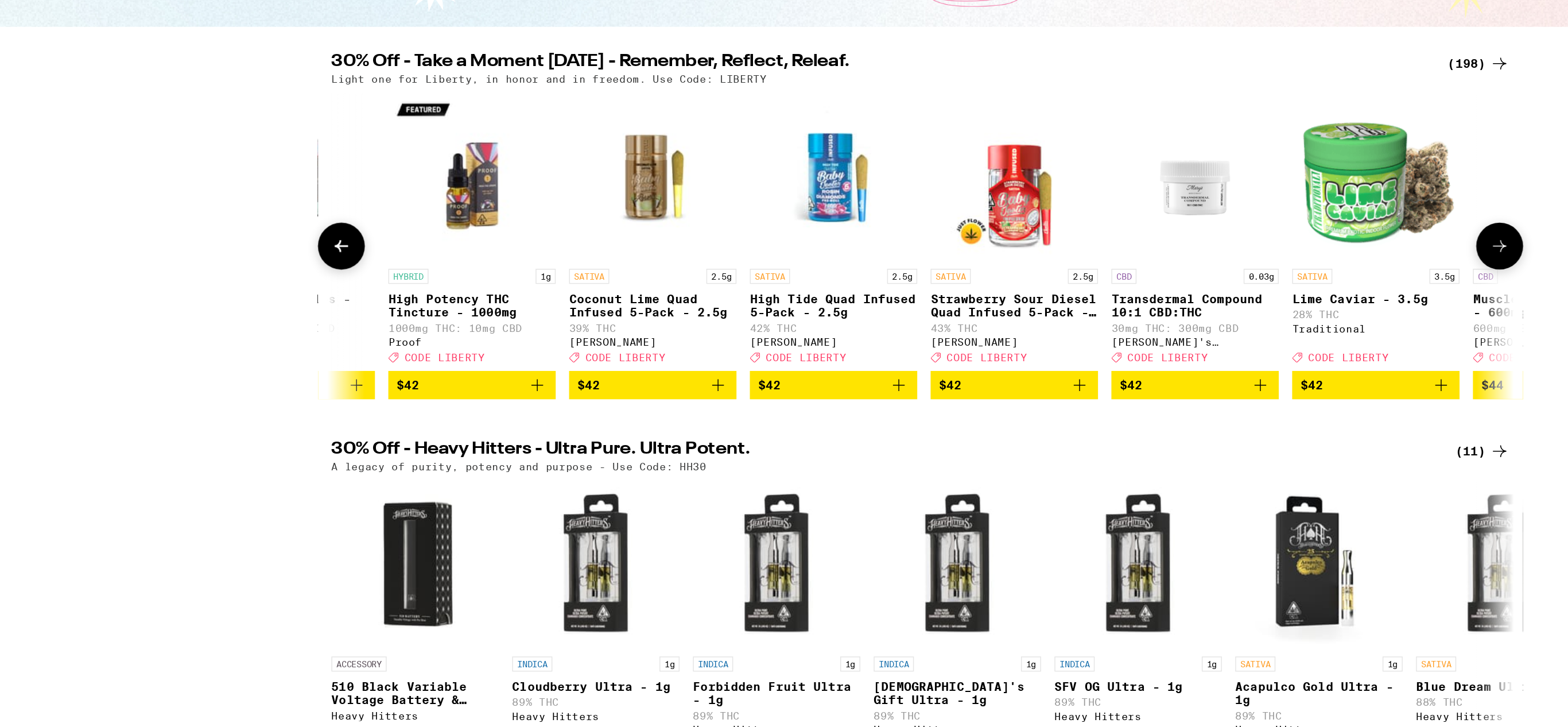
scroll to position [0, 21174]
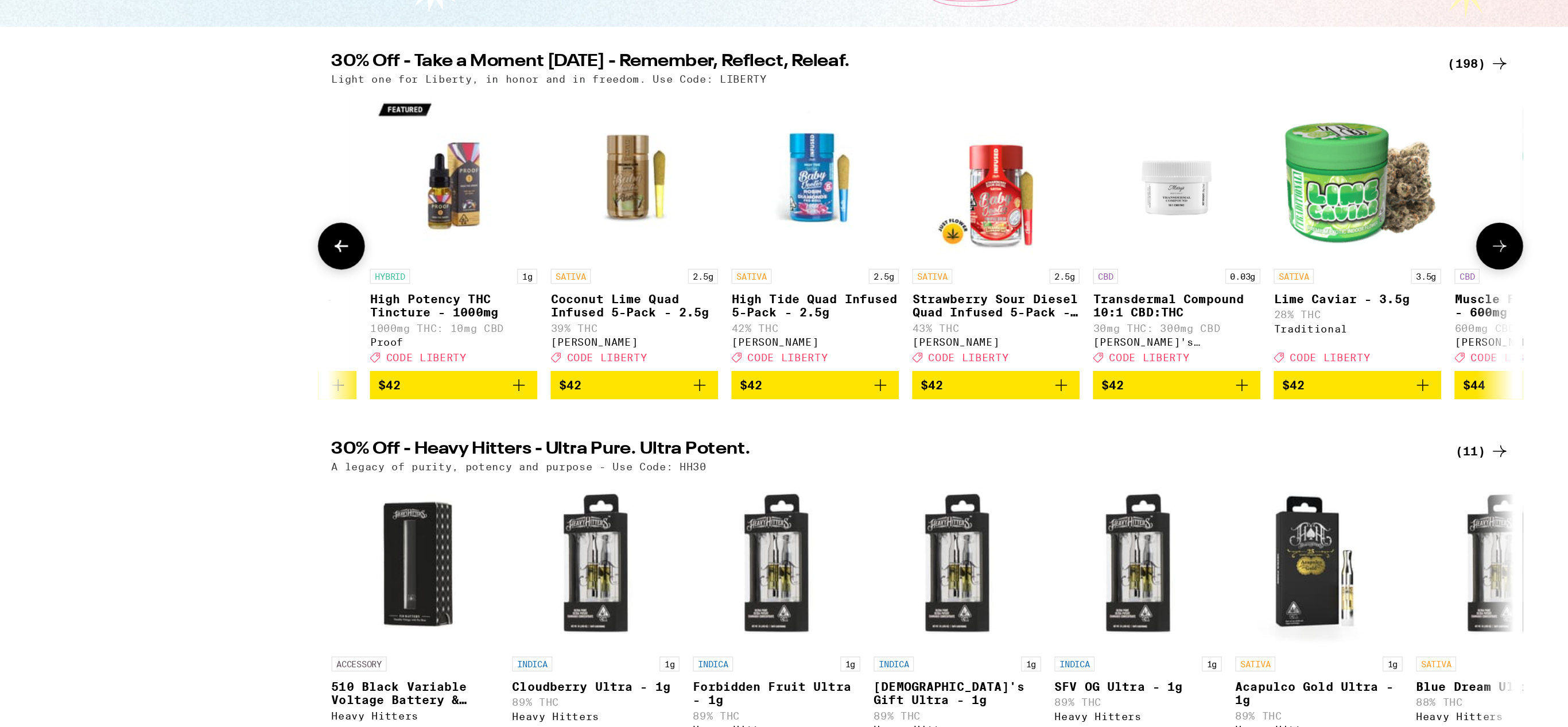
click at [1183, 343] on icon at bounding box center [1182, 336] width 14 height 14
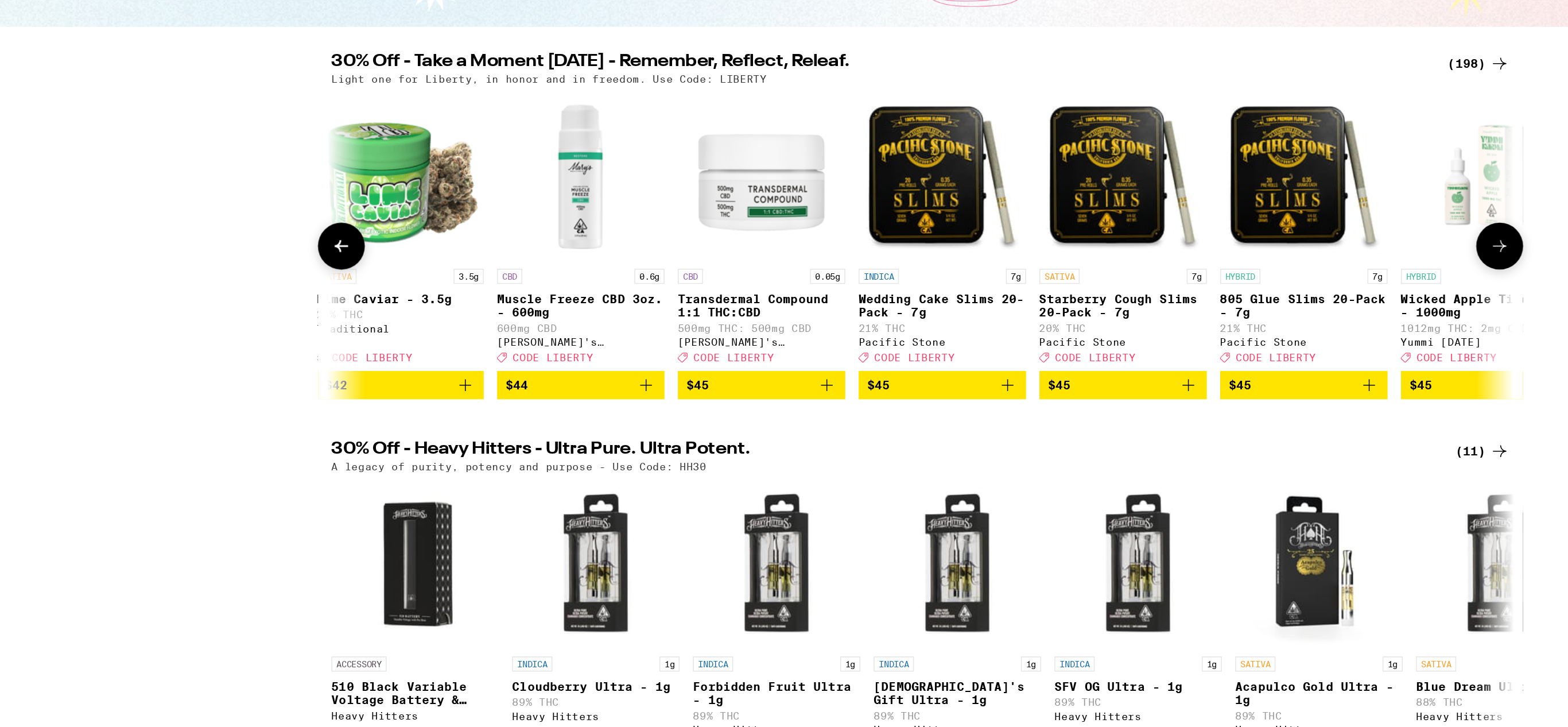
scroll to position [0, 21857]
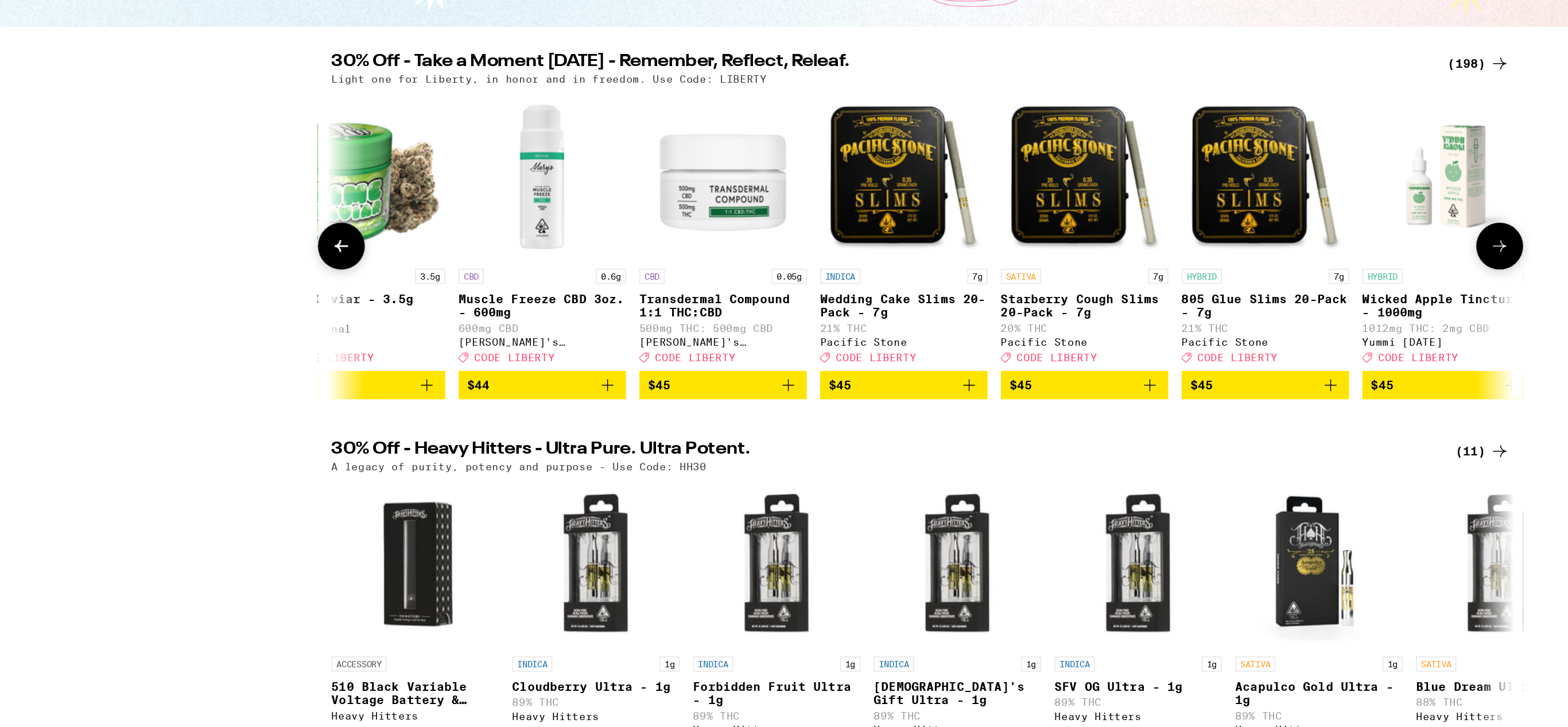
click at [1183, 343] on icon at bounding box center [1182, 336] width 14 height 14
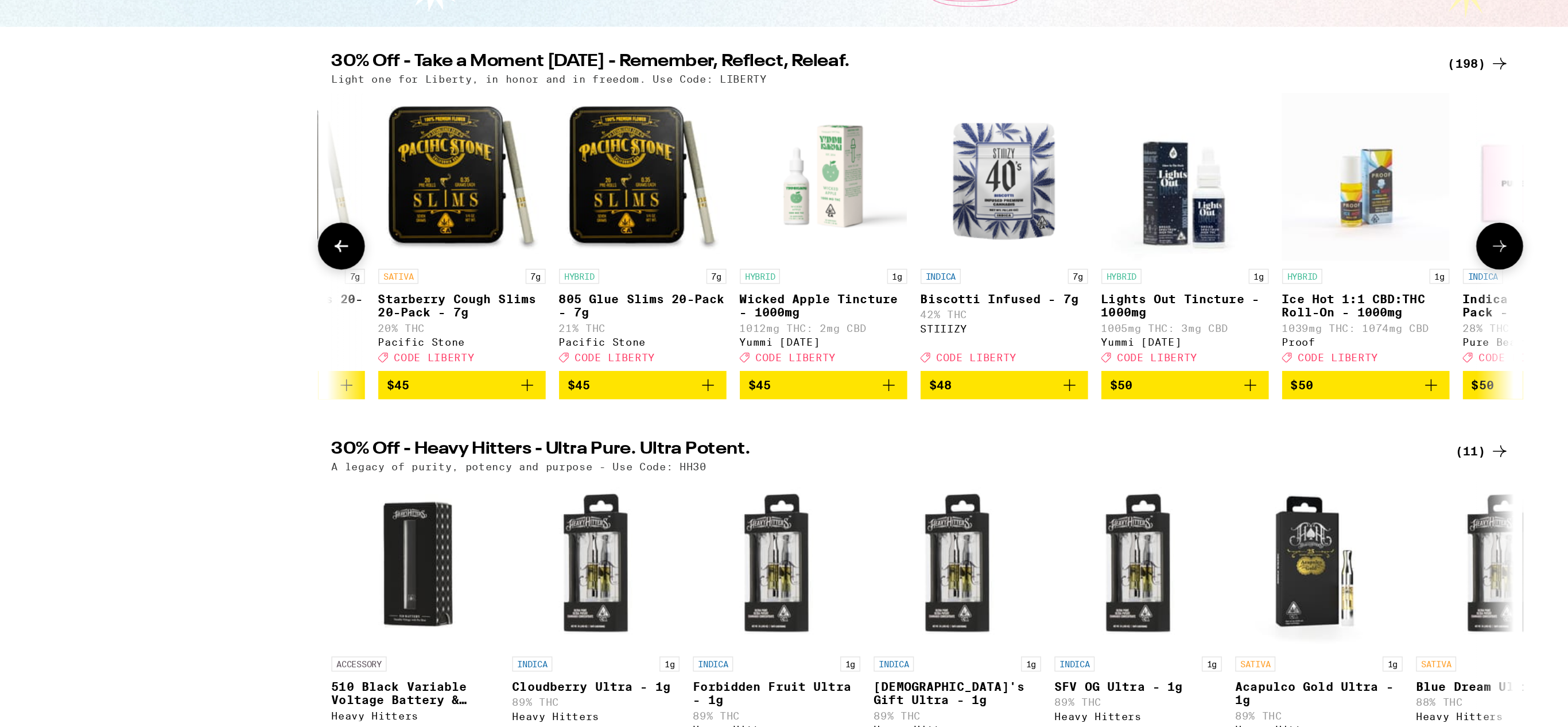
scroll to position [0, 22540]
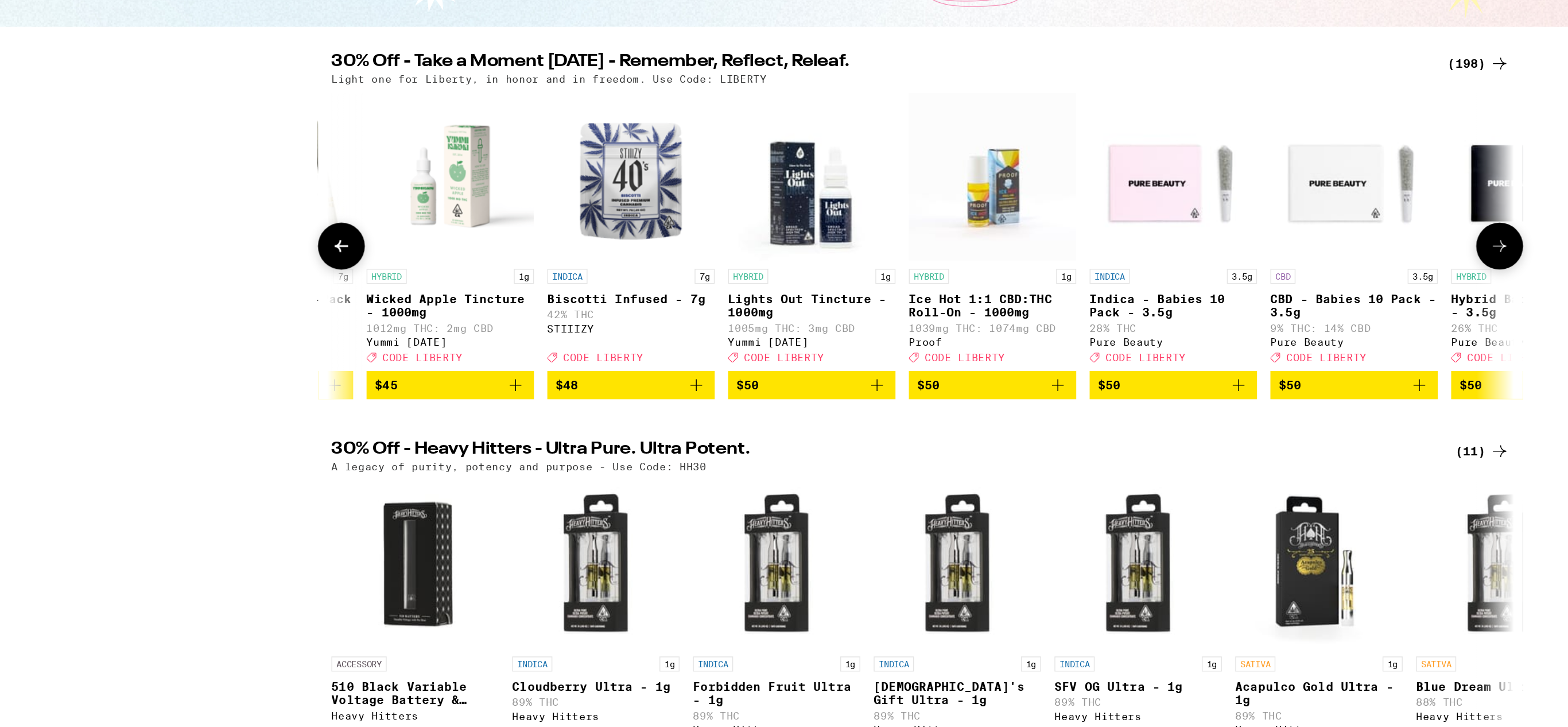
click at [1183, 343] on icon at bounding box center [1182, 336] width 14 height 14
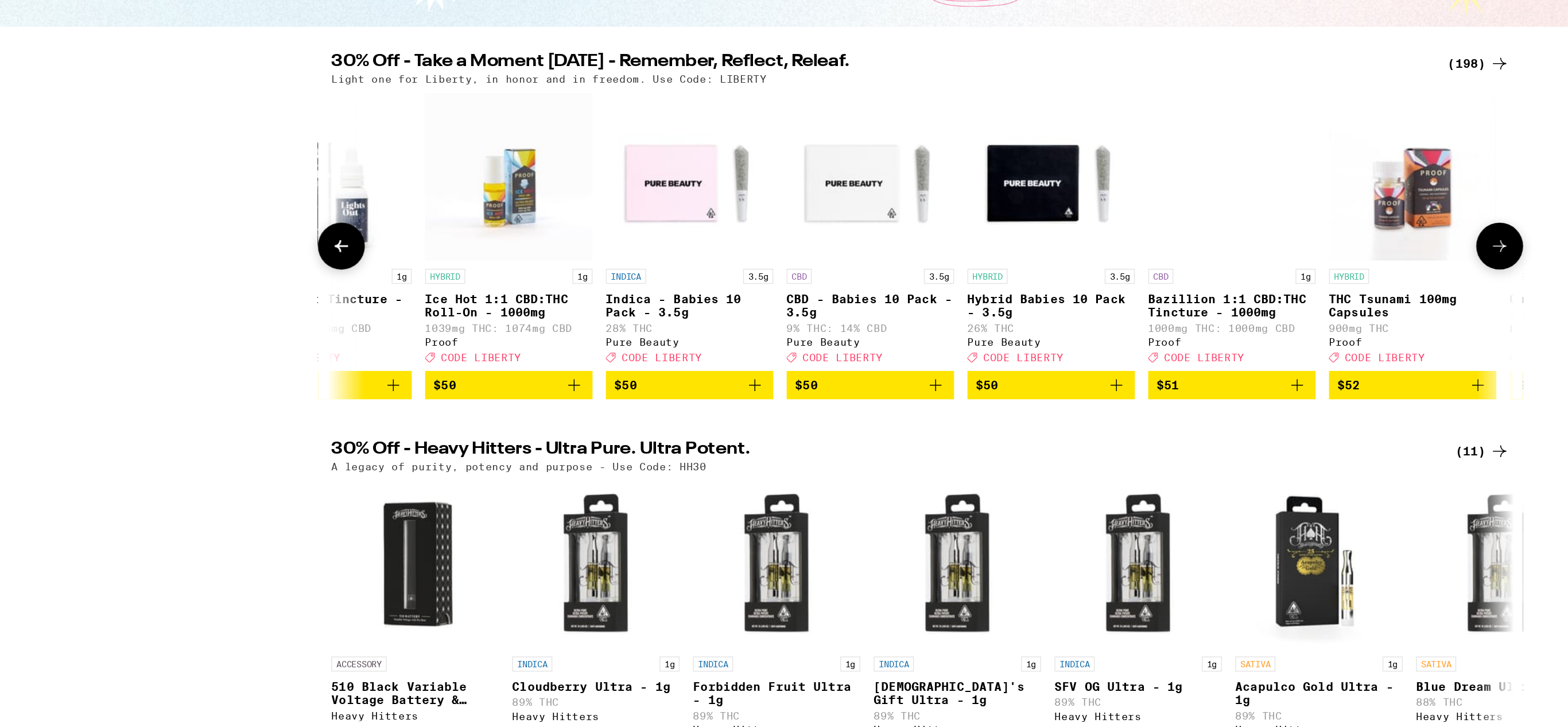
scroll to position [0, 23223]
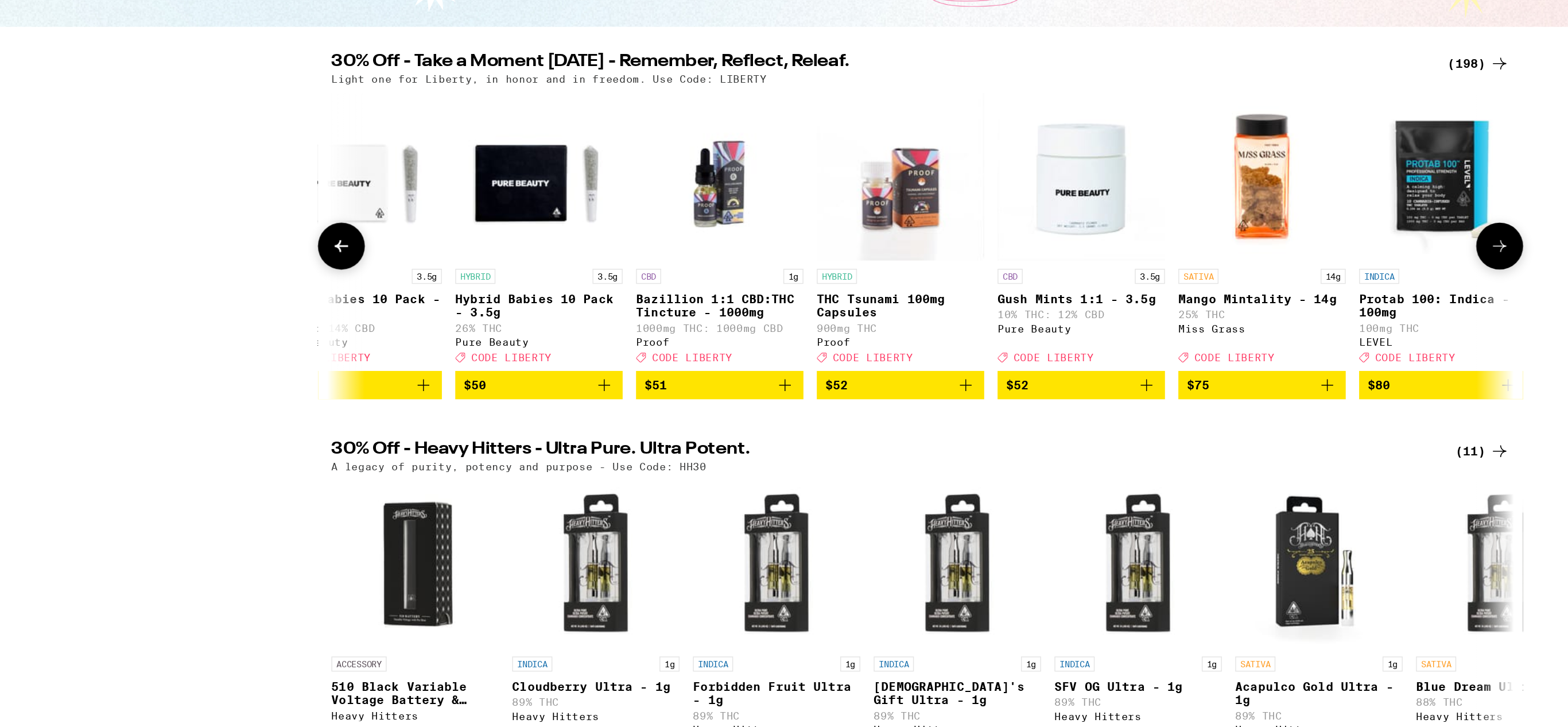
click at [1183, 343] on icon at bounding box center [1182, 336] width 14 height 14
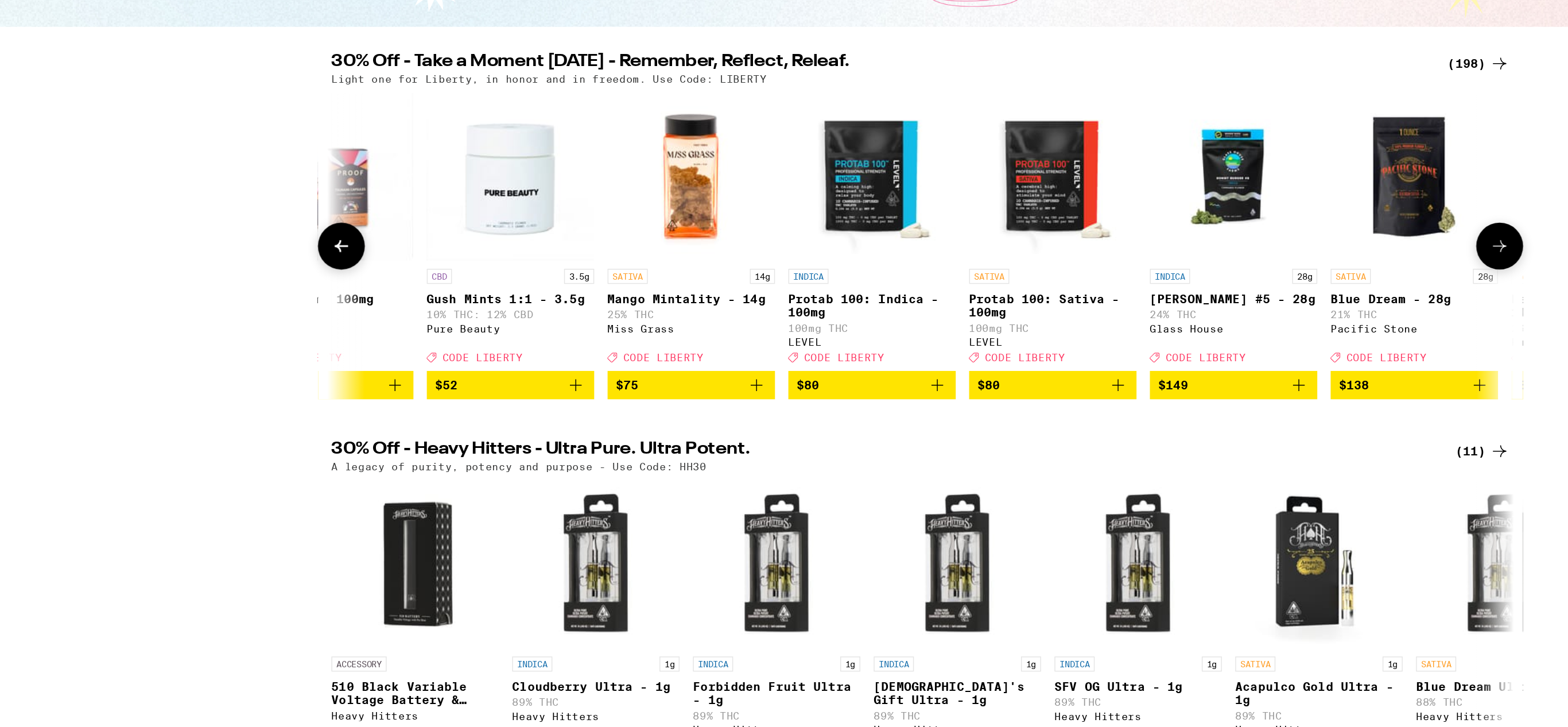
scroll to position [0, 23740]
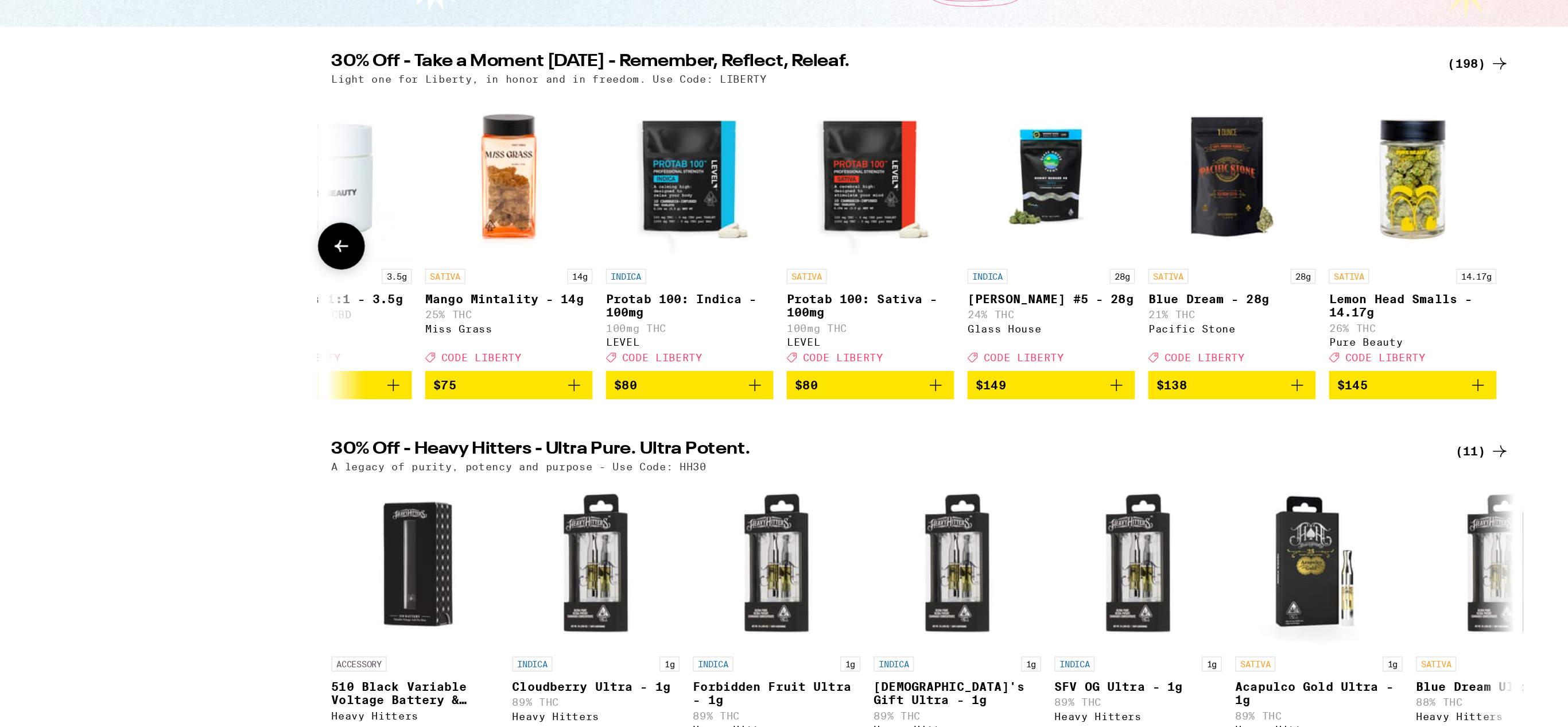
click at [389, 343] on icon at bounding box center [387, 336] width 14 height 14
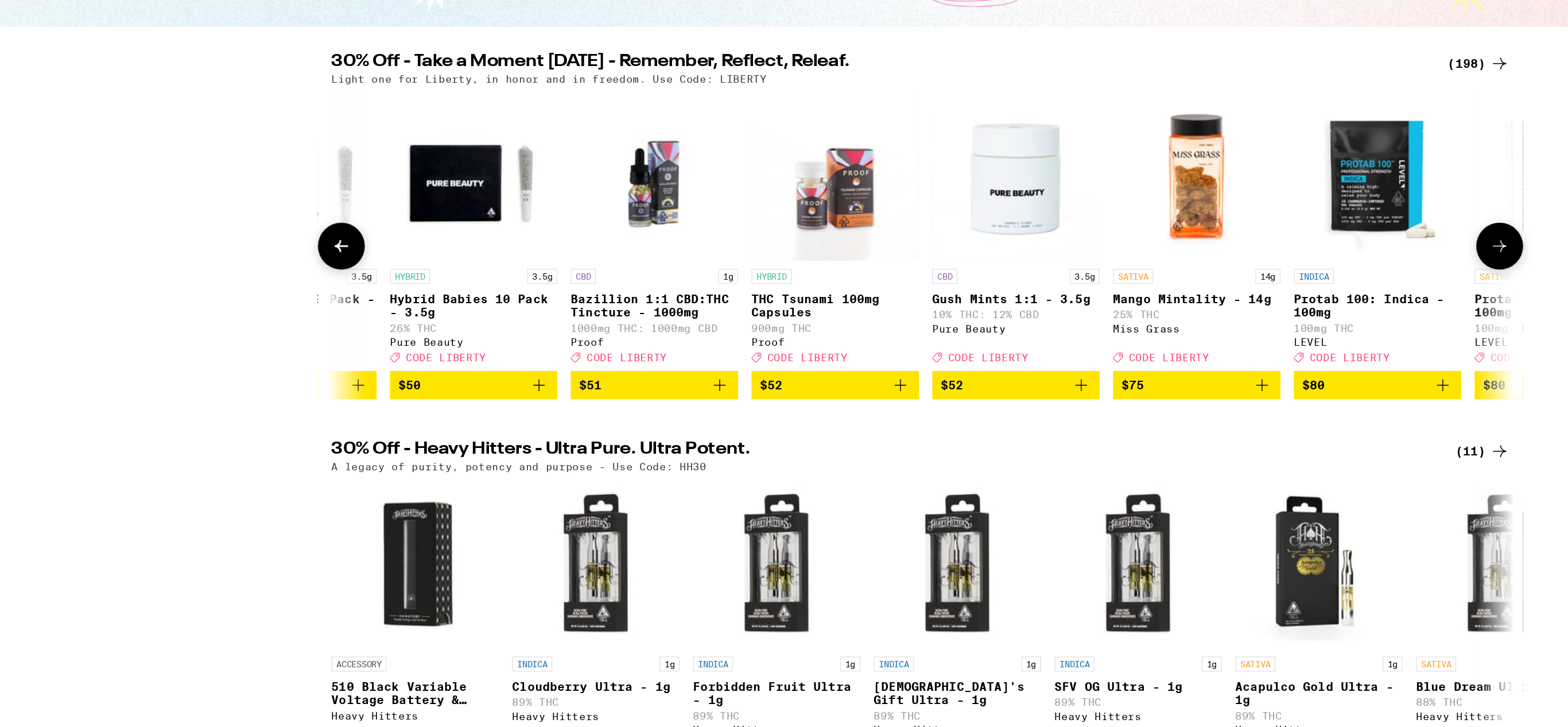
scroll to position [0, 23057]
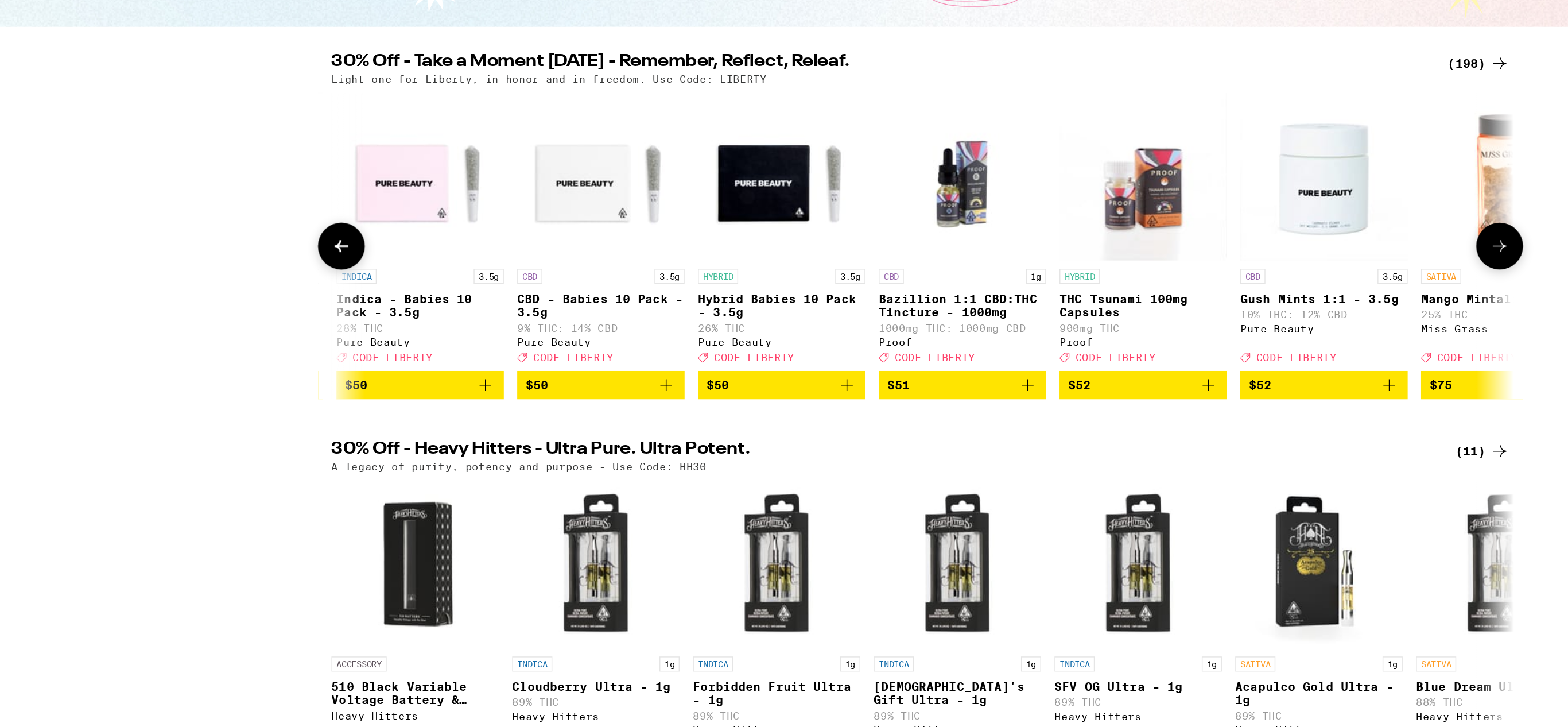
click at [389, 343] on icon at bounding box center [387, 336] width 14 height 14
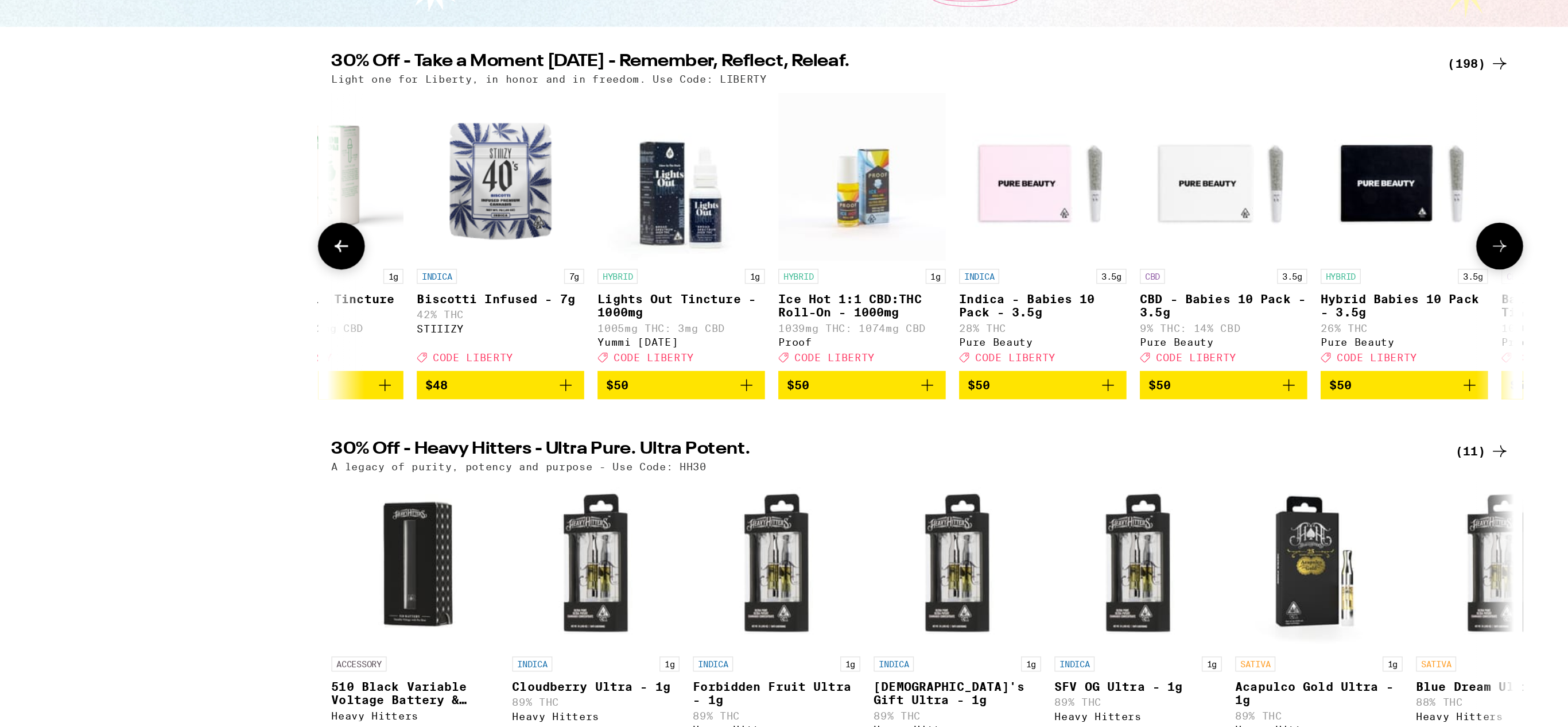
scroll to position [0, 22374]
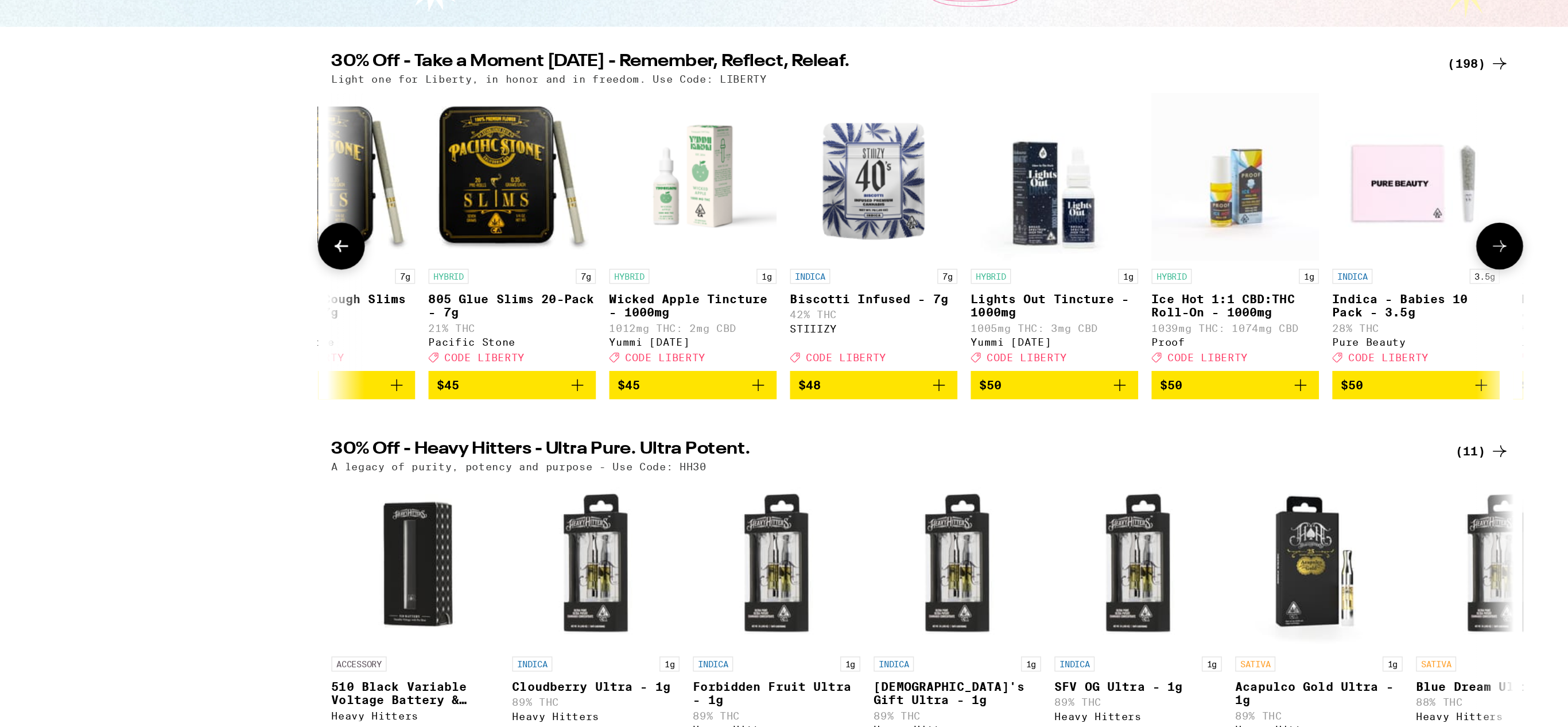
click at [387, 339] on icon at bounding box center [387, 336] width 14 height 14
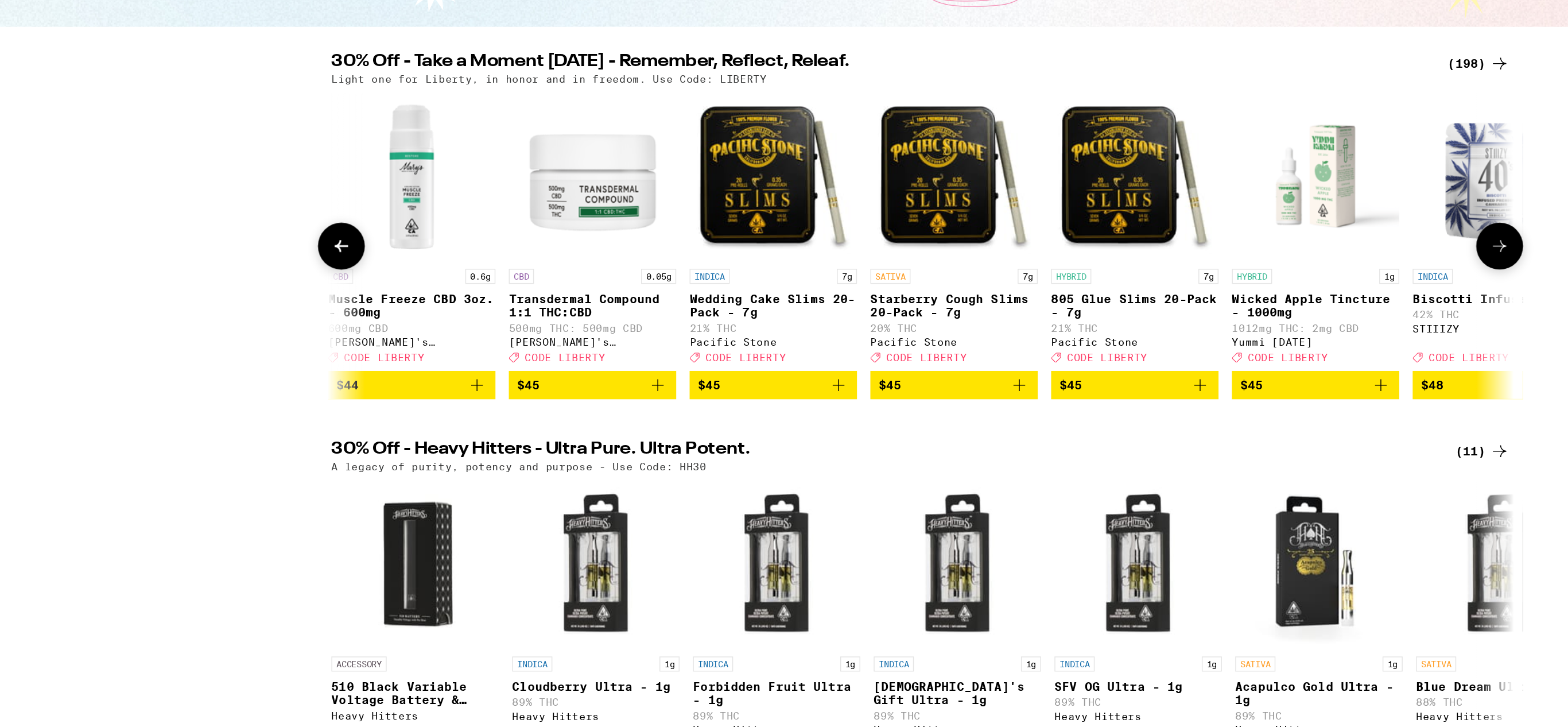
scroll to position [0, 21691]
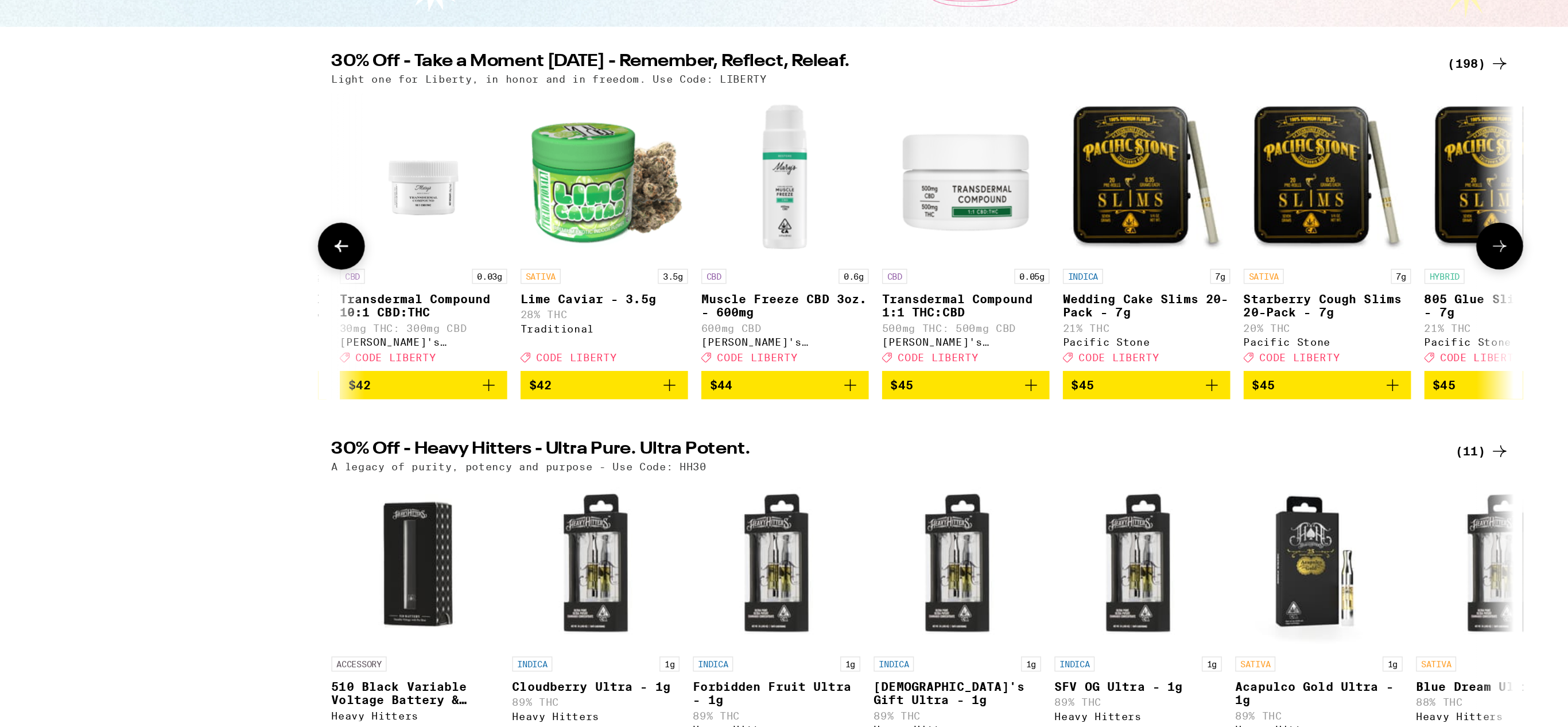
click at [387, 339] on icon at bounding box center [387, 336] width 14 height 14
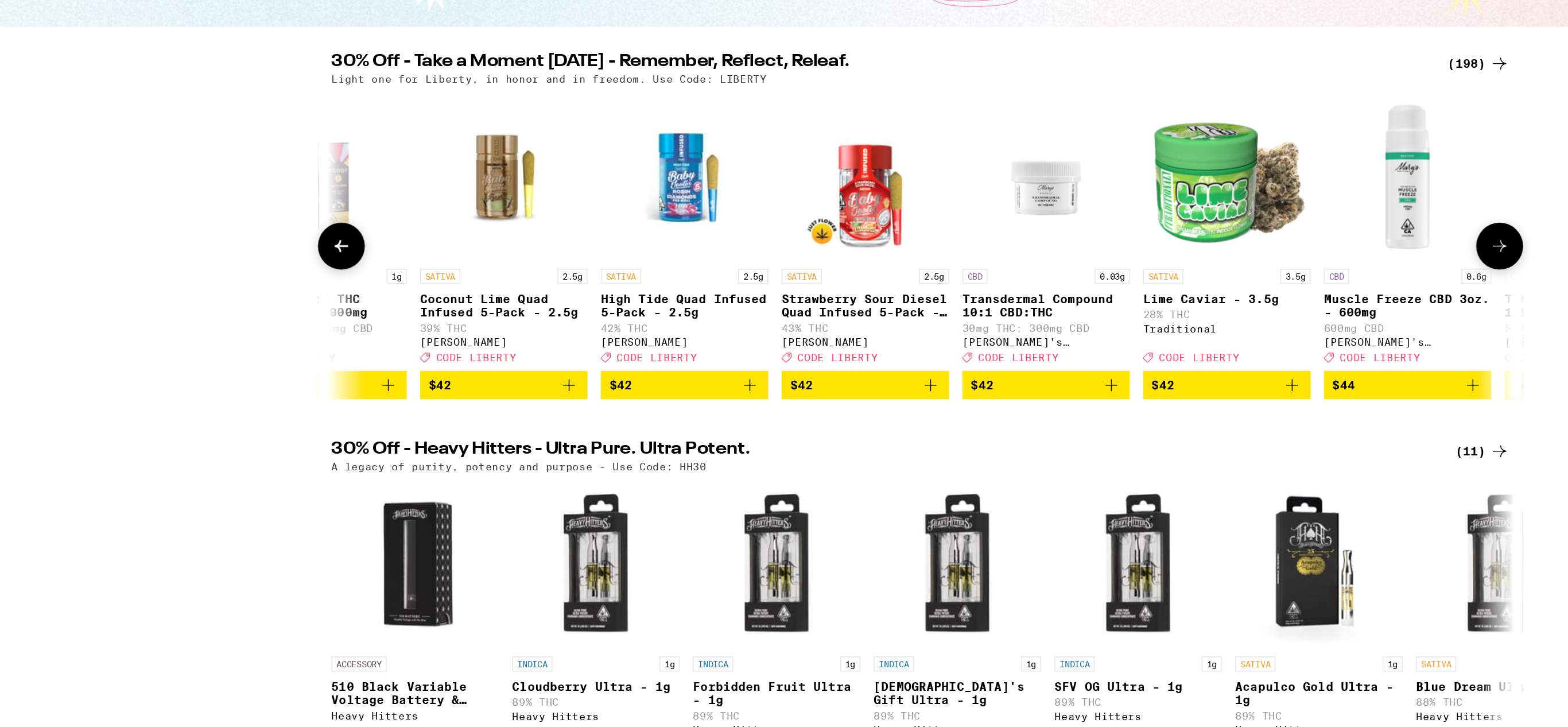
scroll to position [0, 21007]
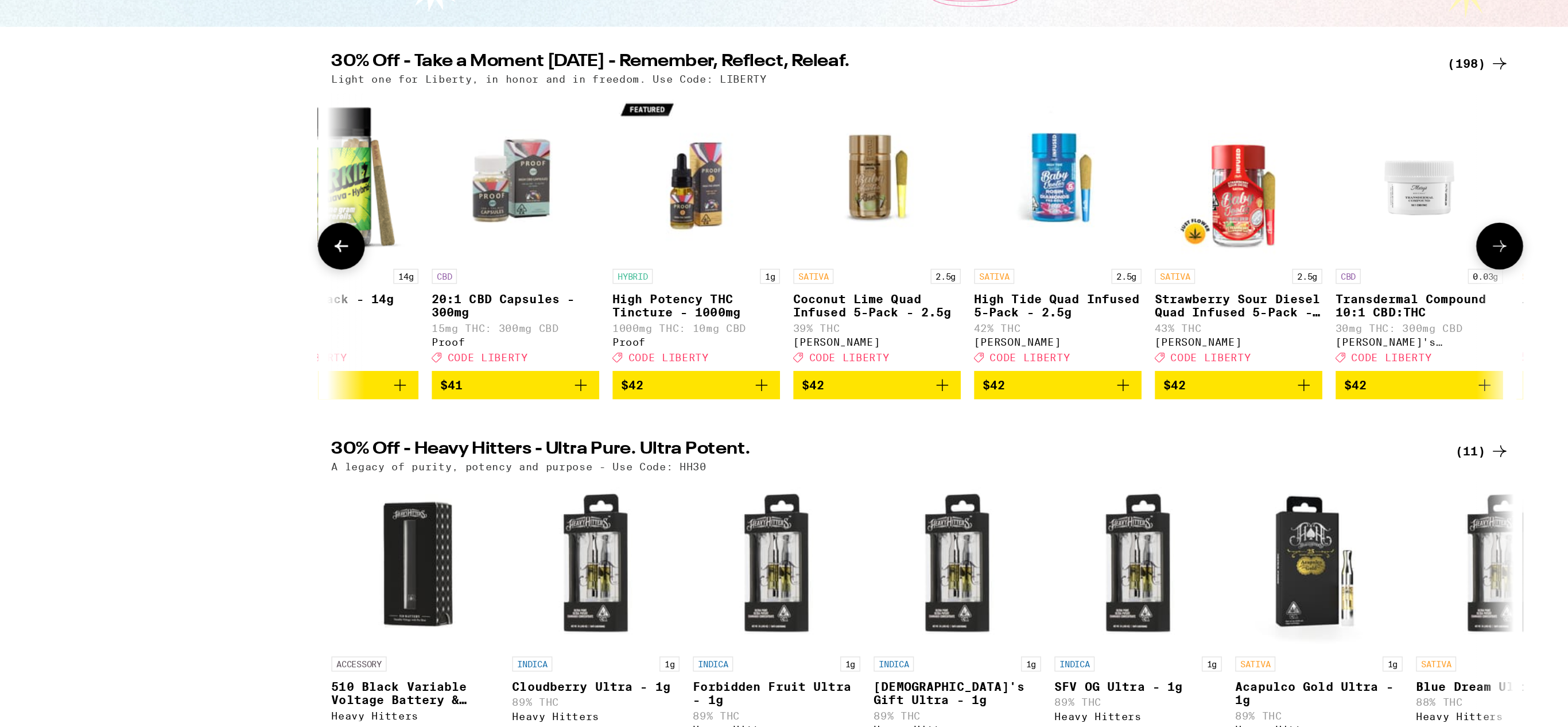
click at [387, 339] on icon at bounding box center [387, 336] width 14 height 14
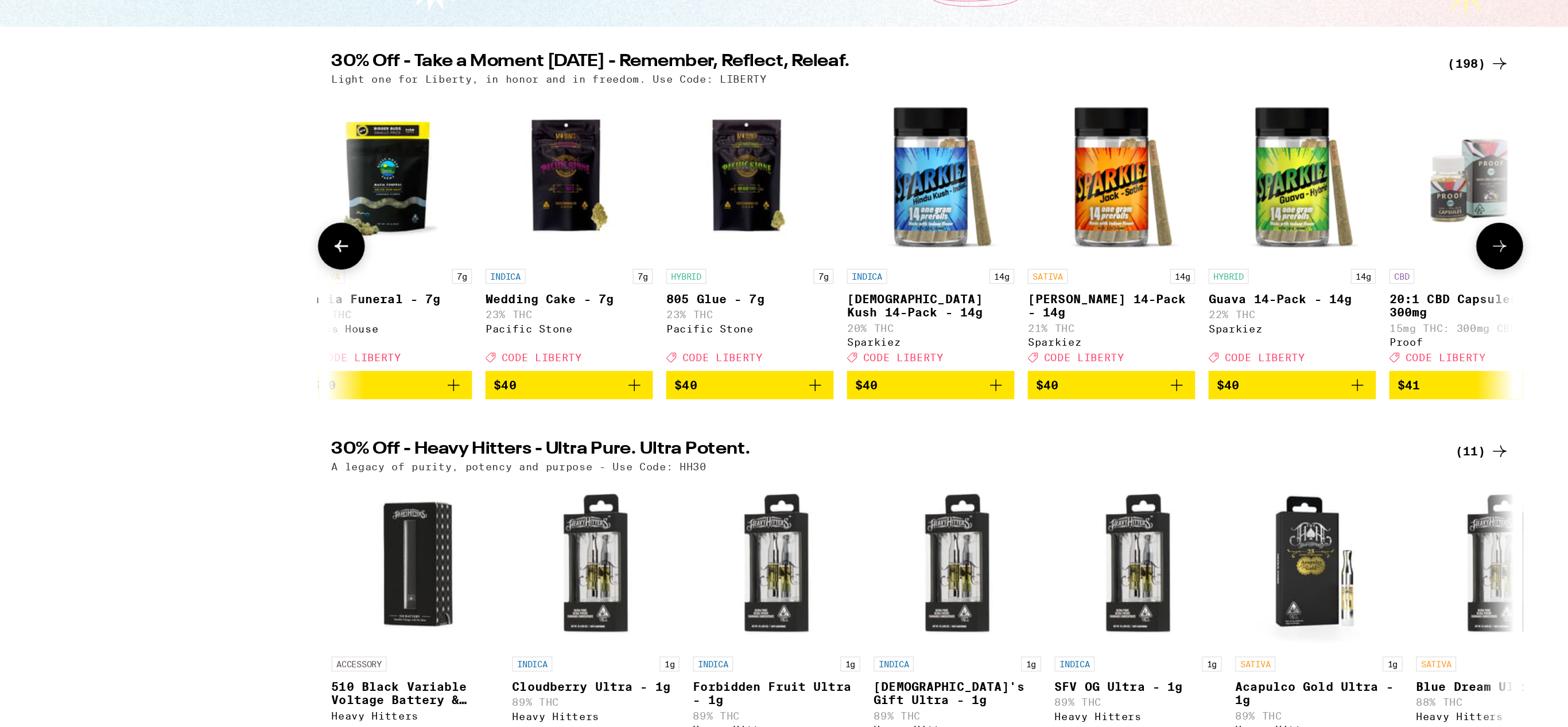
scroll to position [0, 20324]
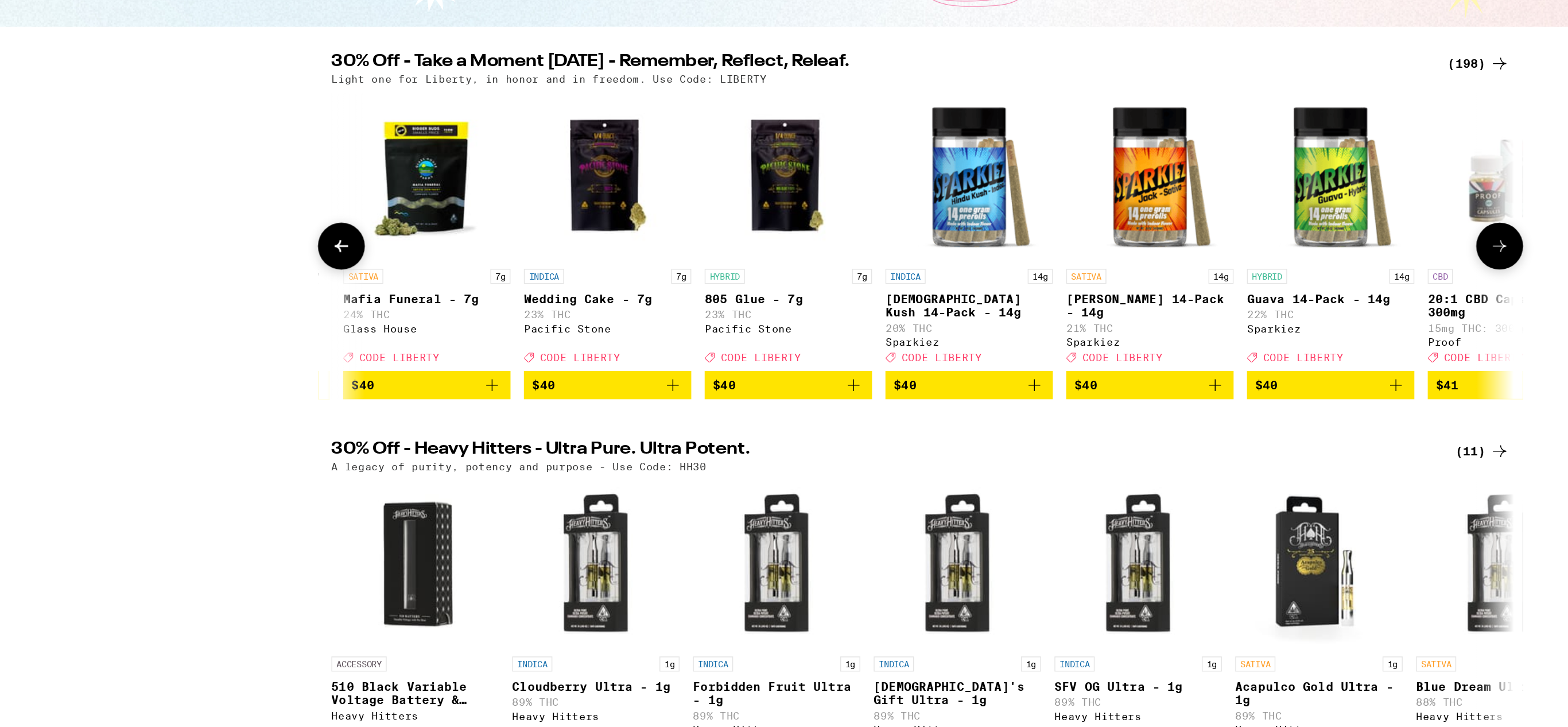
click at [387, 339] on icon at bounding box center [387, 336] width 14 height 14
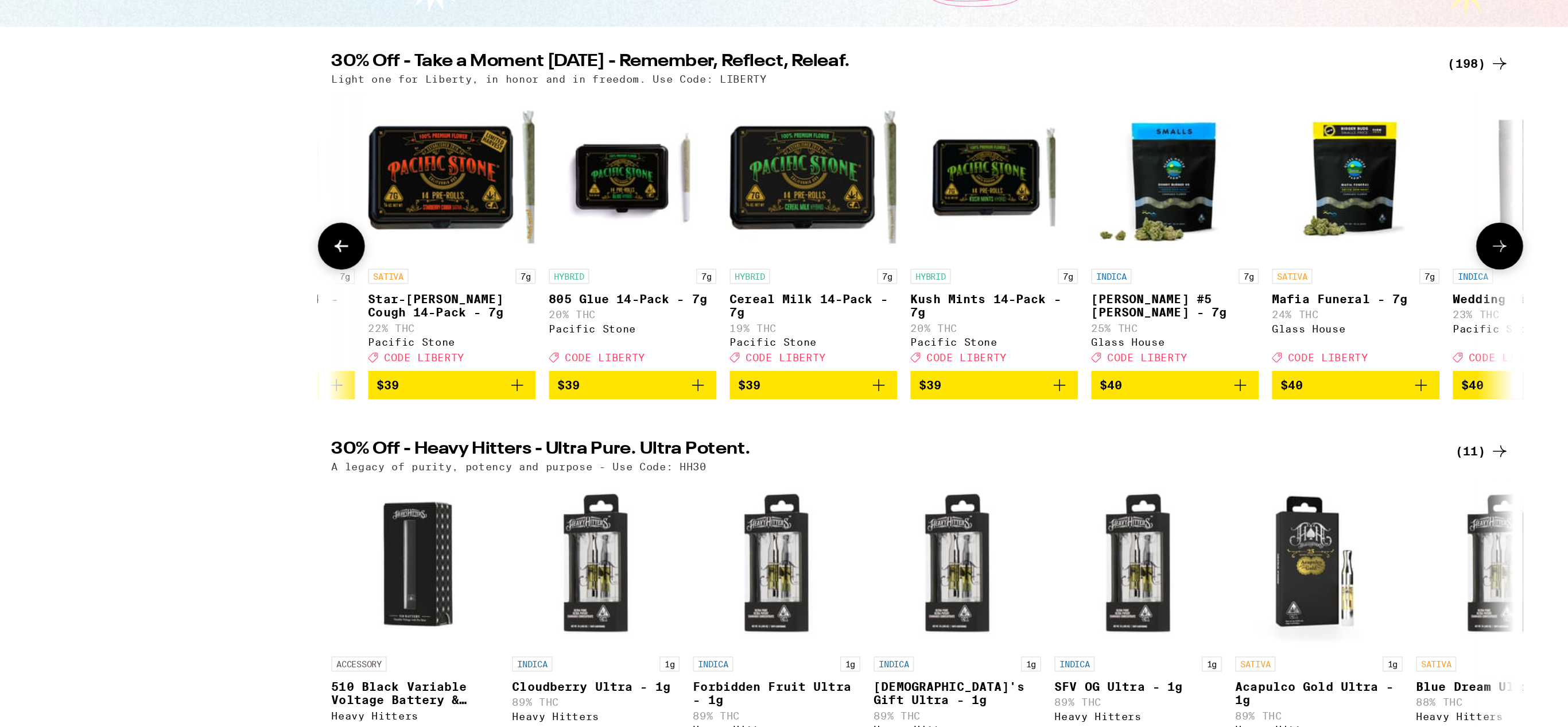
scroll to position [0, 19641]
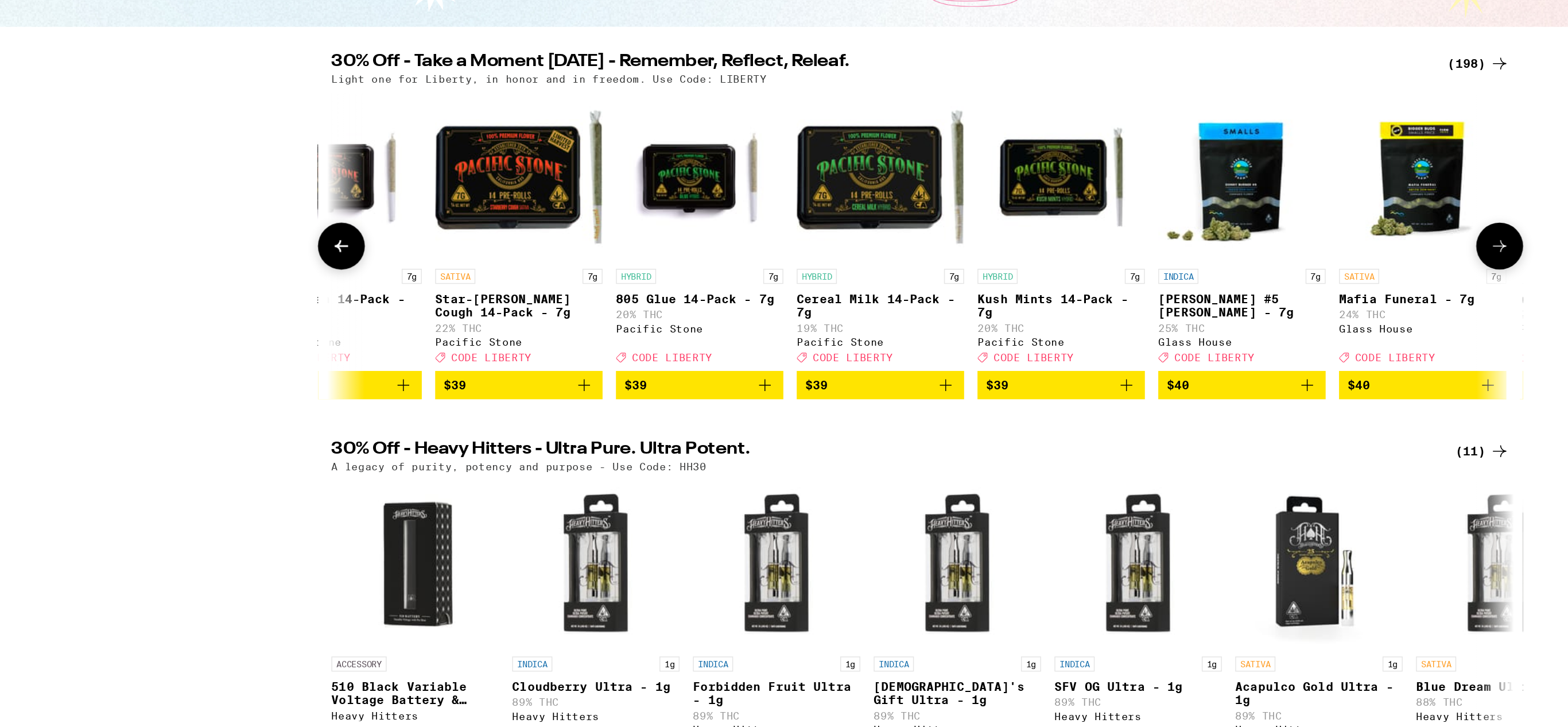
click at [387, 339] on icon at bounding box center [387, 336] width 14 height 14
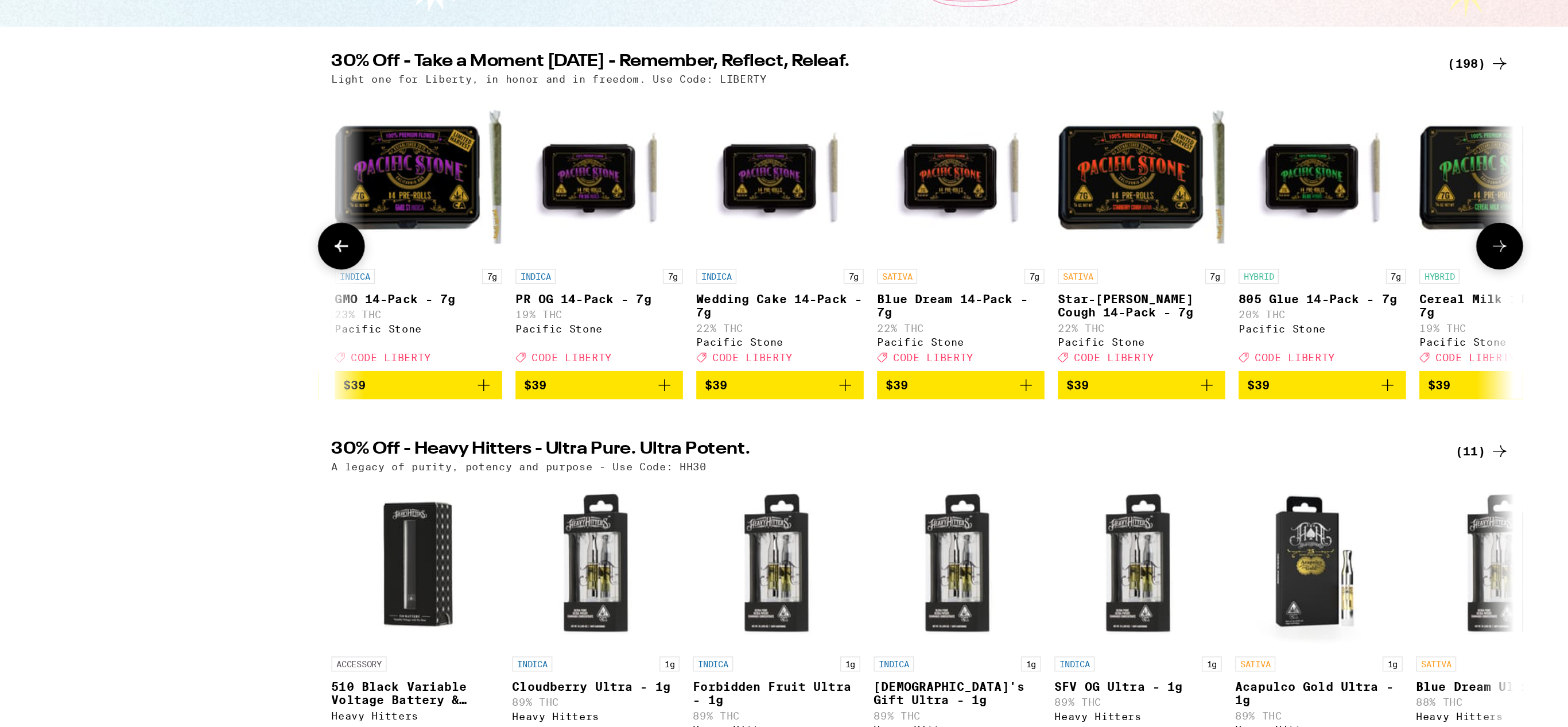
scroll to position [0, 18958]
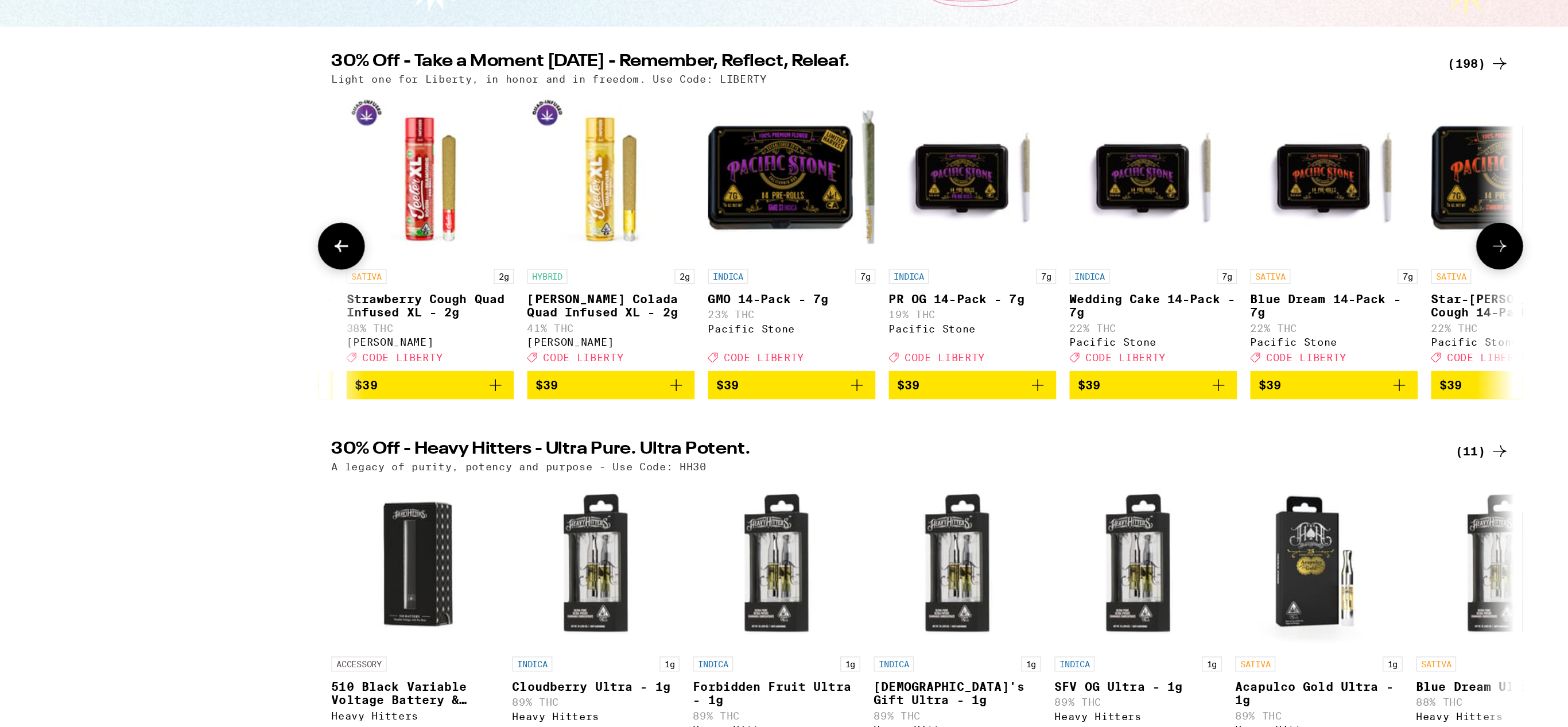
click at [387, 339] on icon at bounding box center [387, 336] width 14 height 14
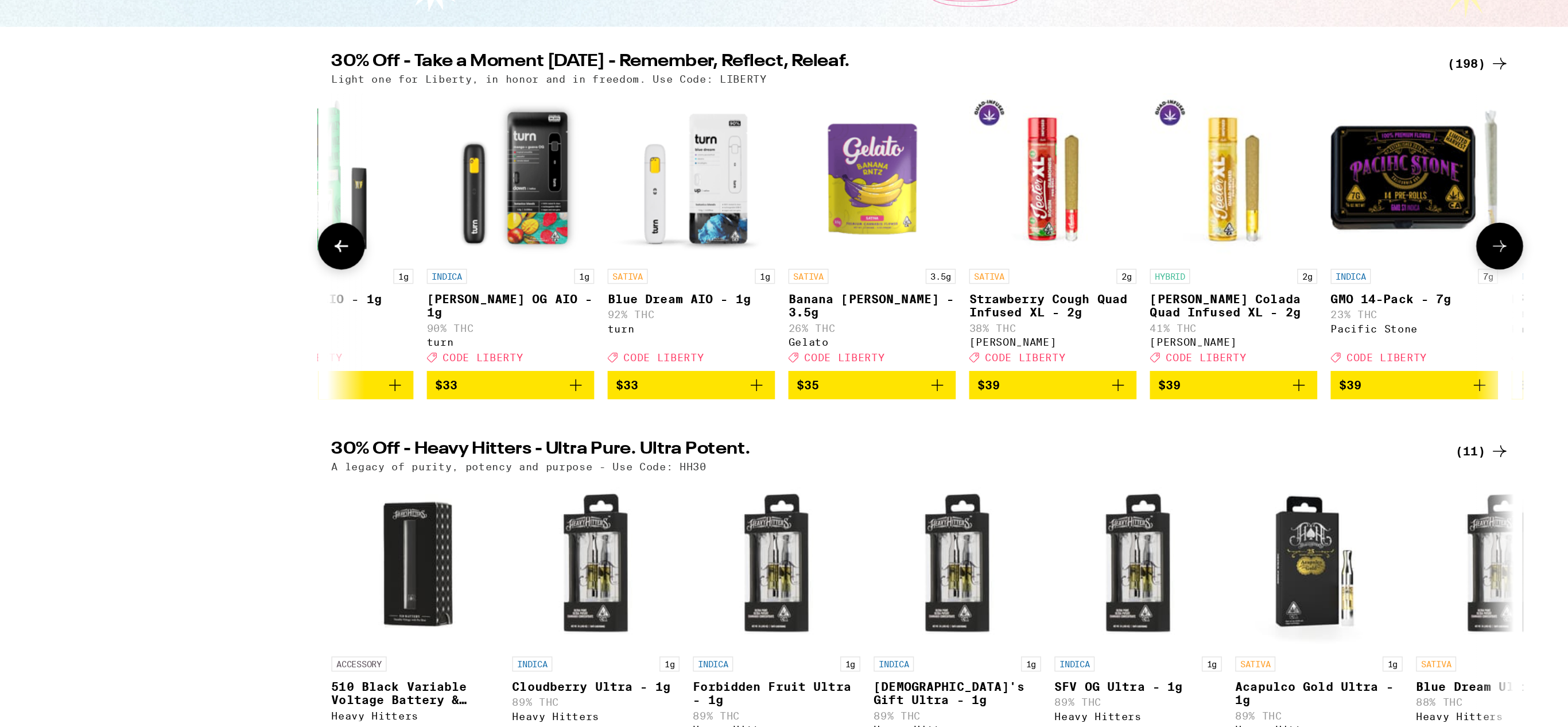
scroll to position [0, 18275]
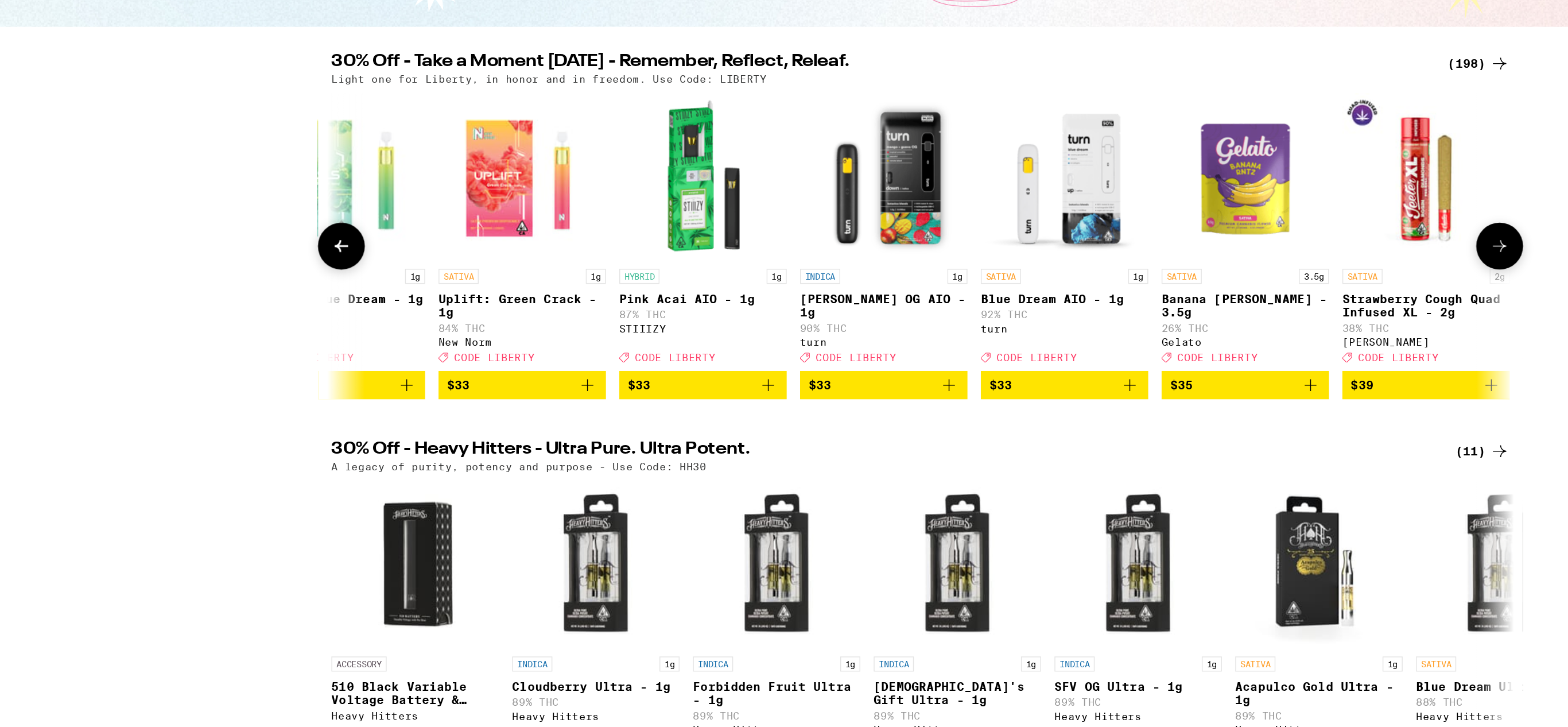
click at [387, 339] on icon at bounding box center [387, 336] width 14 height 14
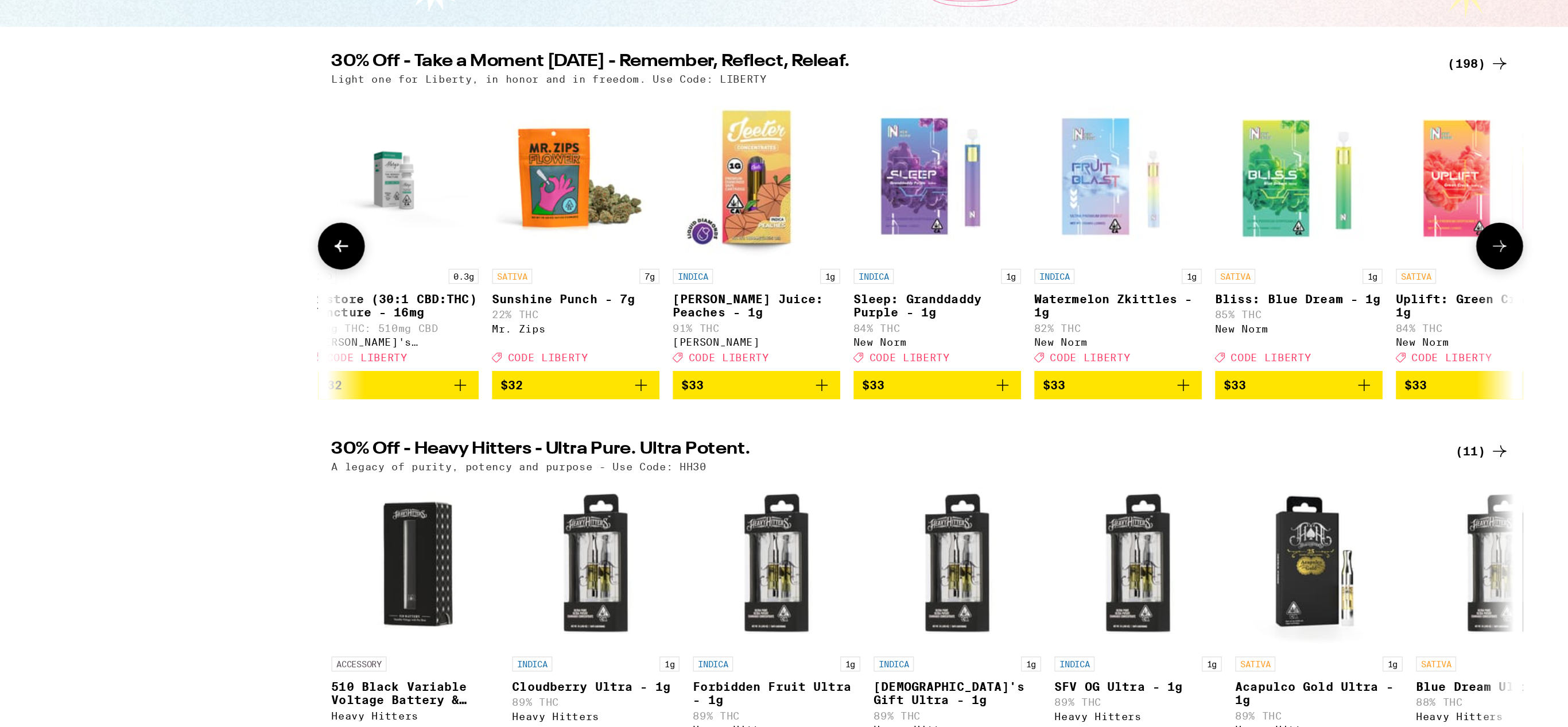
scroll to position [0, 17592]
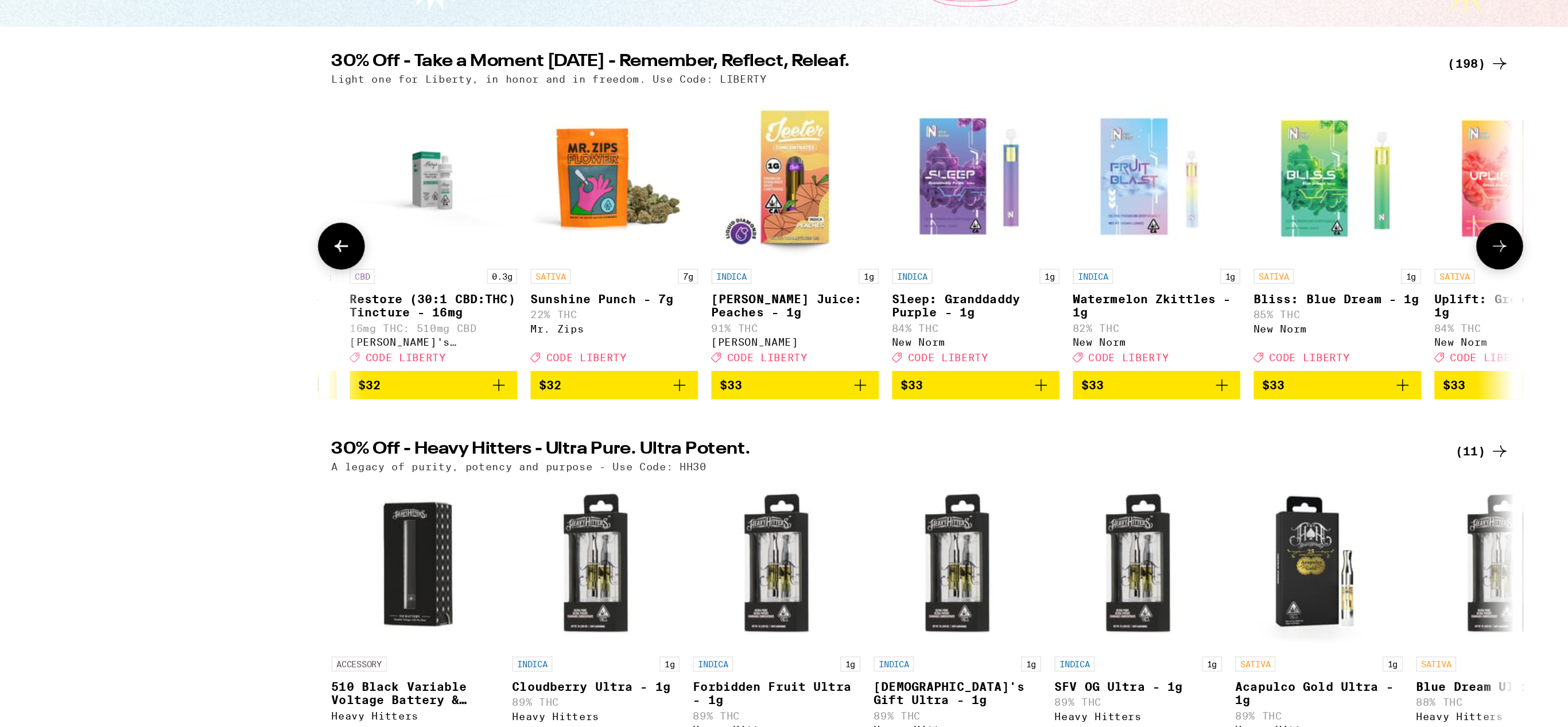
click at [387, 339] on icon at bounding box center [387, 336] width 14 height 14
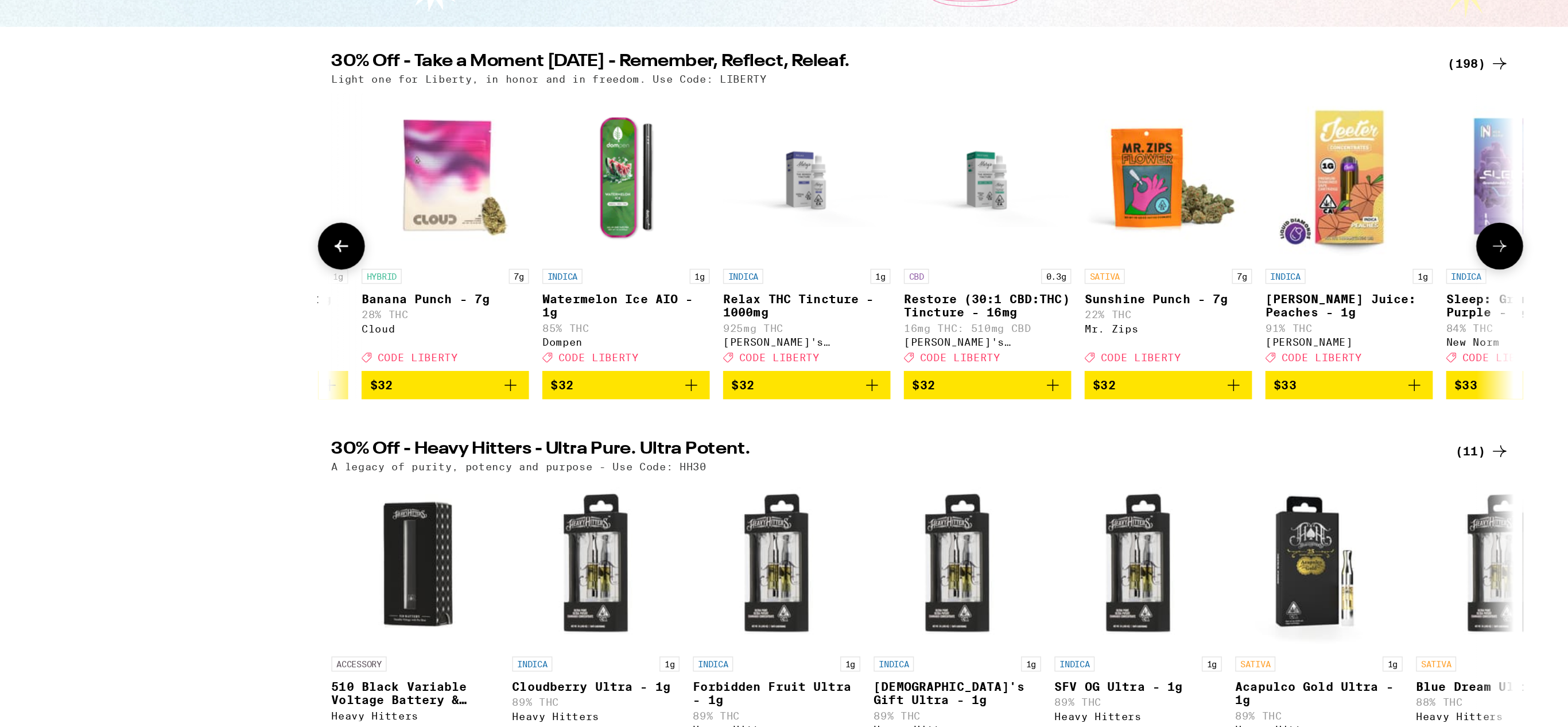
scroll to position [0, 16910]
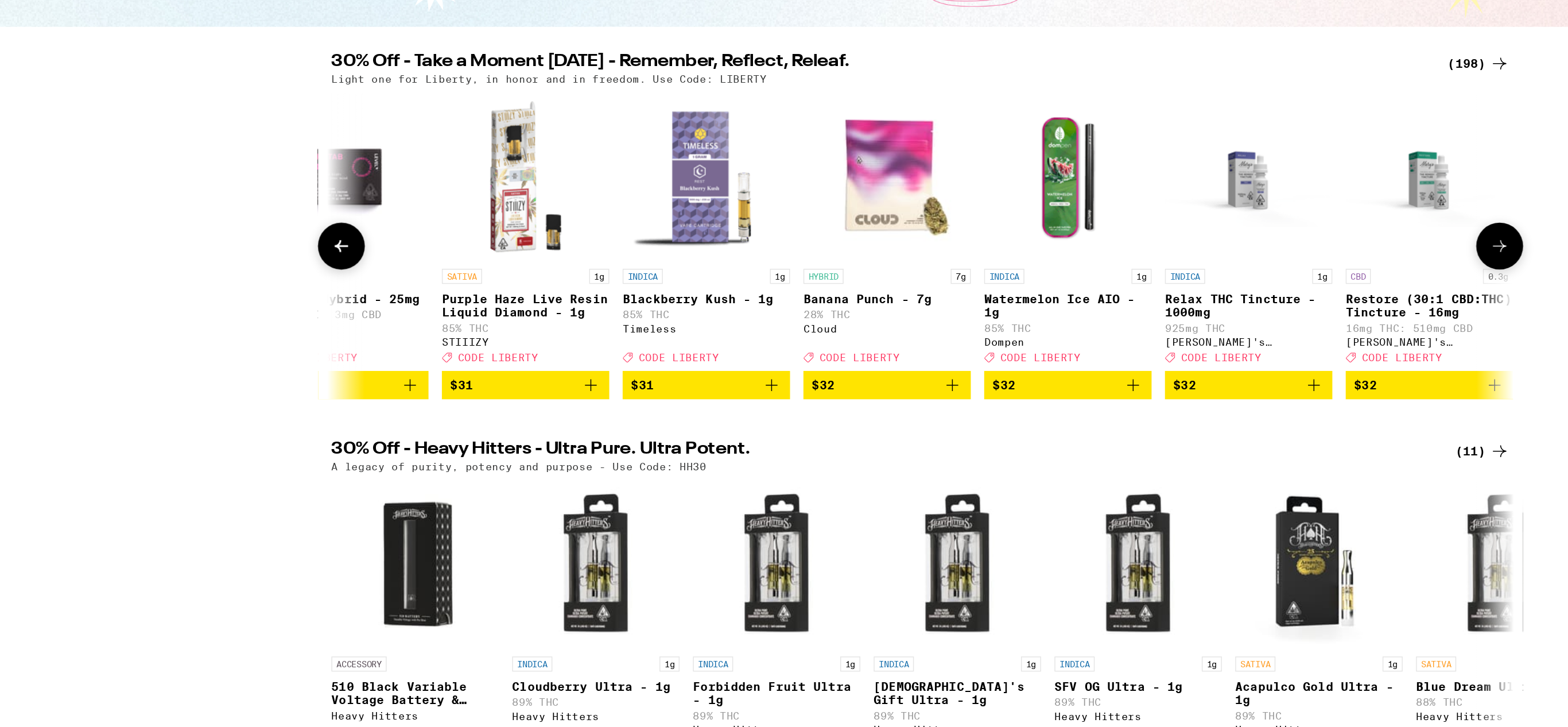
click at [1012, 297] on img "Open page for Relax THC Tincture - 1000mg from Mary's Medicinals" at bounding box center [1008, 287] width 114 height 115
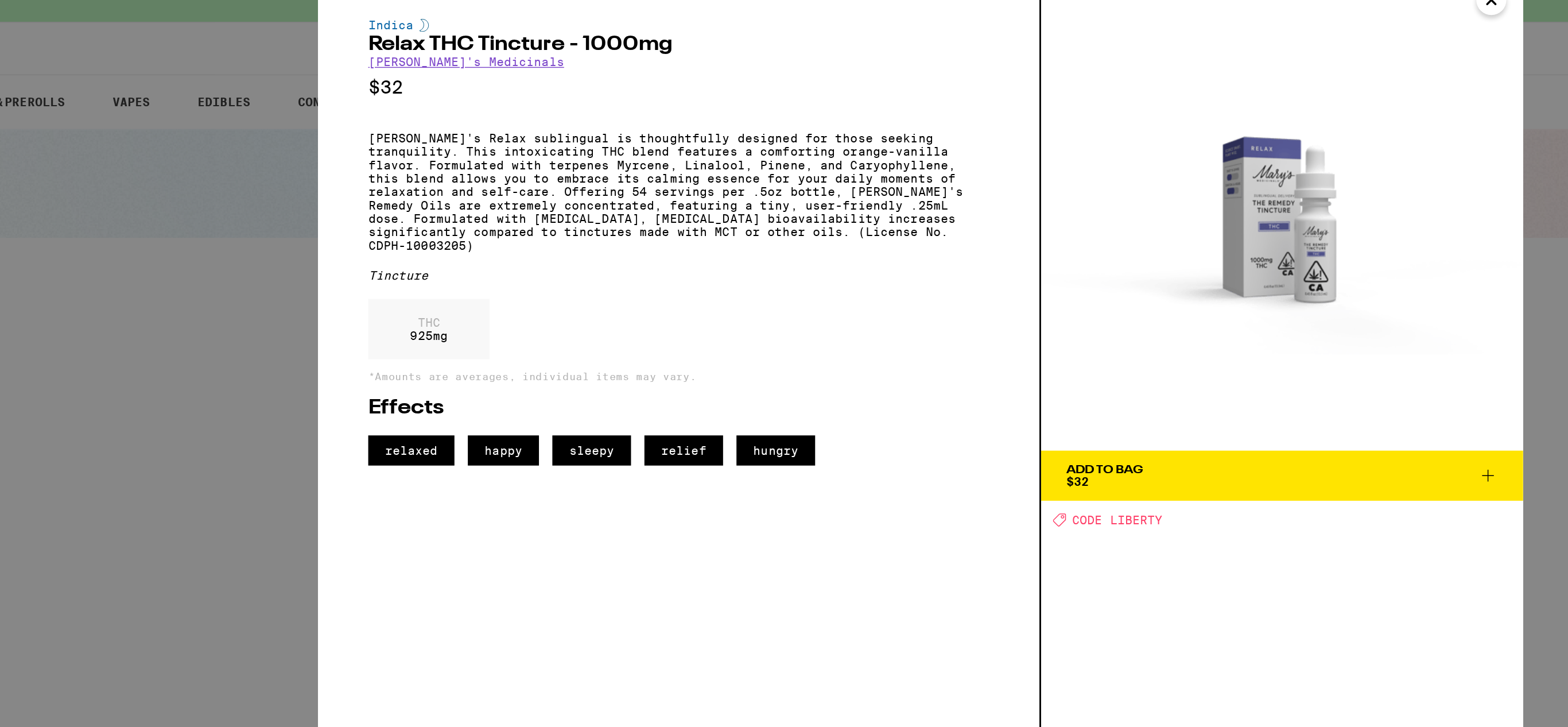
click at [1172, 350] on icon at bounding box center [1174, 348] width 14 height 14
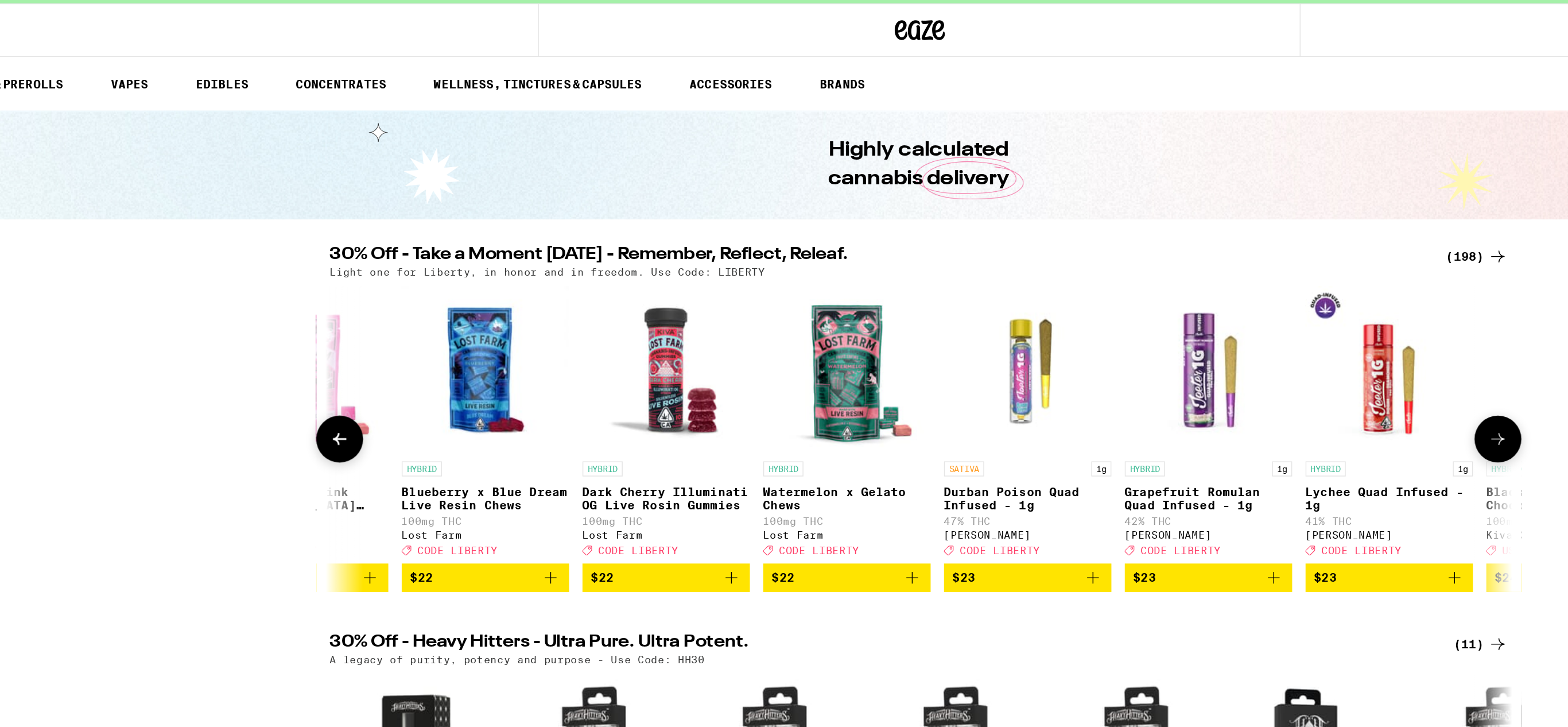
scroll to position [0, 12967]
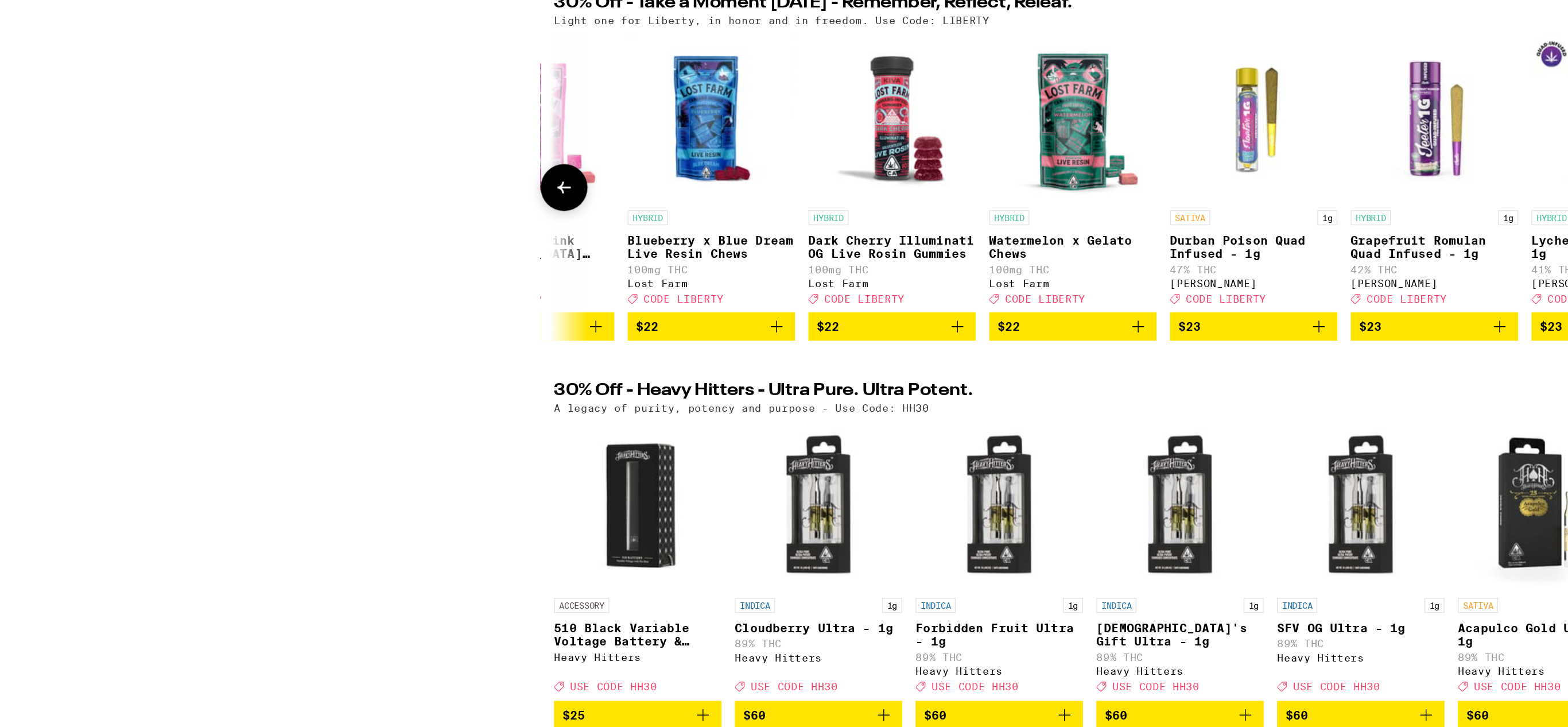
click at [388, 343] on icon at bounding box center [387, 336] width 14 height 14
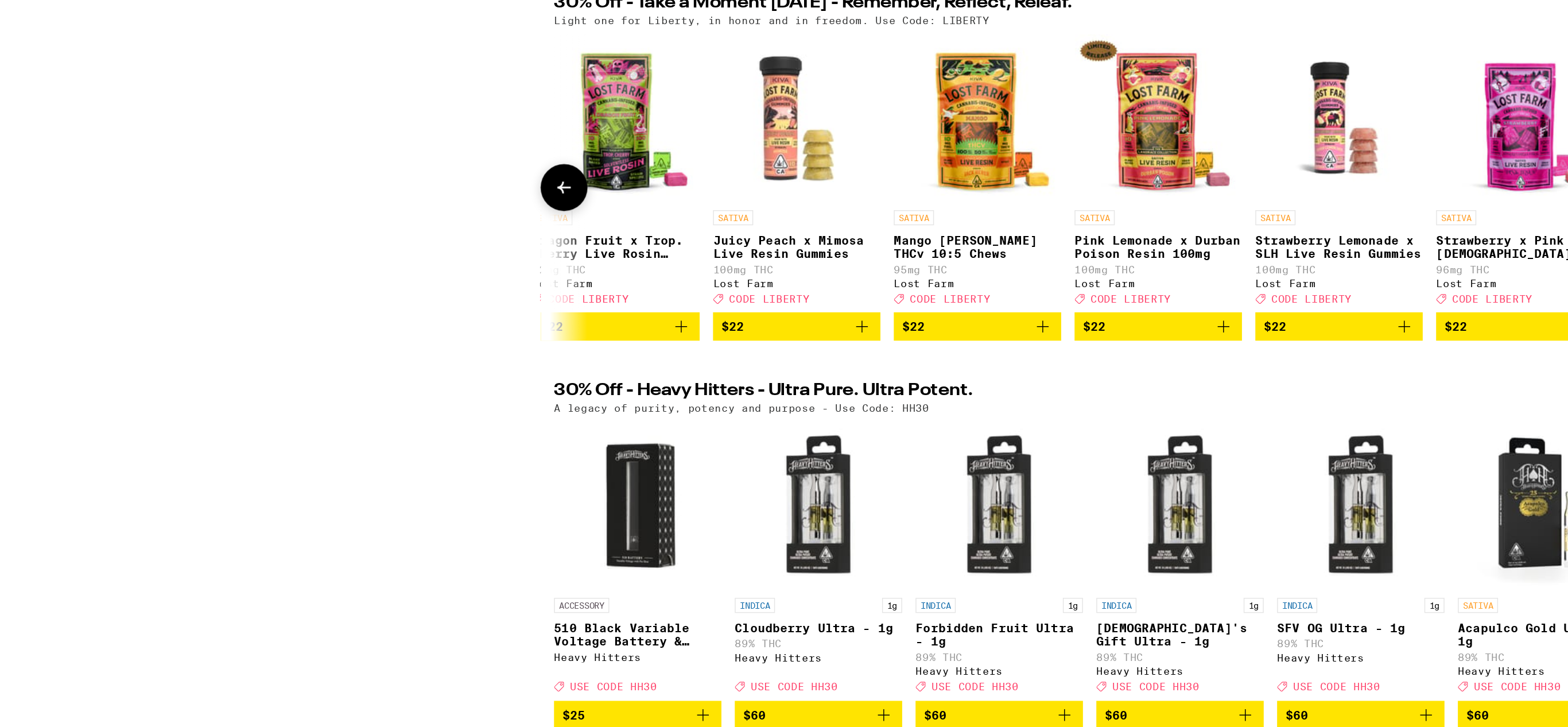
scroll to position [0, 12284]
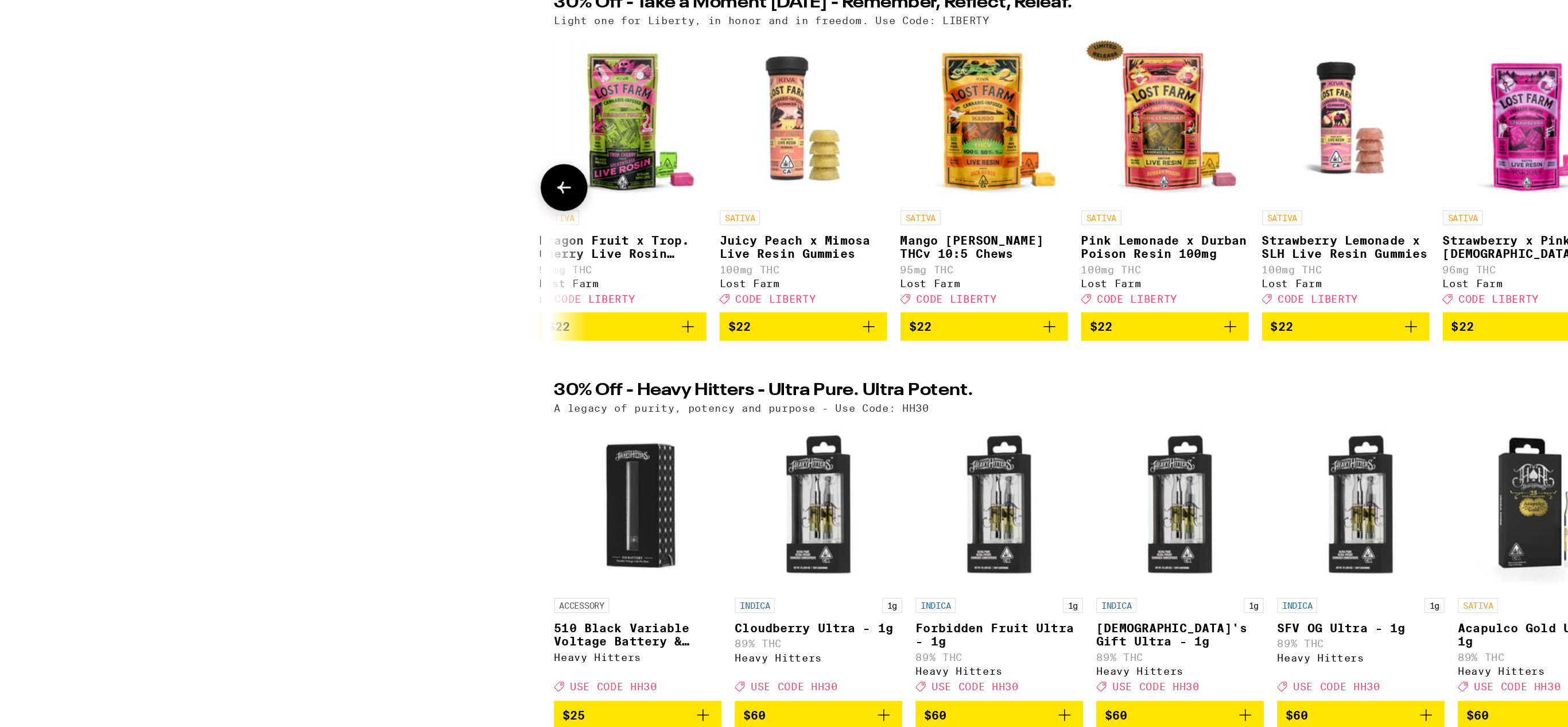
click at [388, 343] on icon at bounding box center [387, 336] width 14 height 14
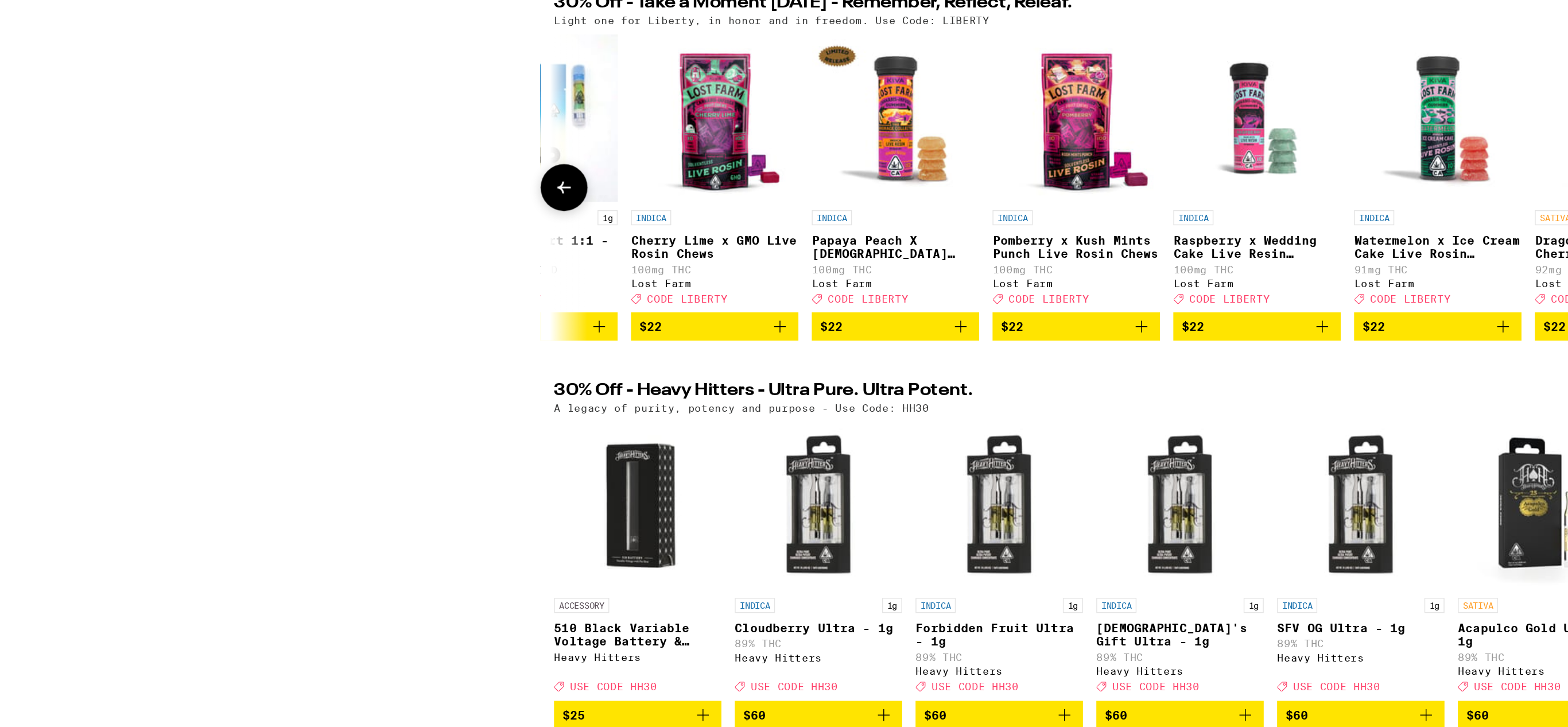
click at [388, 343] on icon at bounding box center [387, 336] width 14 height 14
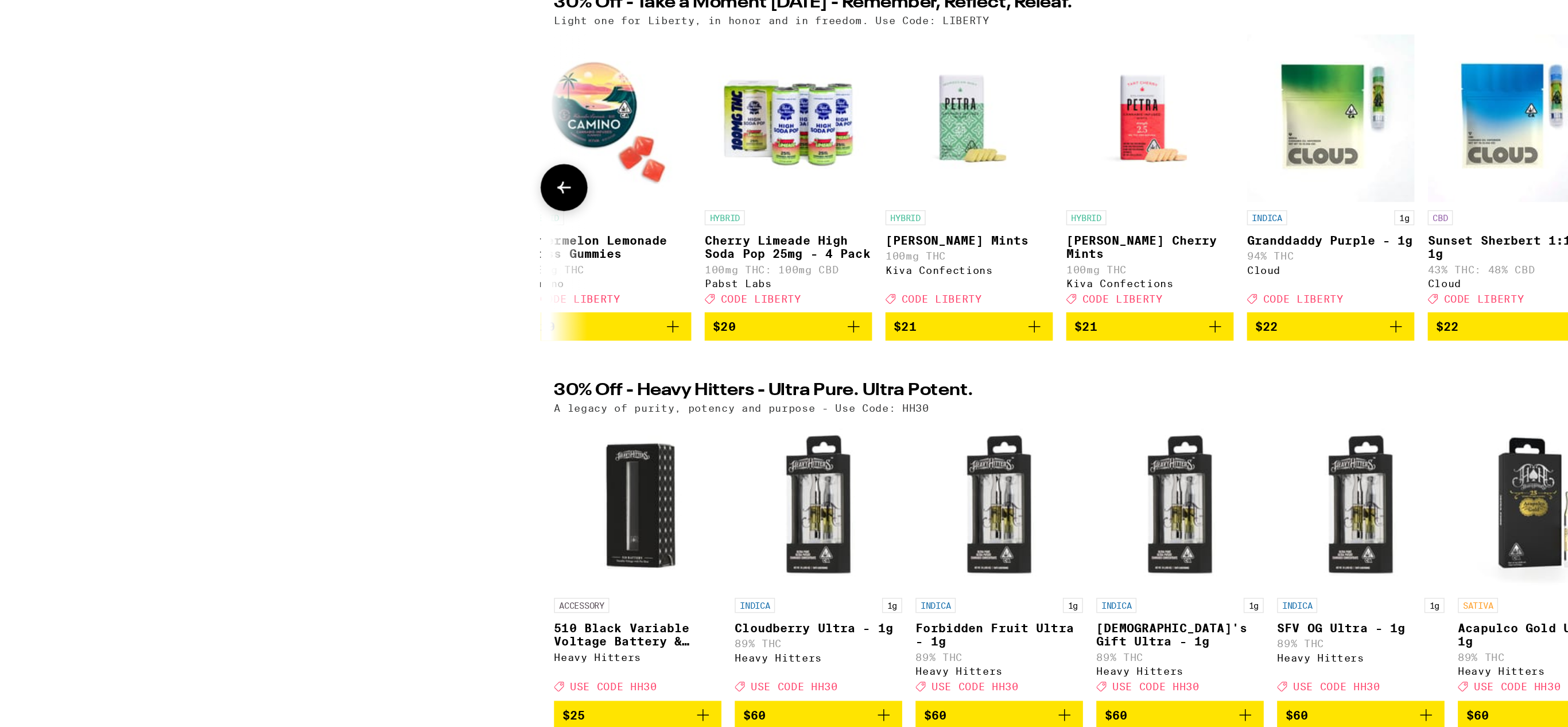
scroll to position [0, 10918]
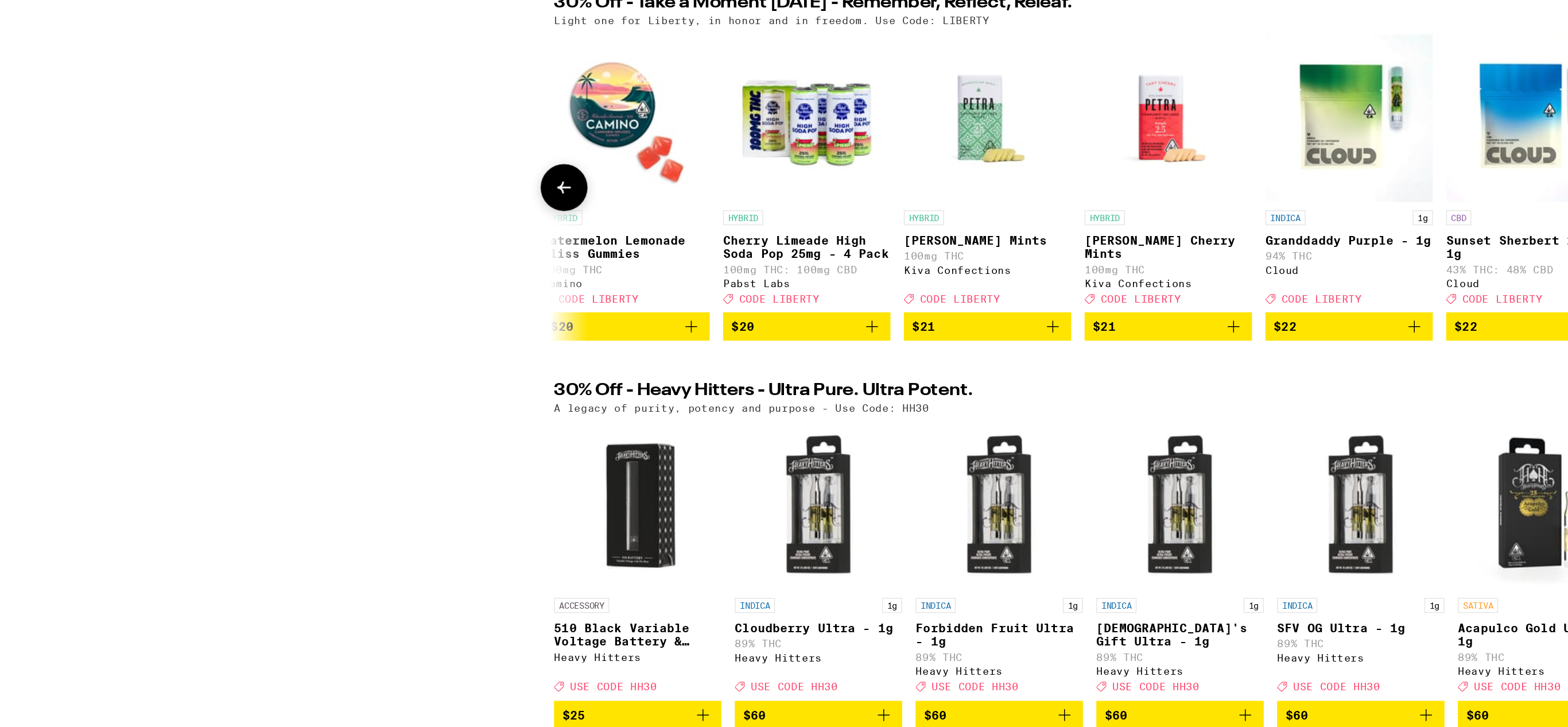
click at [388, 343] on icon at bounding box center [387, 336] width 14 height 14
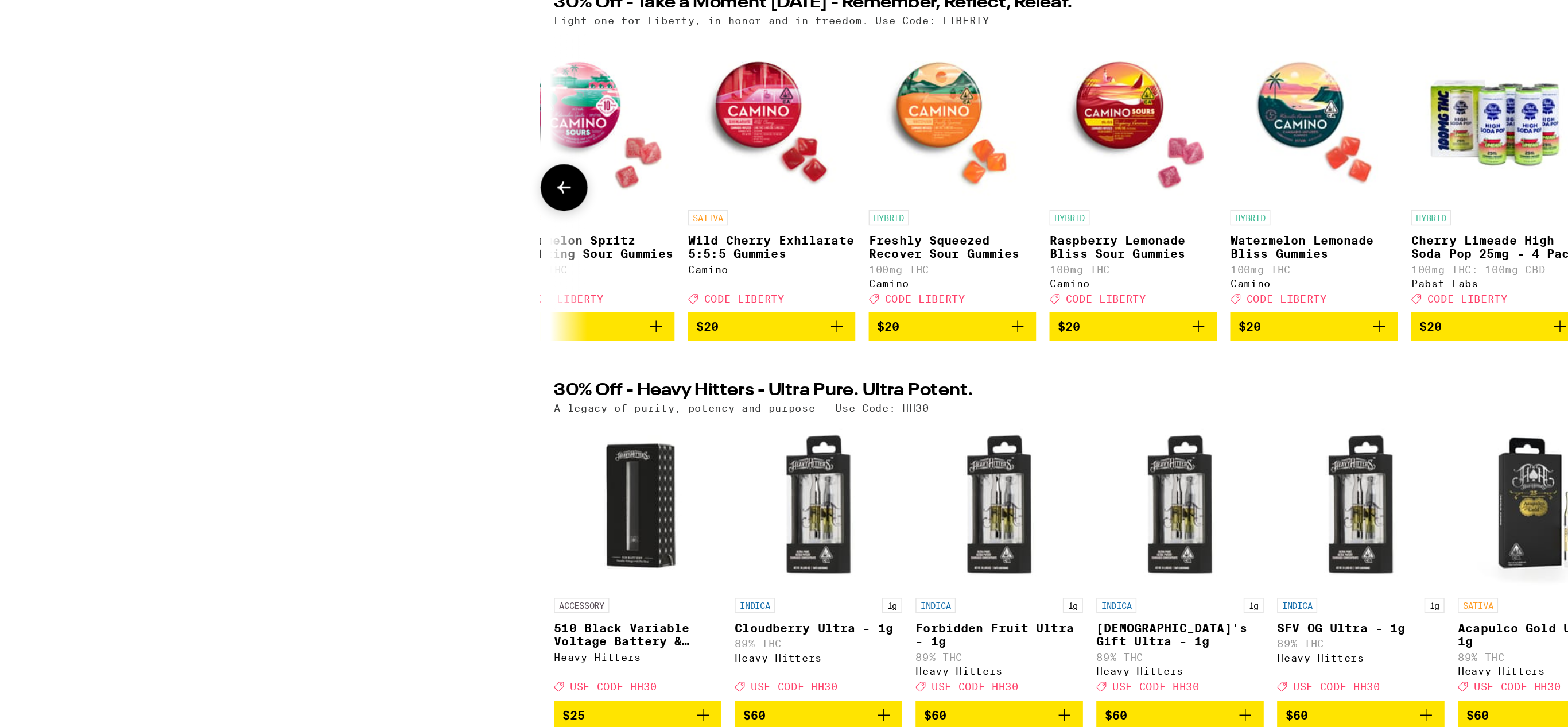
scroll to position [0, 10235]
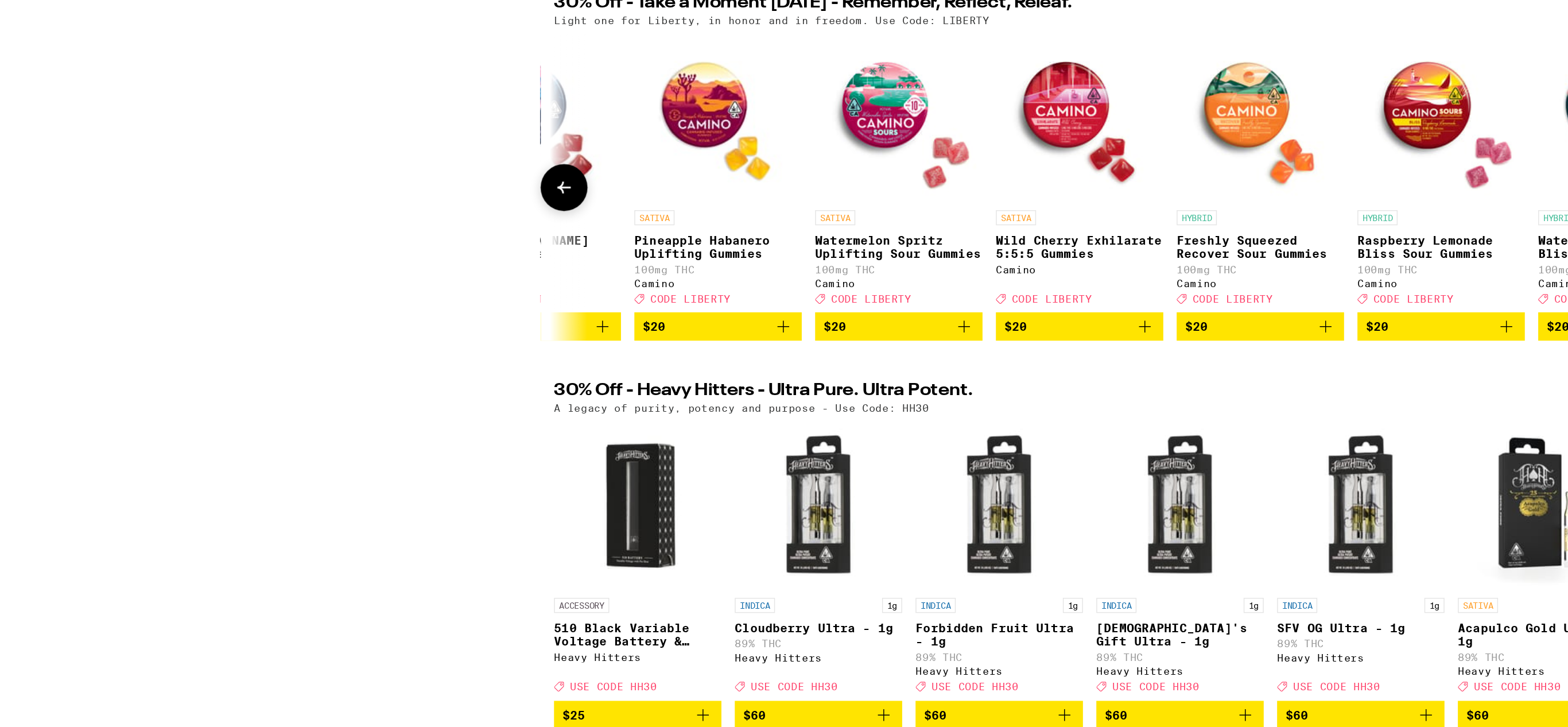
click at [388, 343] on icon at bounding box center [387, 336] width 14 height 14
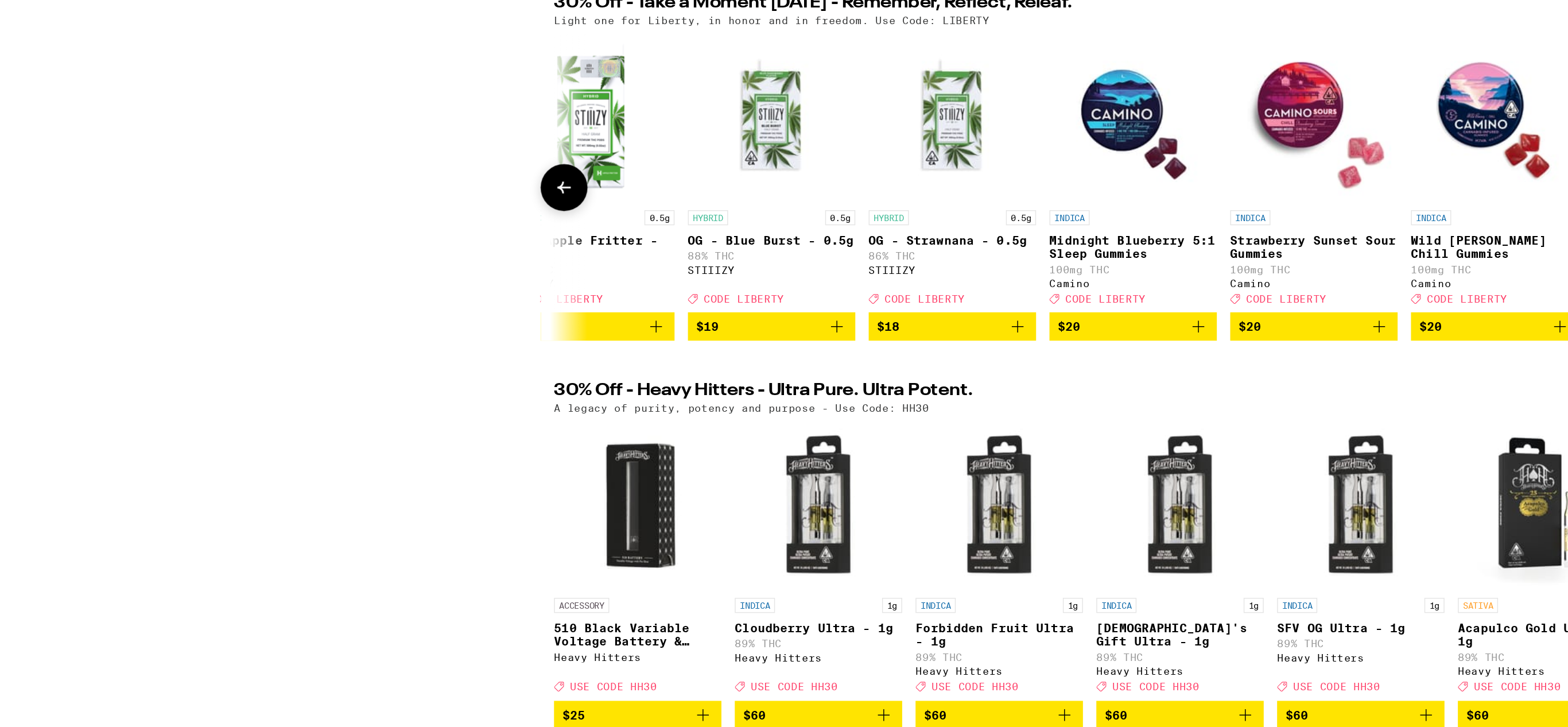
scroll to position [0, 9552]
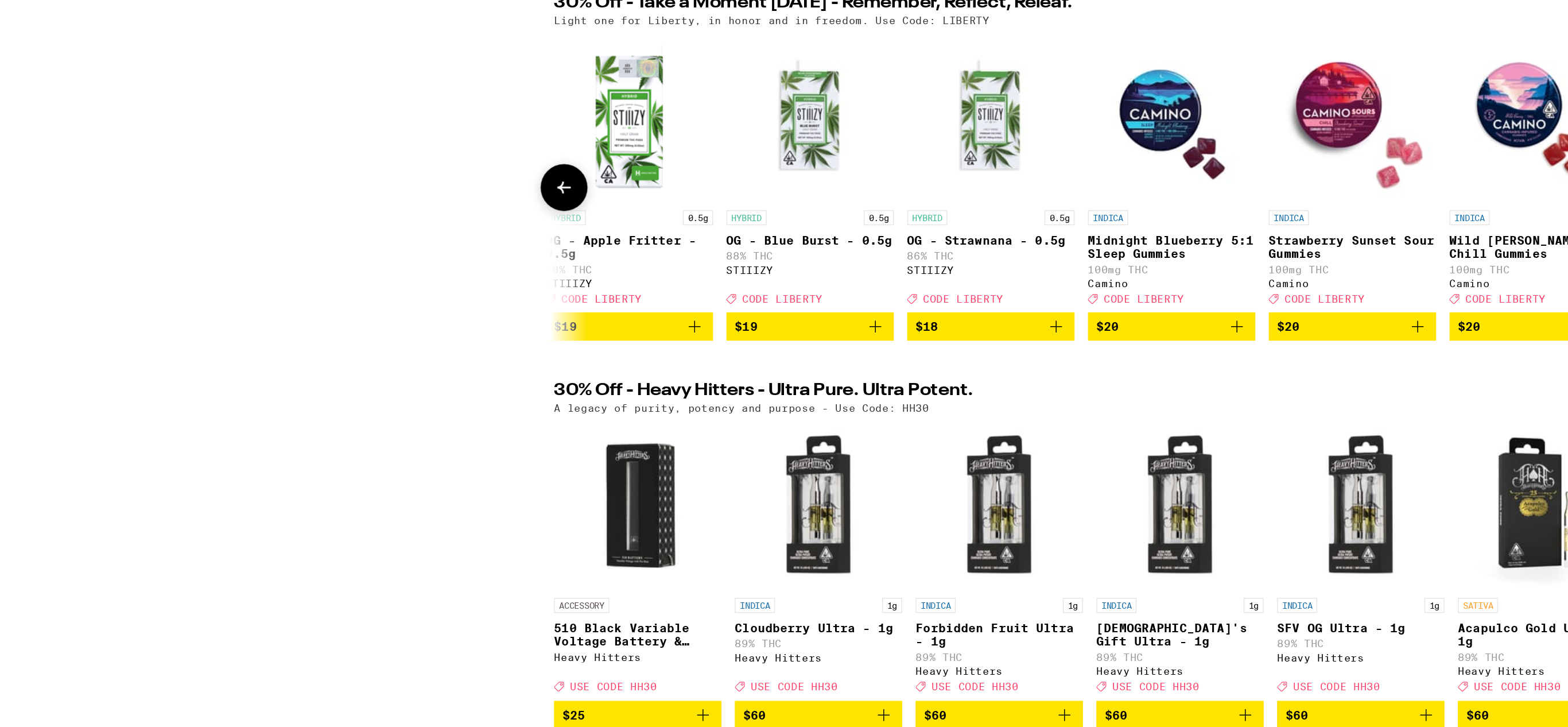
click at [388, 343] on icon at bounding box center [387, 336] width 14 height 14
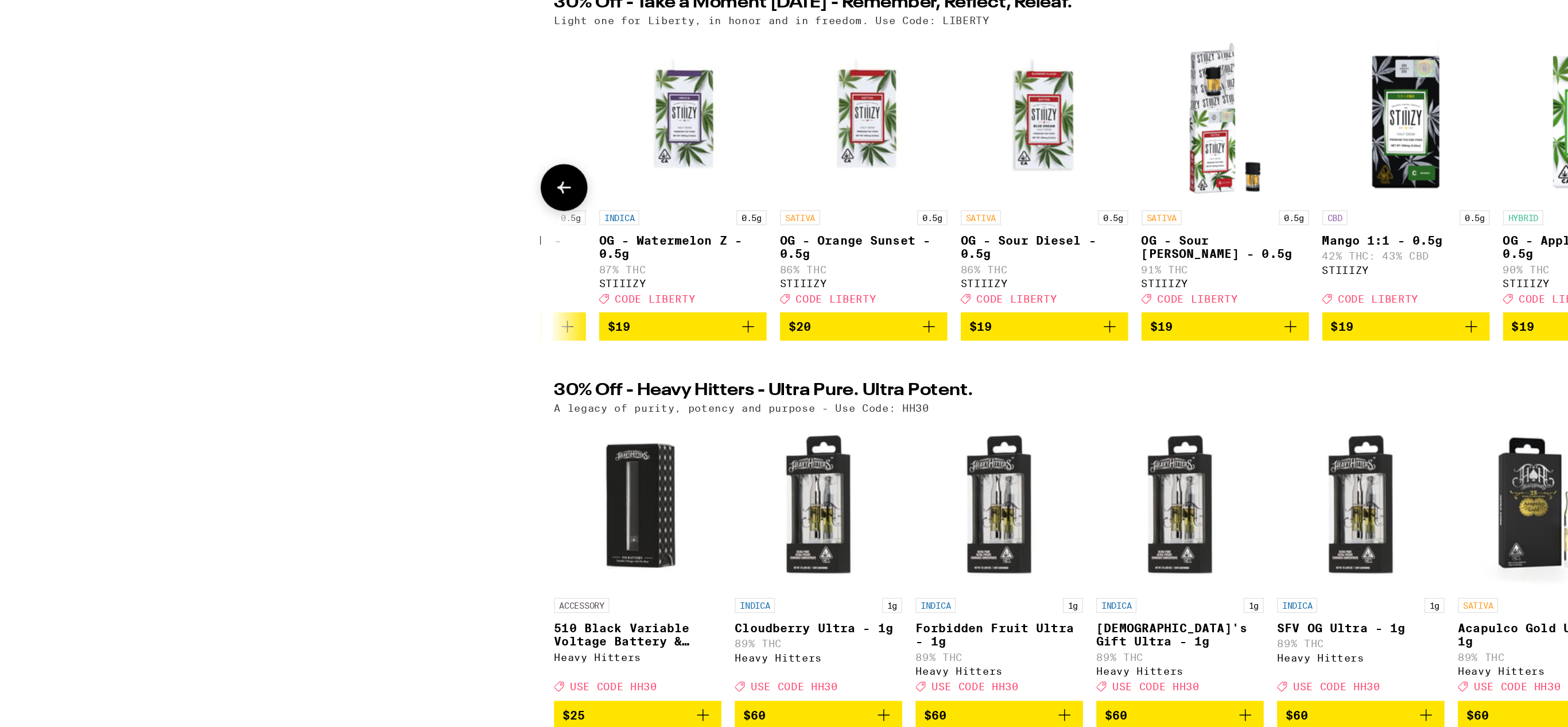
scroll to position [0, 8869]
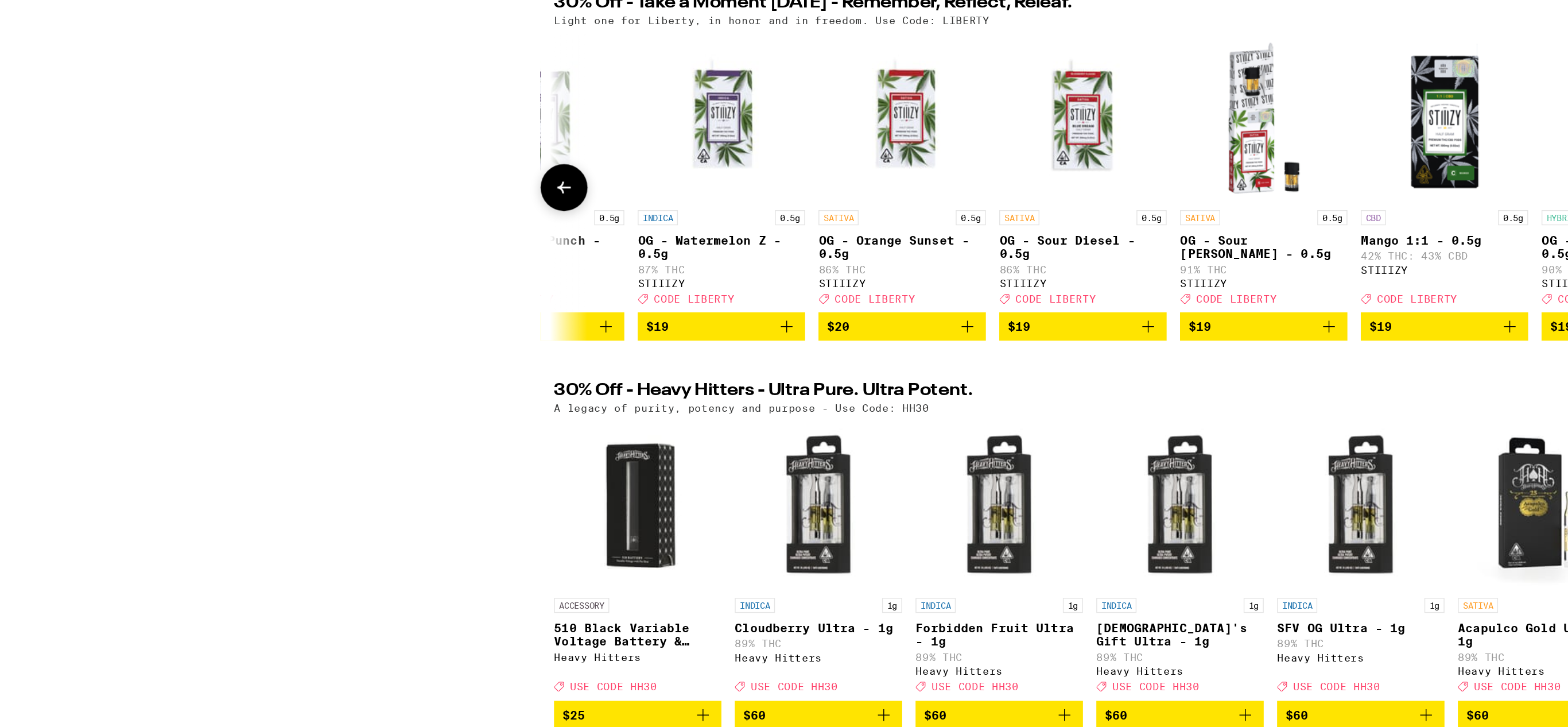
click at [388, 343] on icon at bounding box center [387, 336] width 14 height 14
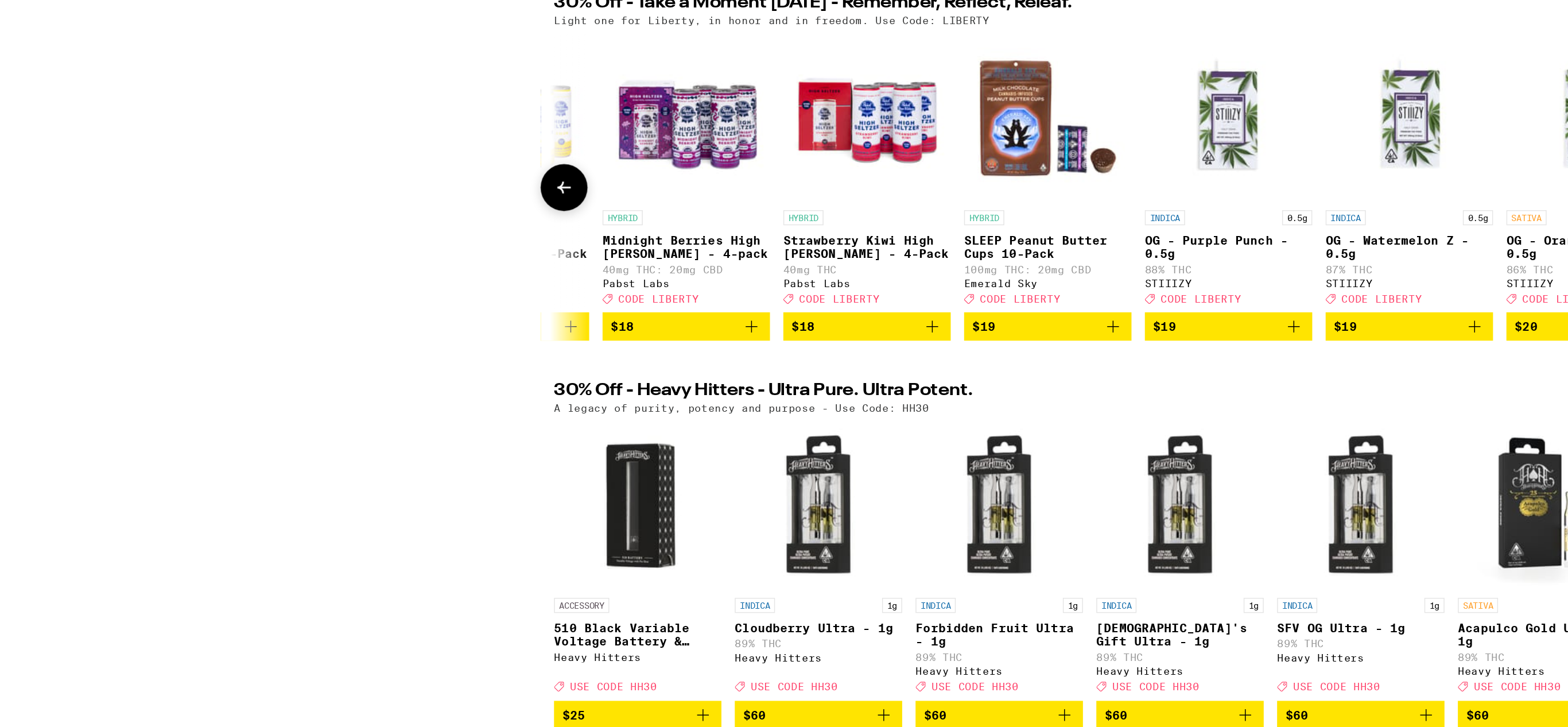
scroll to position [0, 8186]
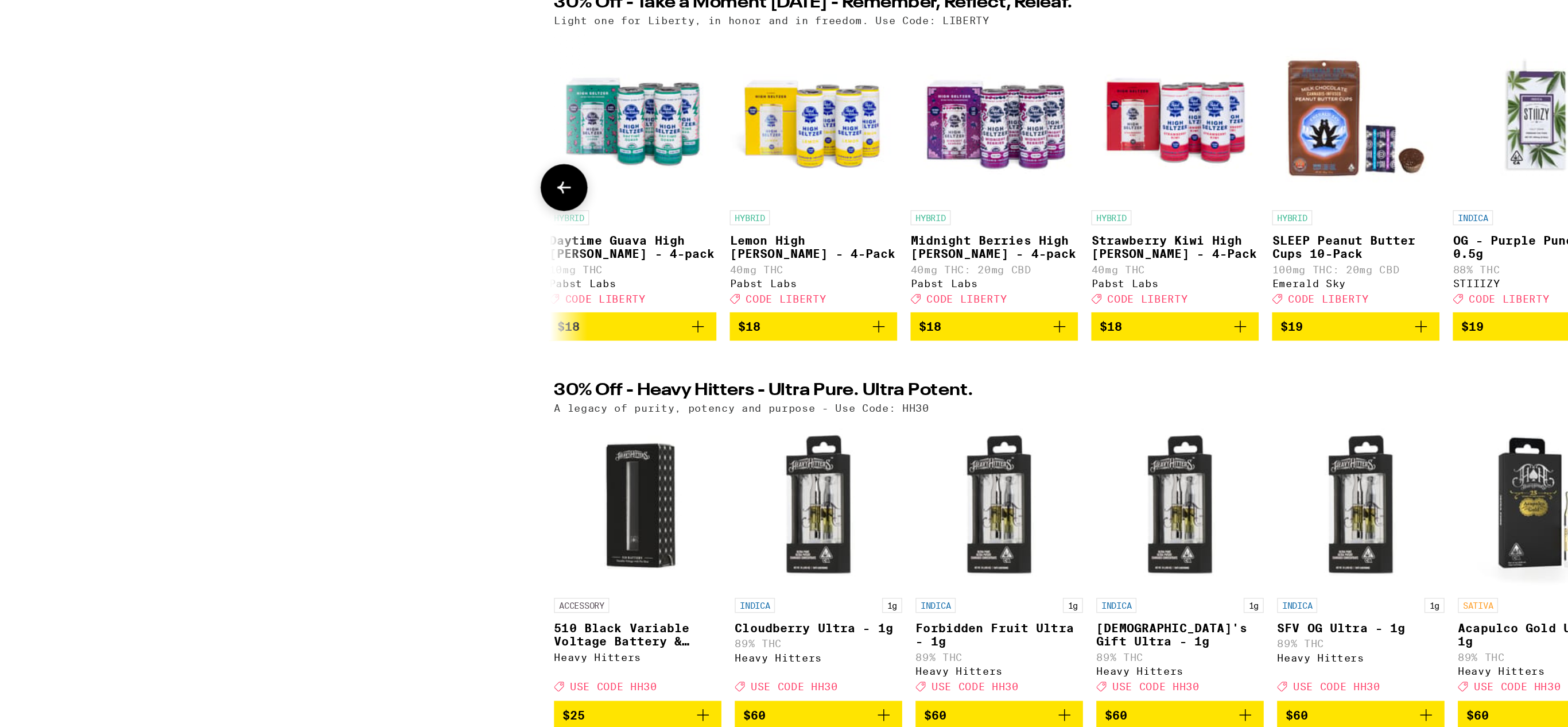
click at [388, 343] on icon at bounding box center [387, 336] width 14 height 14
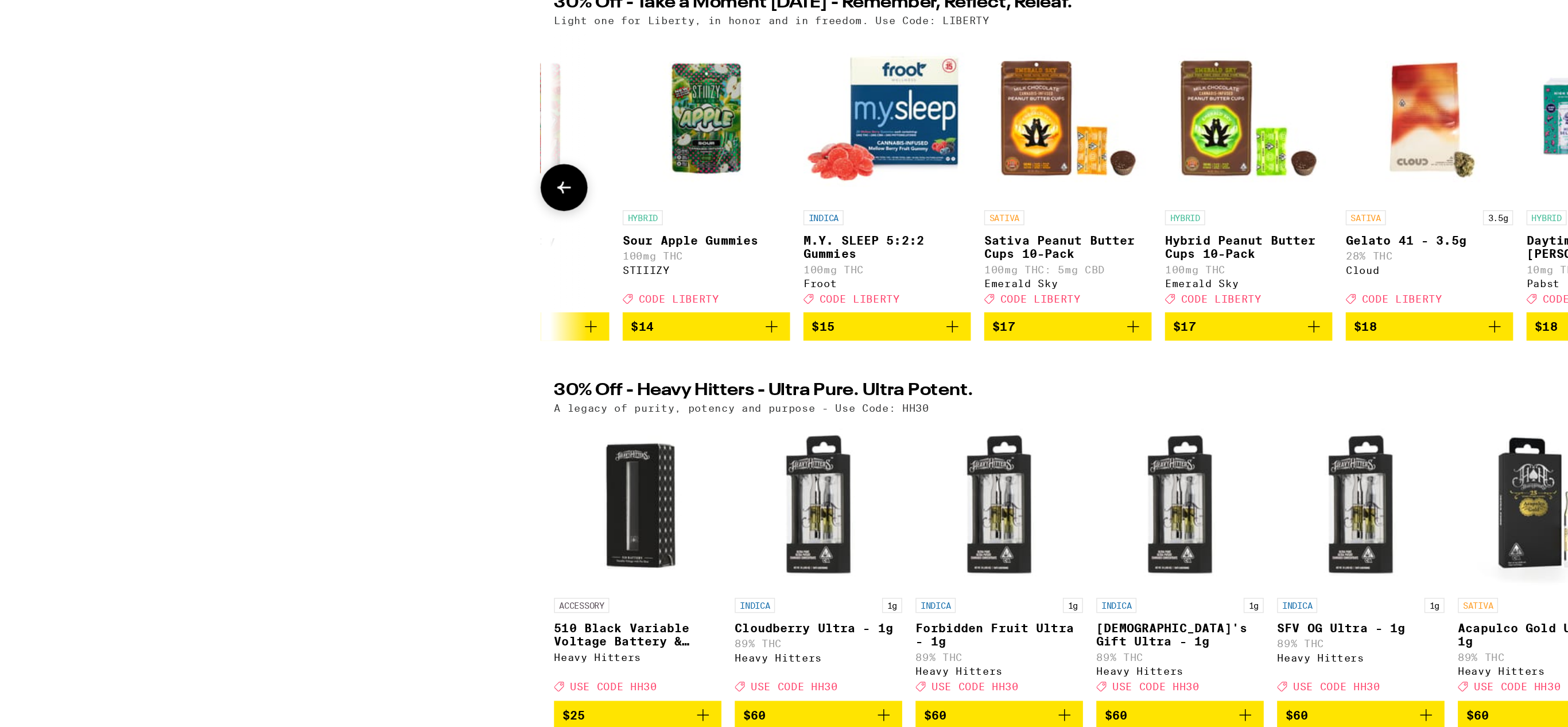
scroll to position [0, 7504]
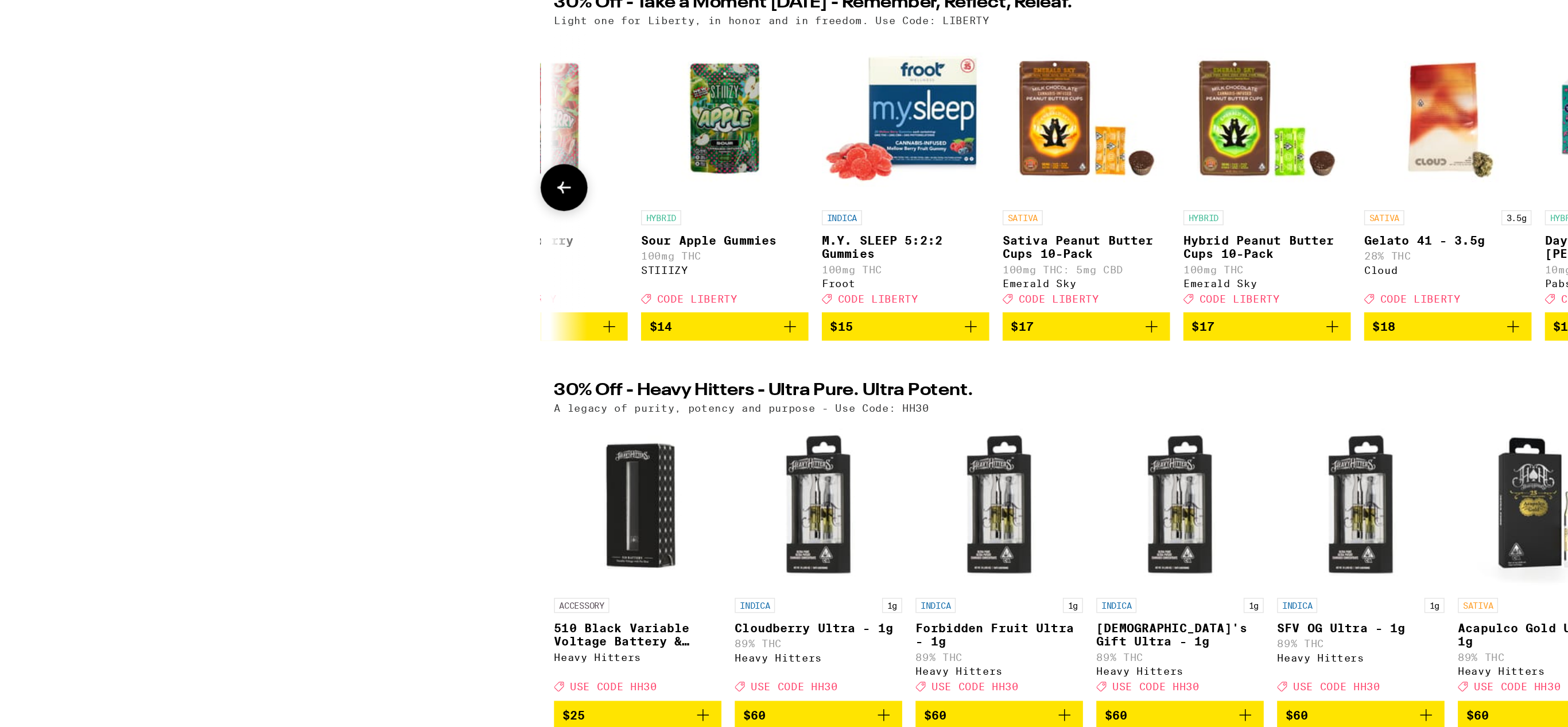
click at [388, 343] on icon at bounding box center [387, 336] width 14 height 14
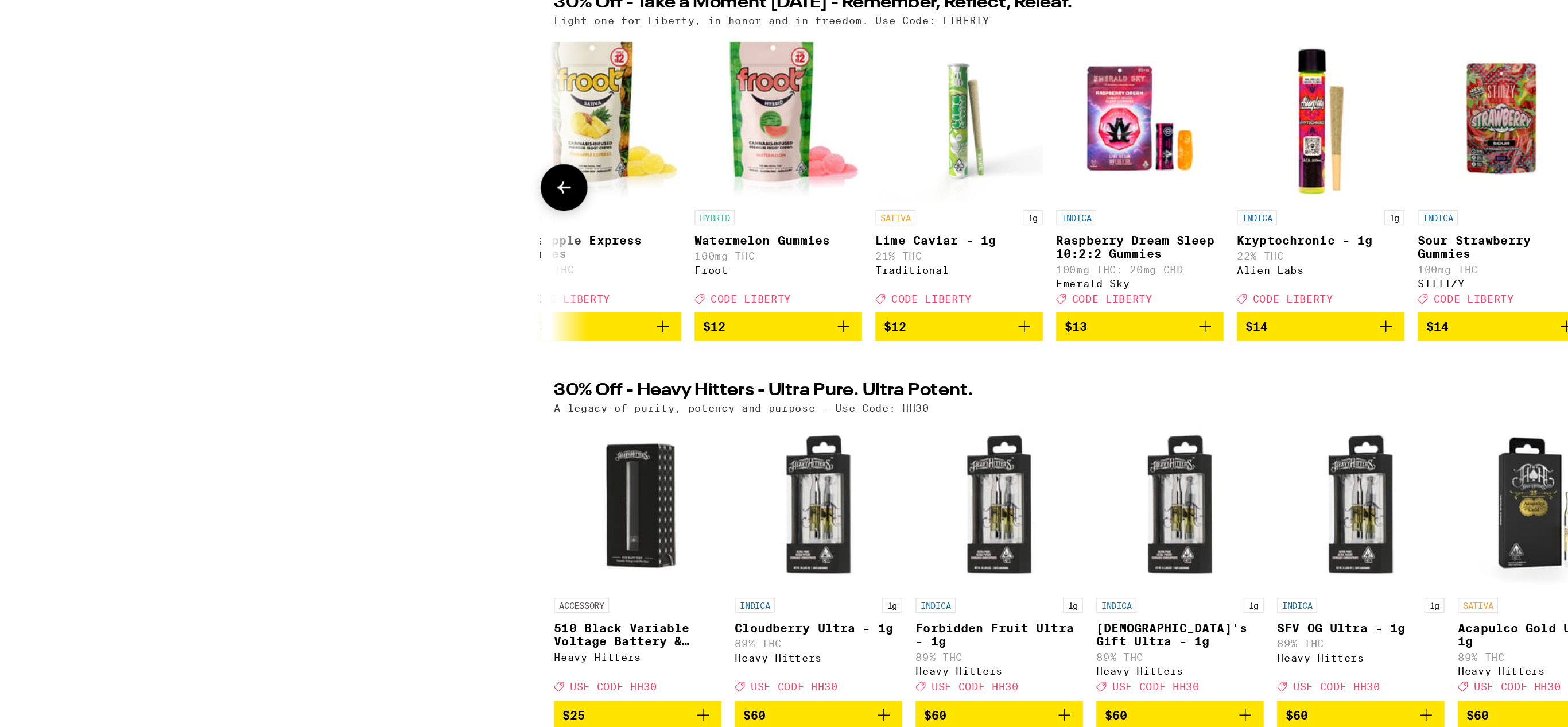
scroll to position [0, 6820]
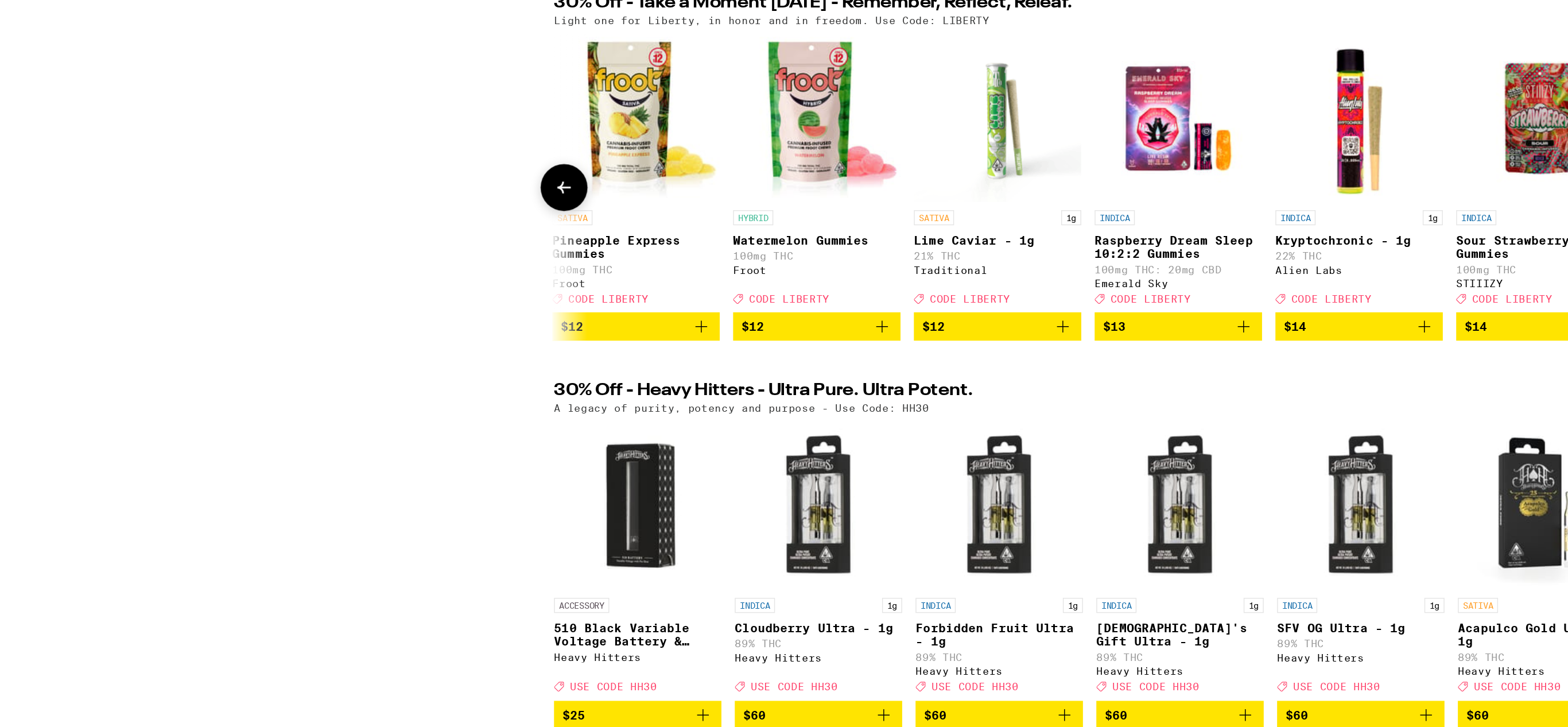
click at [388, 343] on icon at bounding box center [387, 336] width 14 height 14
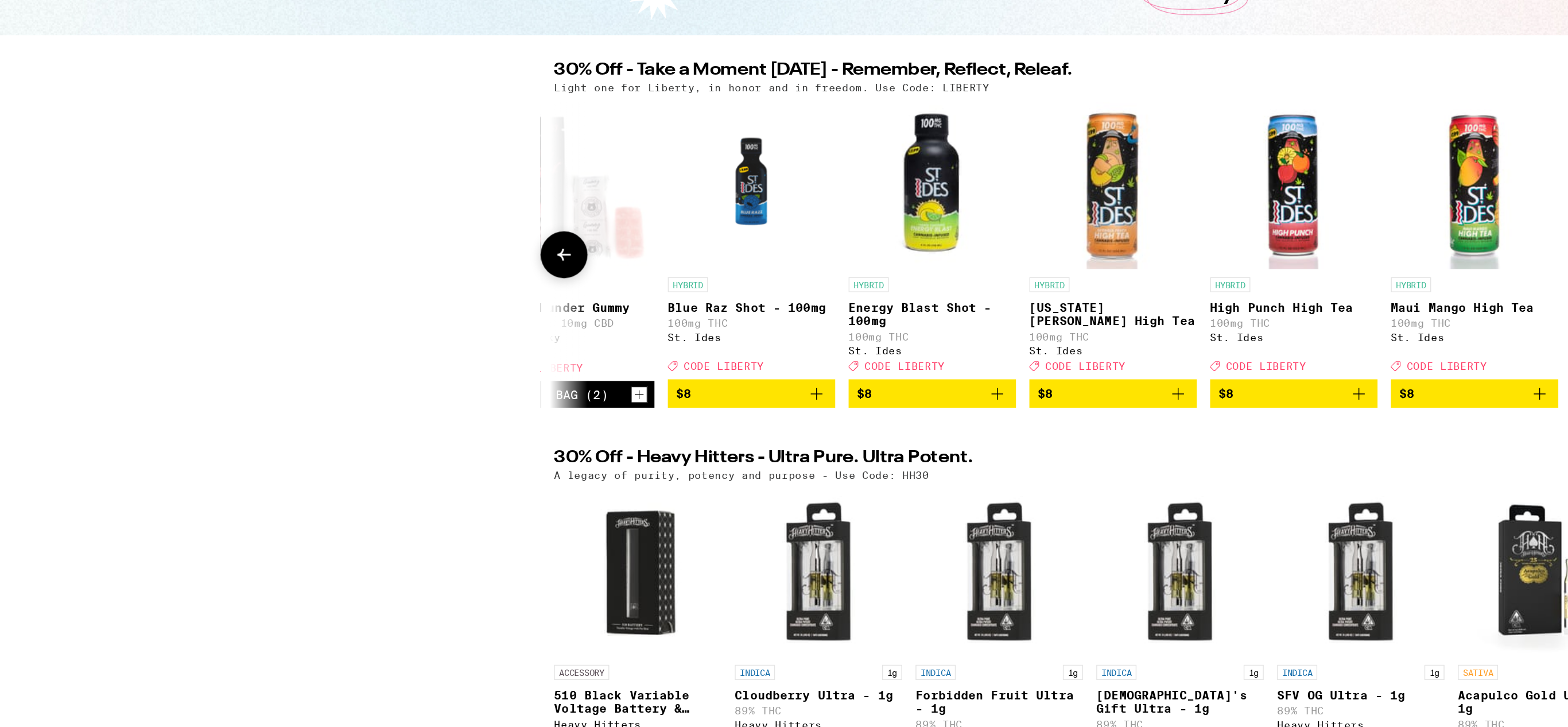
scroll to position [0, 3516]
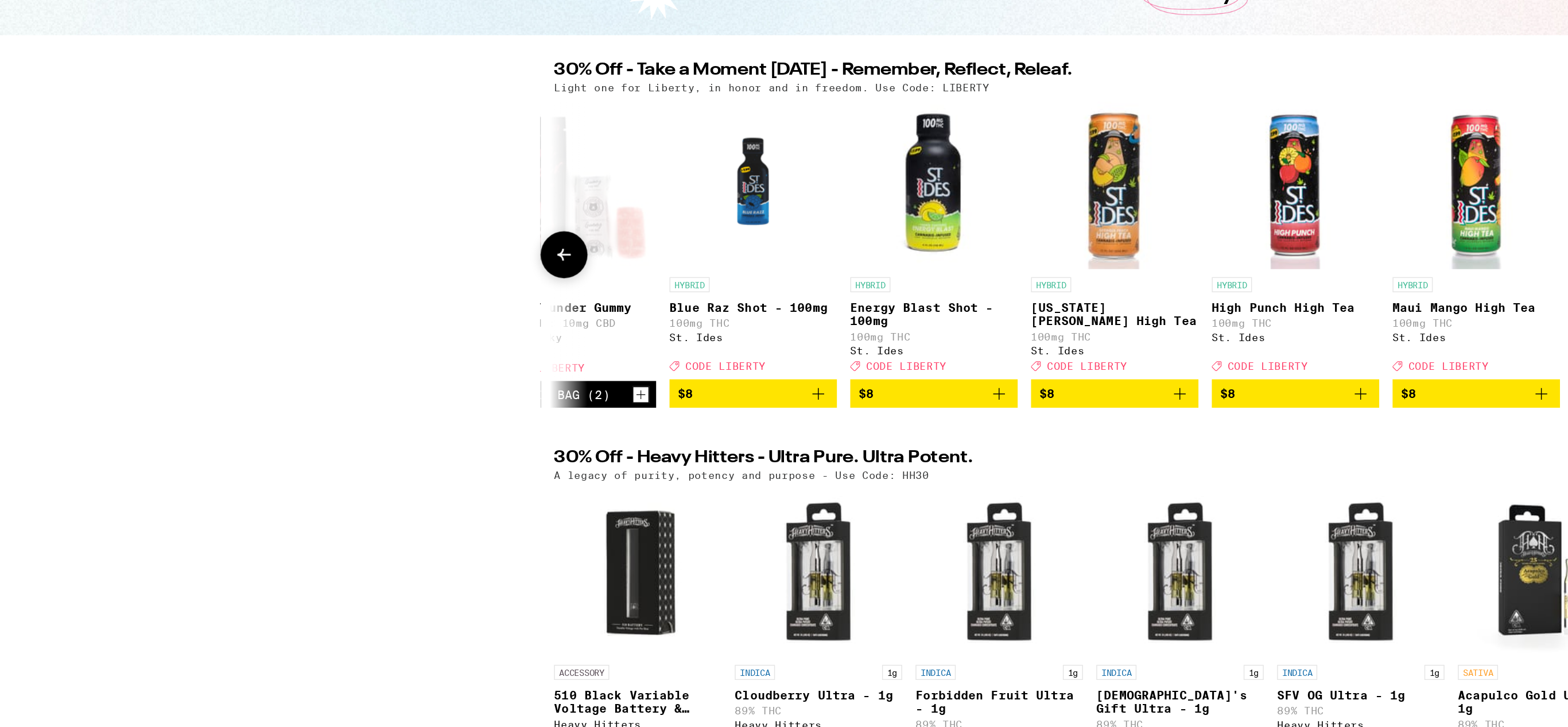
click at [644, 309] on img "Open page for Energy Blast Shot - 100mg from St. Ides" at bounding box center [640, 287] width 114 height 115
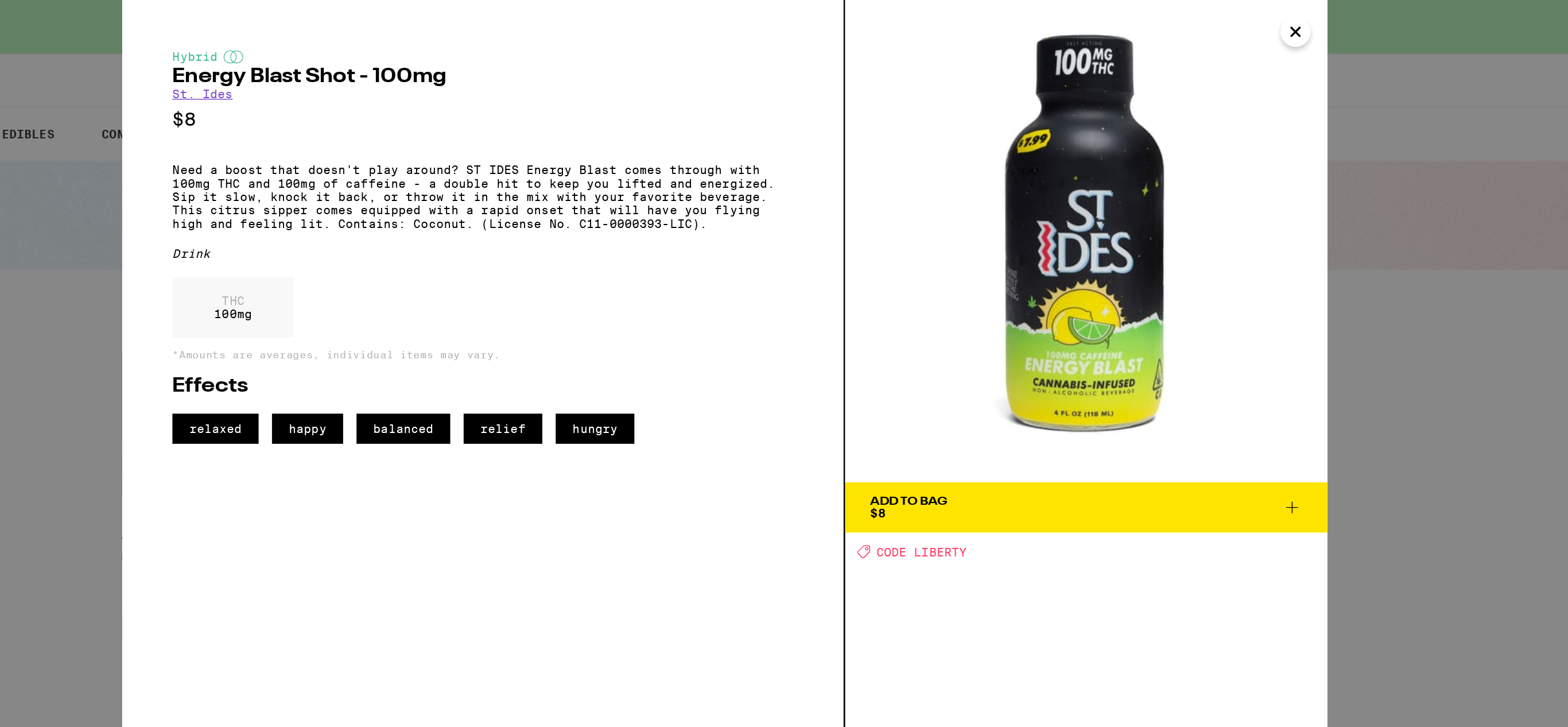
click at [1177, 352] on icon at bounding box center [1174, 348] width 14 height 14
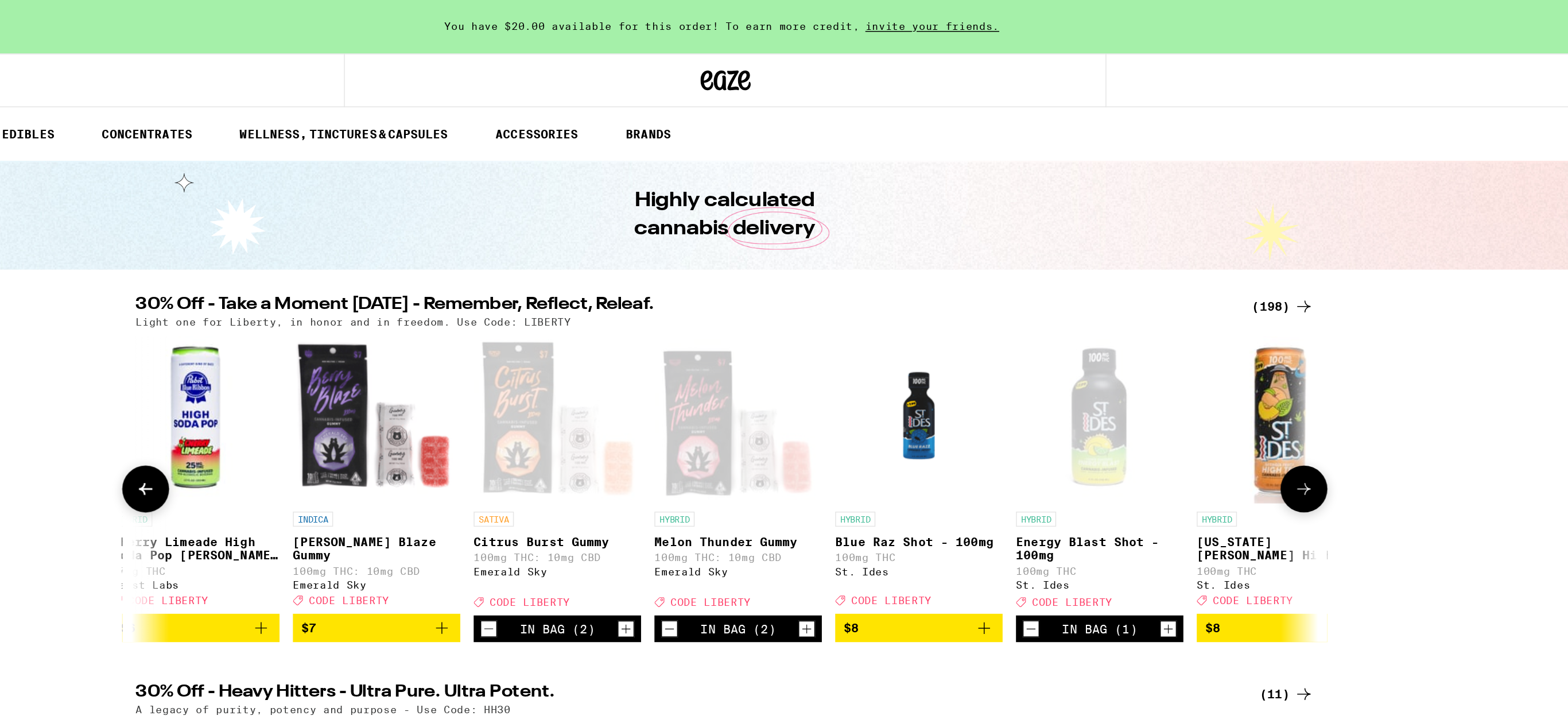
scroll to position [0, 3107]
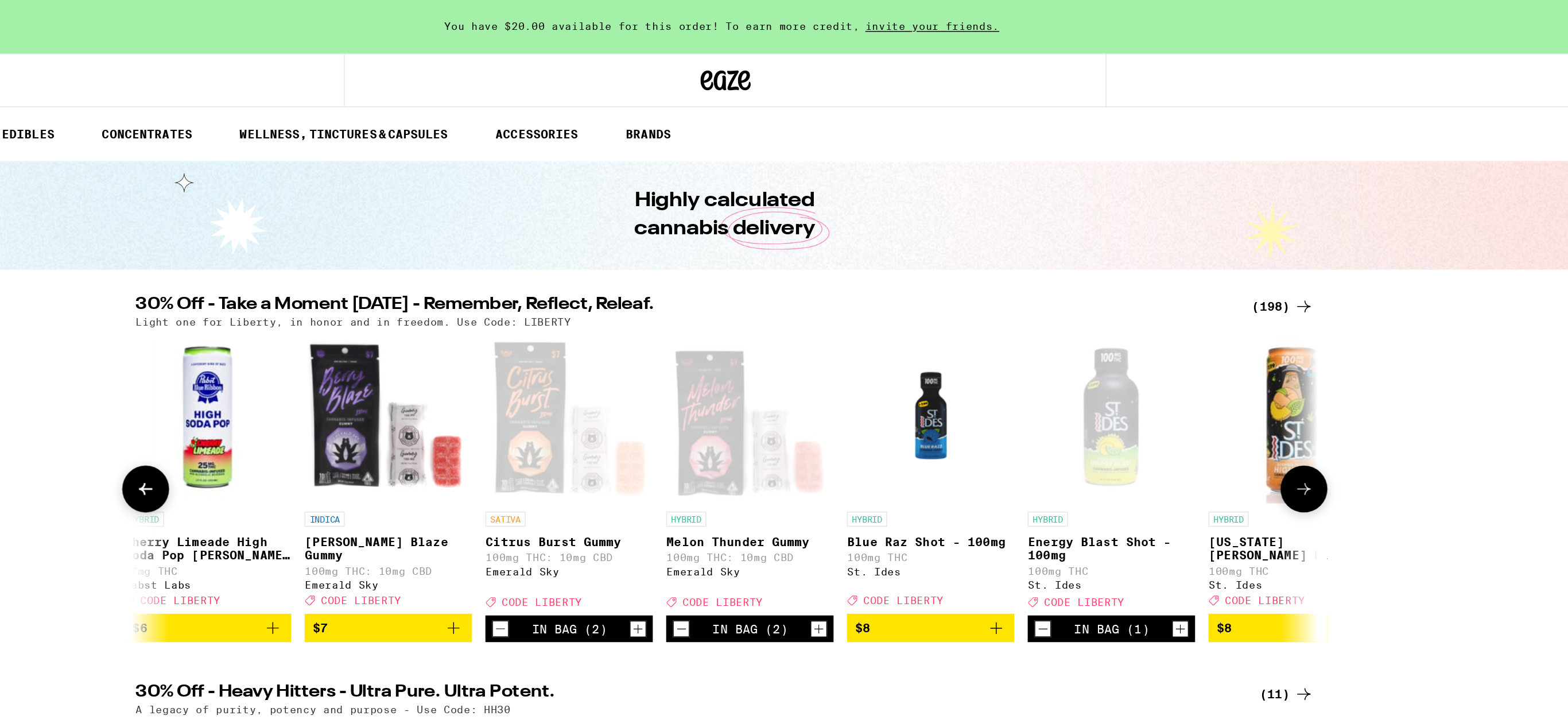
click at [598, 434] on icon "Add to bag" at bounding box center [598, 430] width 8 height 8
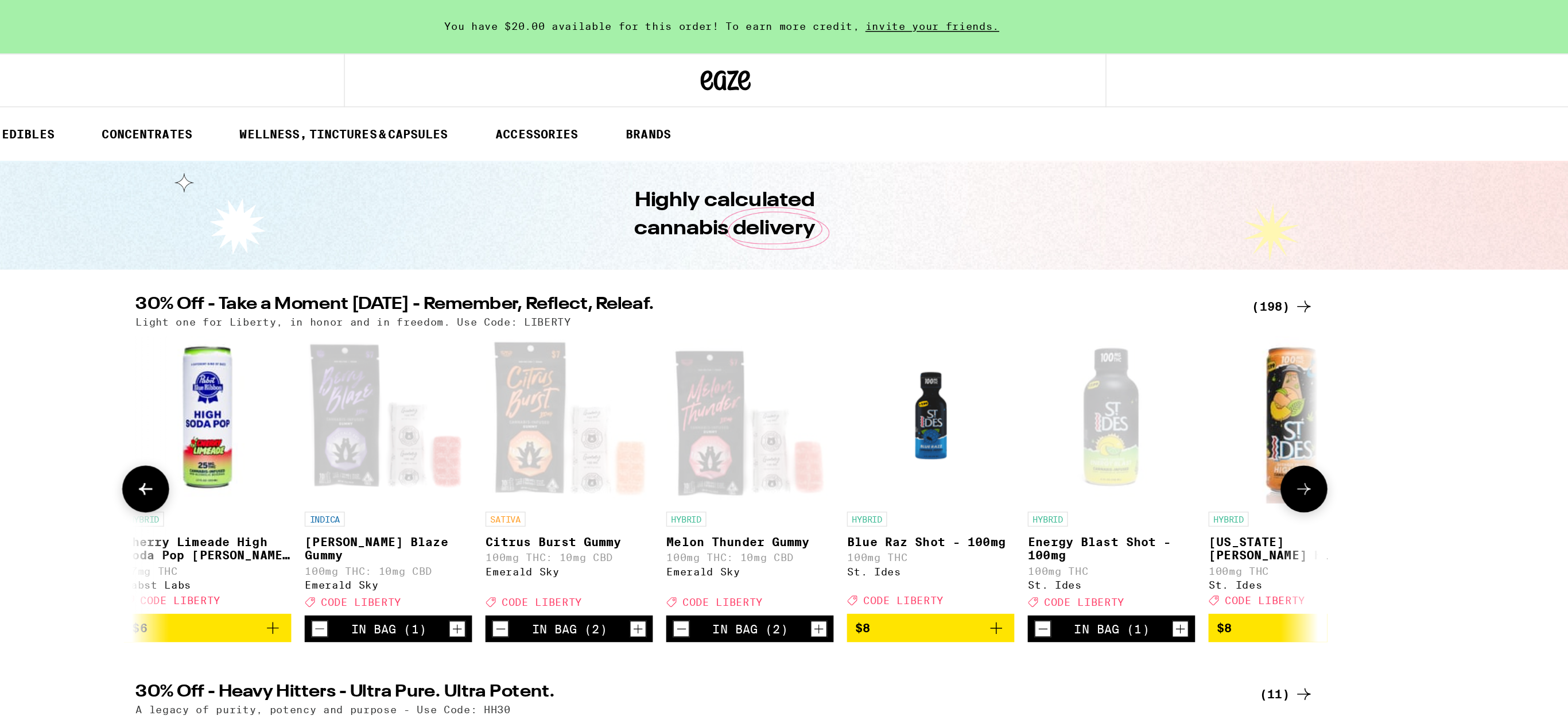
click at [633, 438] on icon "Decrement" at bounding box center [630, 431] width 10 height 14
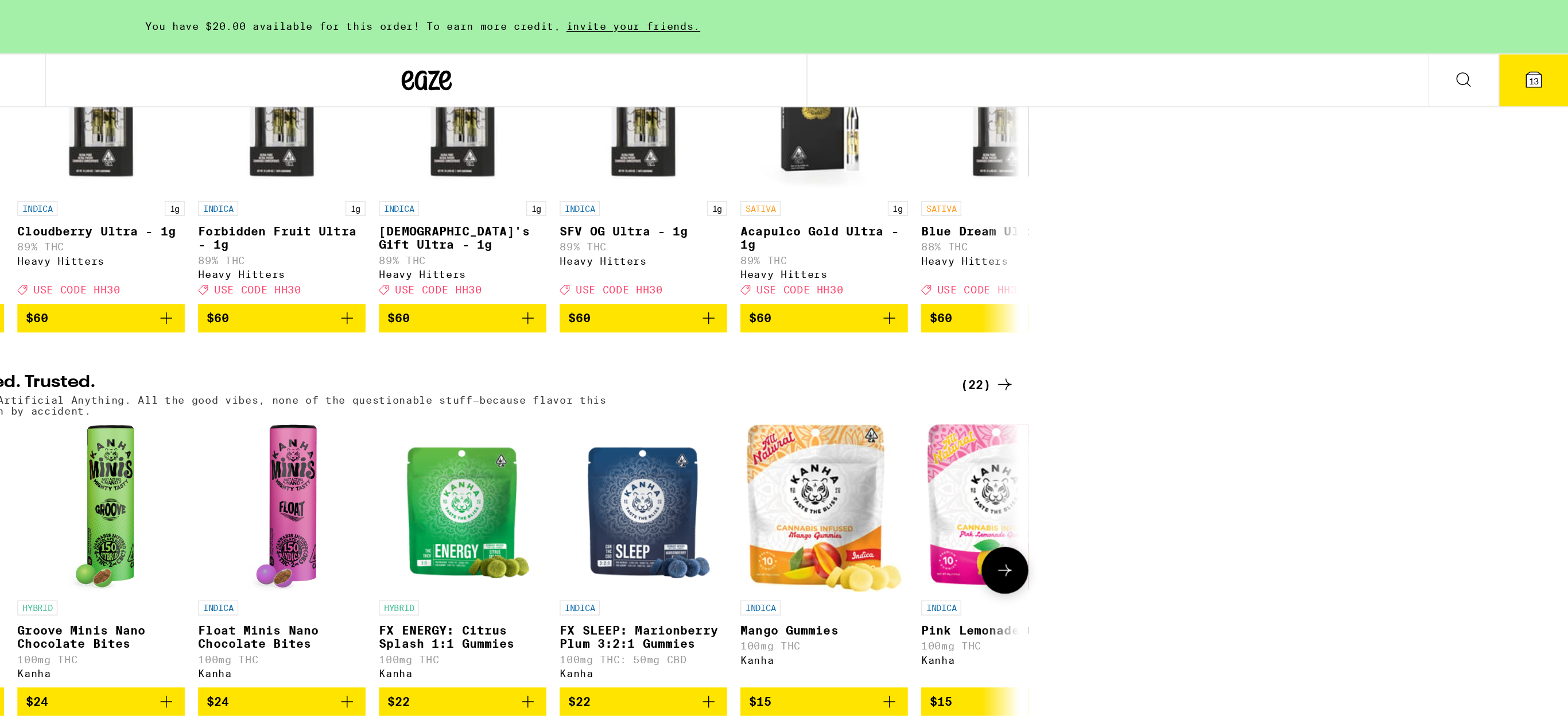
scroll to position [0, 0]
